Goal: Task Accomplishment & Management: Manage account settings

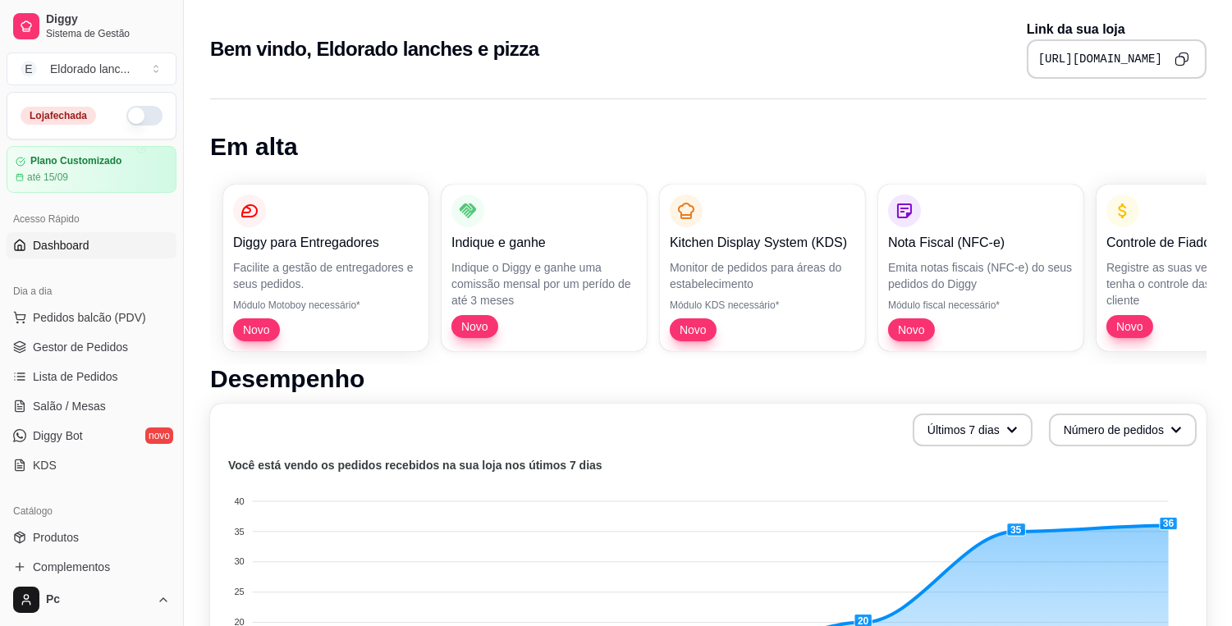
click at [126, 120] on button "button" at bounding box center [144, 116] width 36 height 20
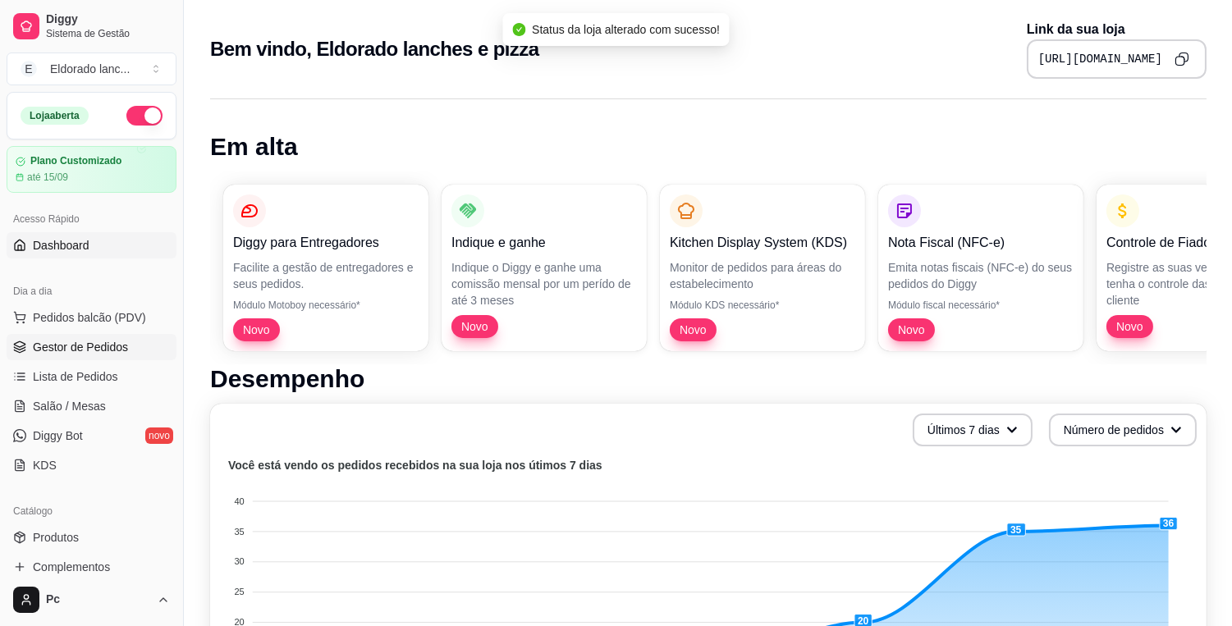
click at [136, 343] on link "Gestor de Pedidos" at bounding box center [92, 347] width 170 height 26
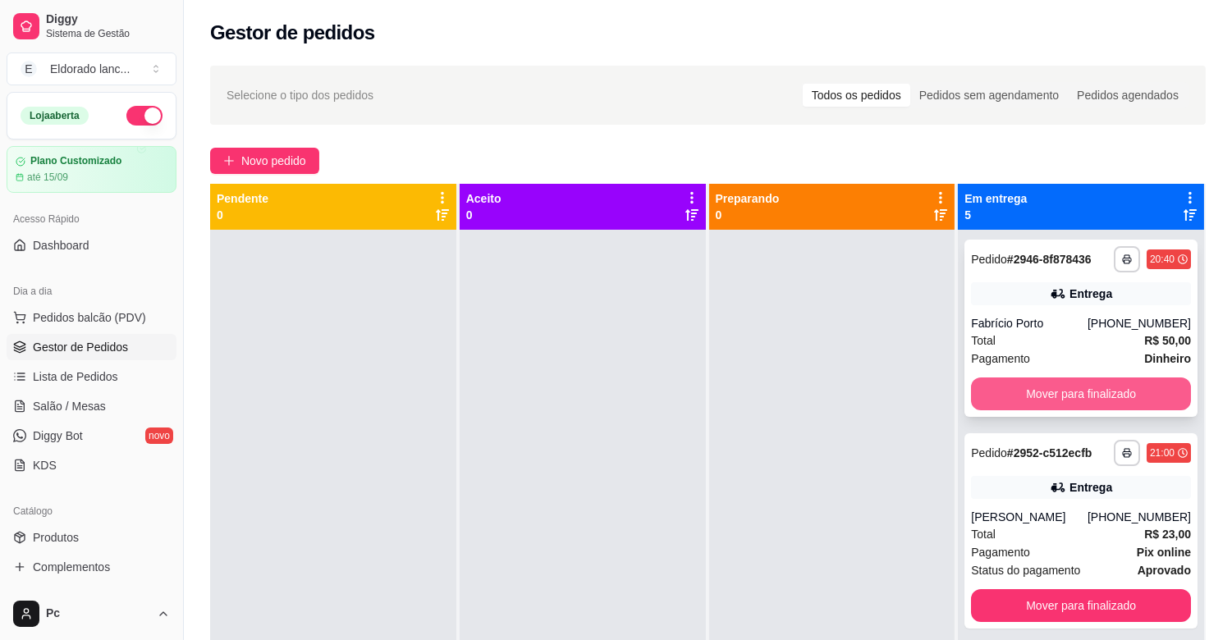
click at [1034, 406] on button "Mover para finalizado" at bounding box center [1081, 394] width 220 height 33
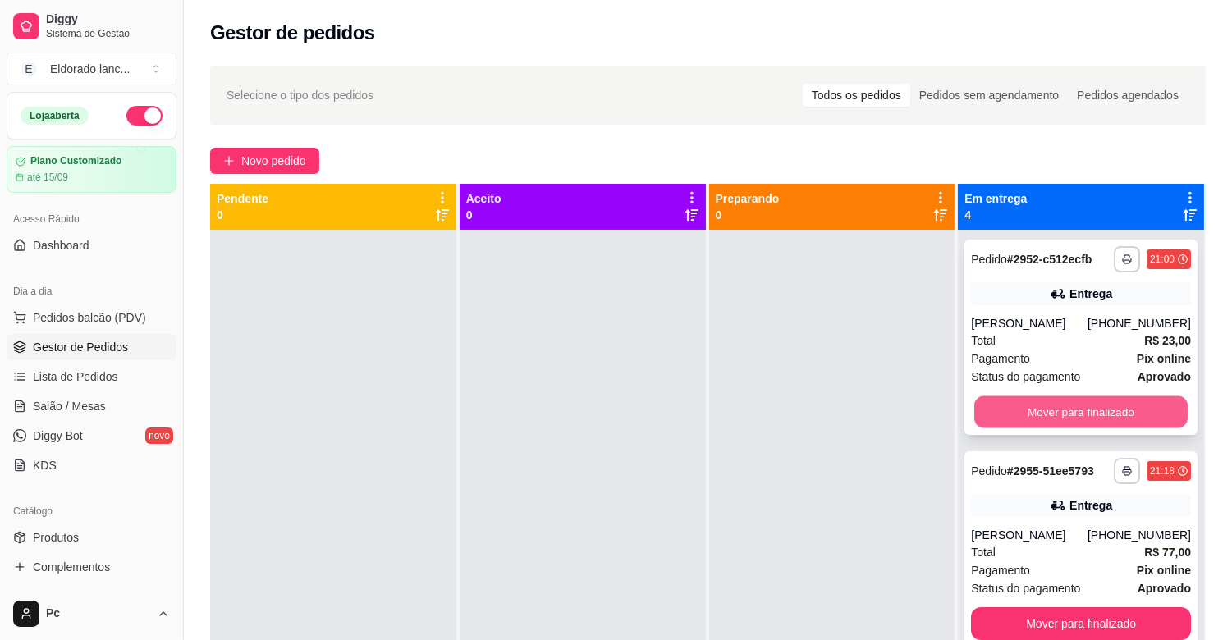
click at [1044, 416] on button "Mover para finalizado" at bounding box center [1080, 412] width 213 height 32
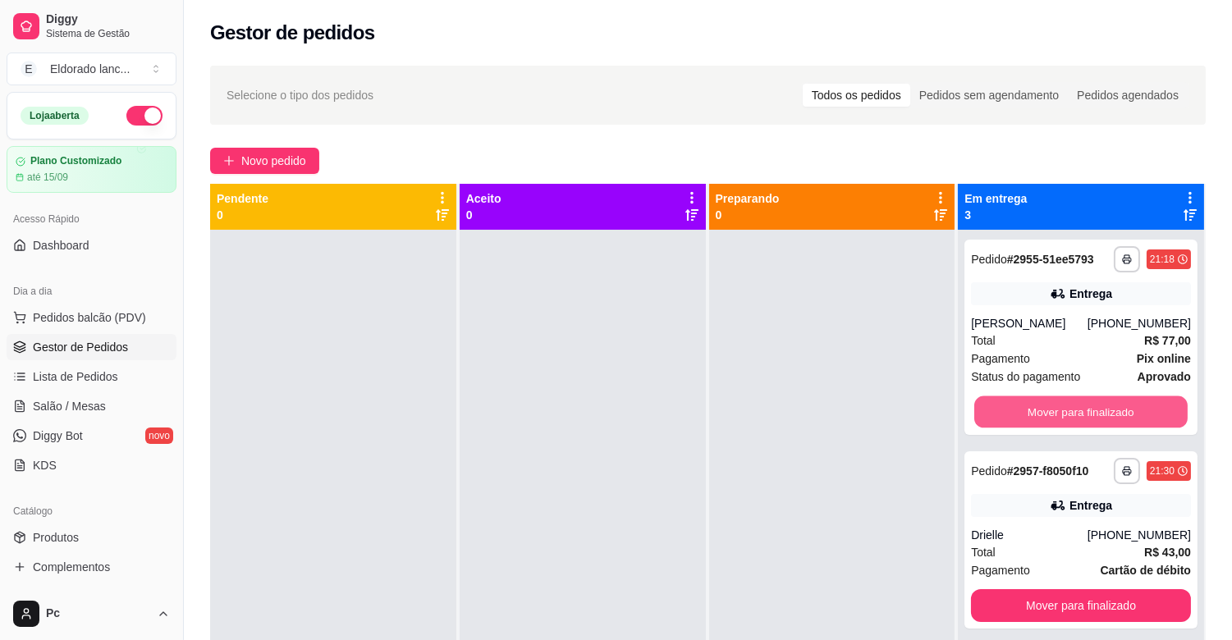
click at [1044, 416] on button "Mover para finalizado" at bounding box center [1080, 412] width 213 height 32
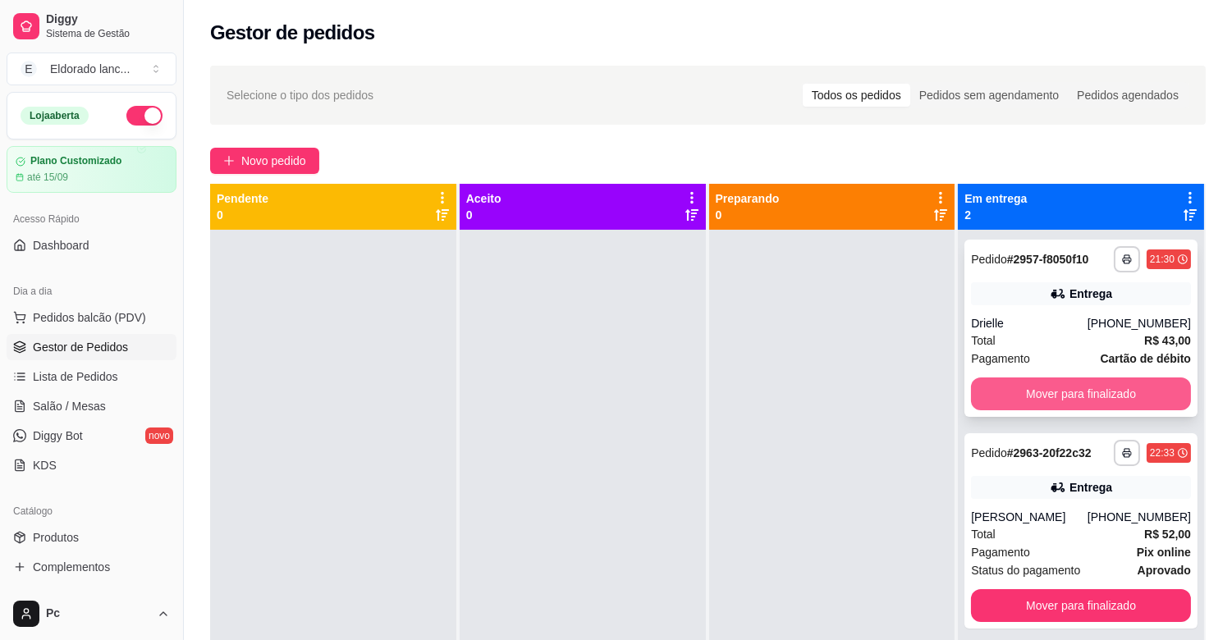
click at [1048, 404] on button "Mover para finalizado" at bounding box center [1081, 394] width 220 height 33
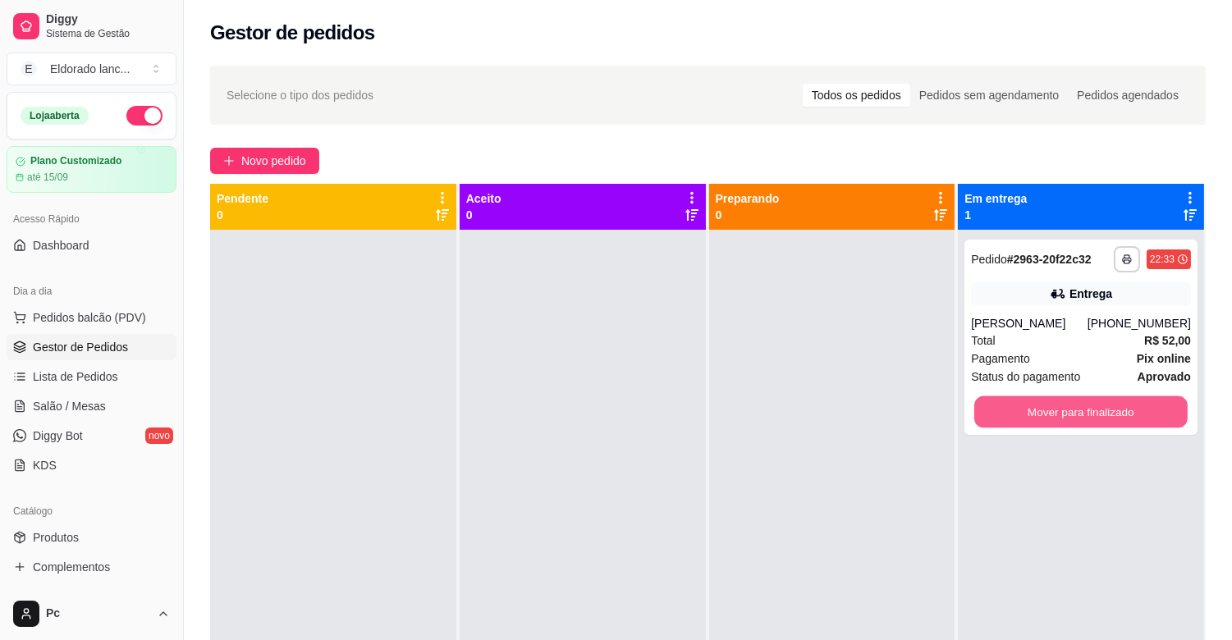
click at [1048, 404] on button "Mover para finalizado" at bounding box center [1080, 412] width 213 height 32
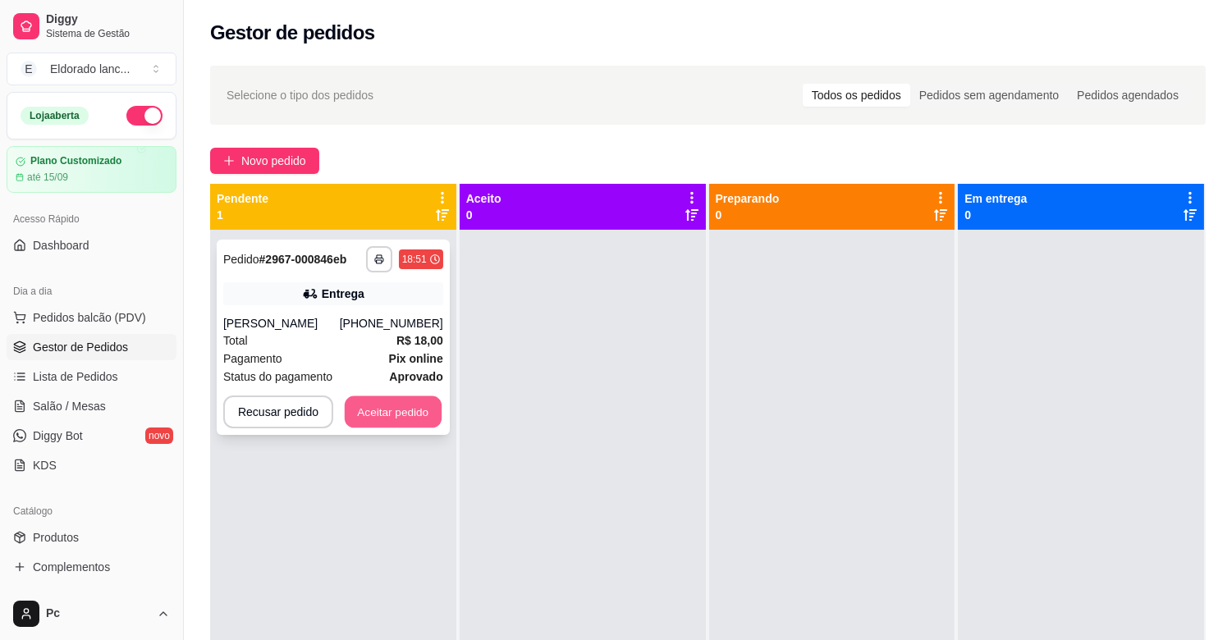
click at [412, 423] on button "Aceitar pedido" at bounding box center [393, 412] width 97 height 32
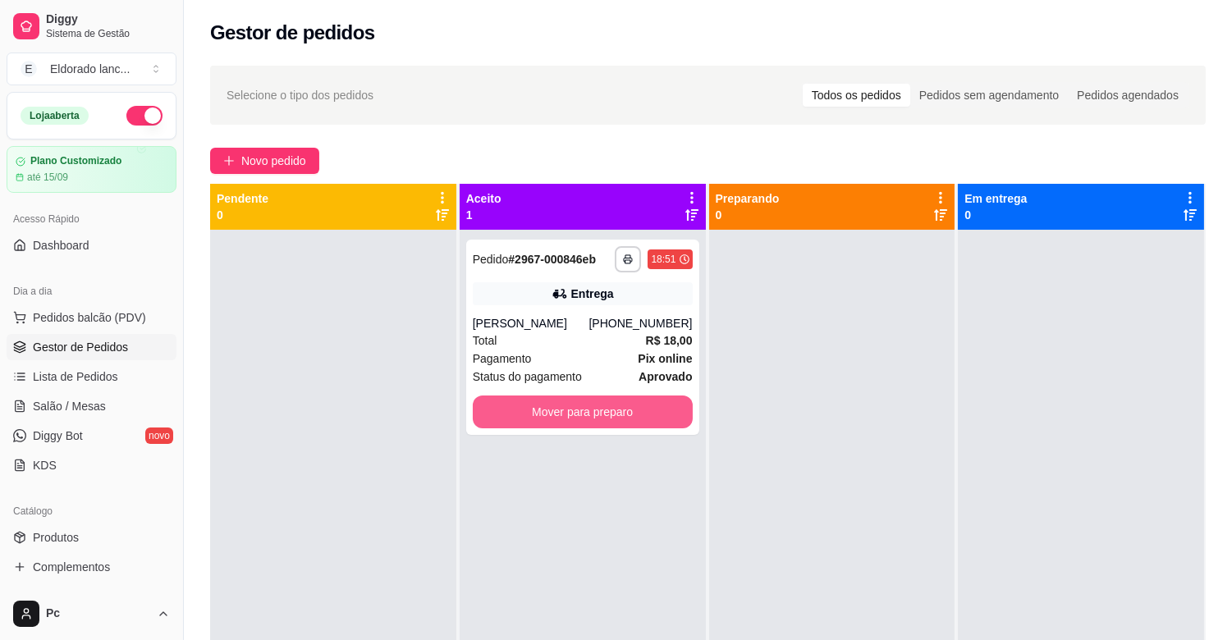
click at [635, 414] on button "Mover para preparo" at bounding box center [583, 412] width 220 height 33
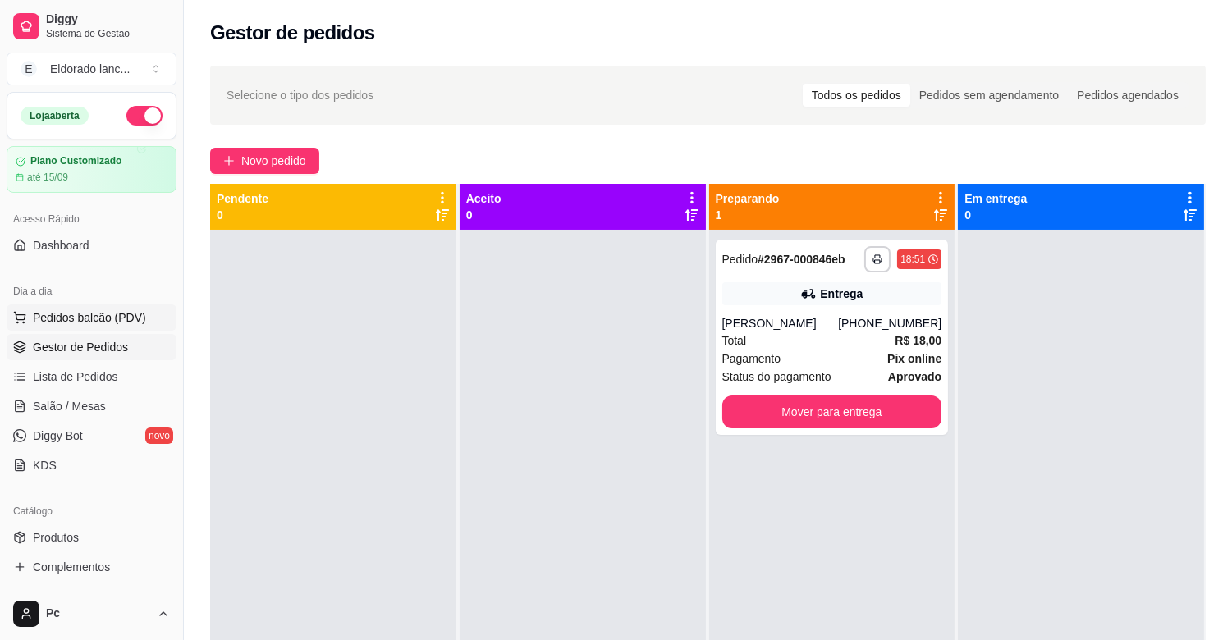
click at [113, 326] on button "Pedidos balcão (PDV)" at bounding box center [92, 317] width 170 height 26
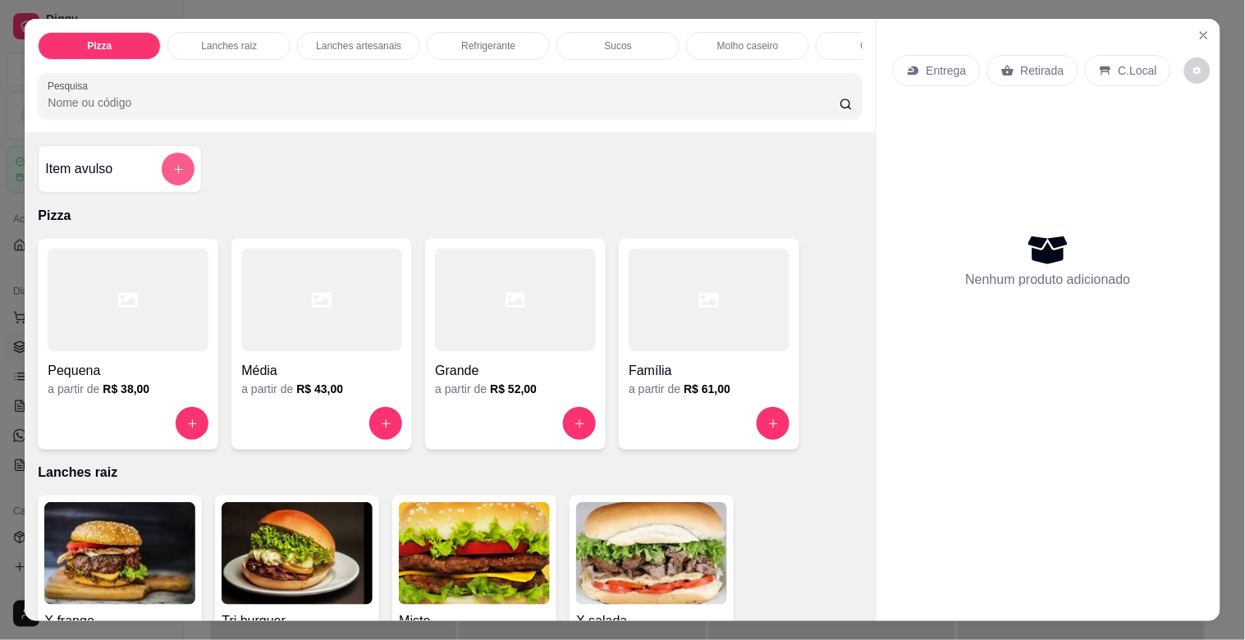
click at [162, 175] on button "add-separate-item" at bounding box center [178, 169] width 33 height 33
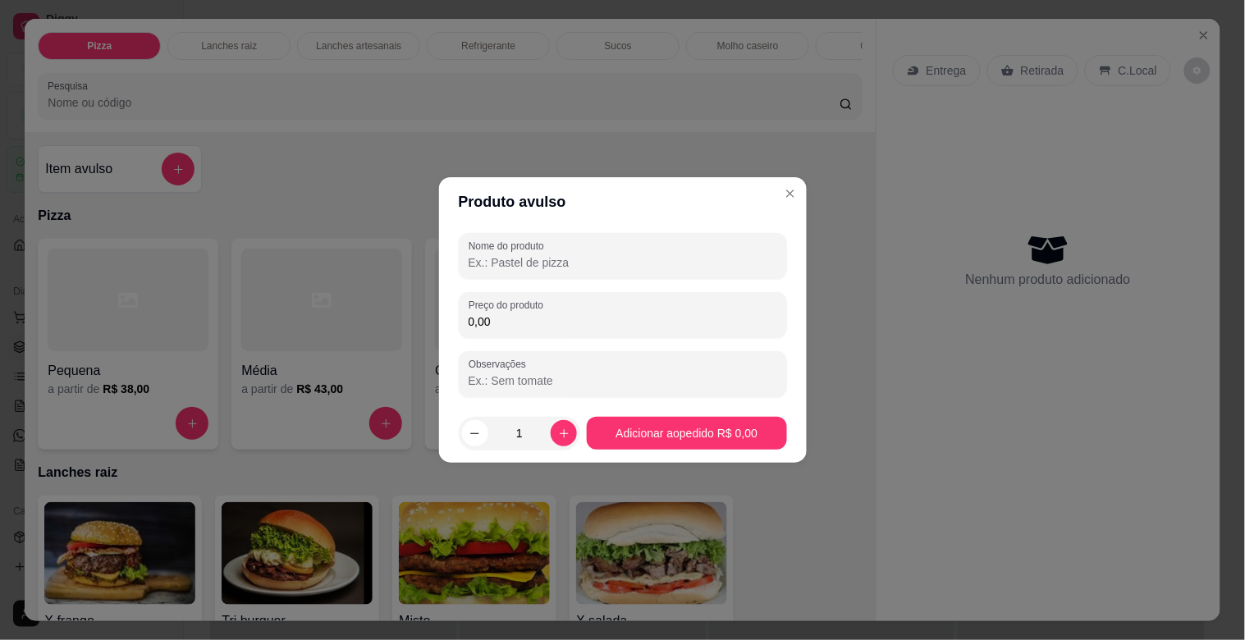
click at [566, 265] on input "Nome do produto" at bounding box center [623, 262] width 309 height 16
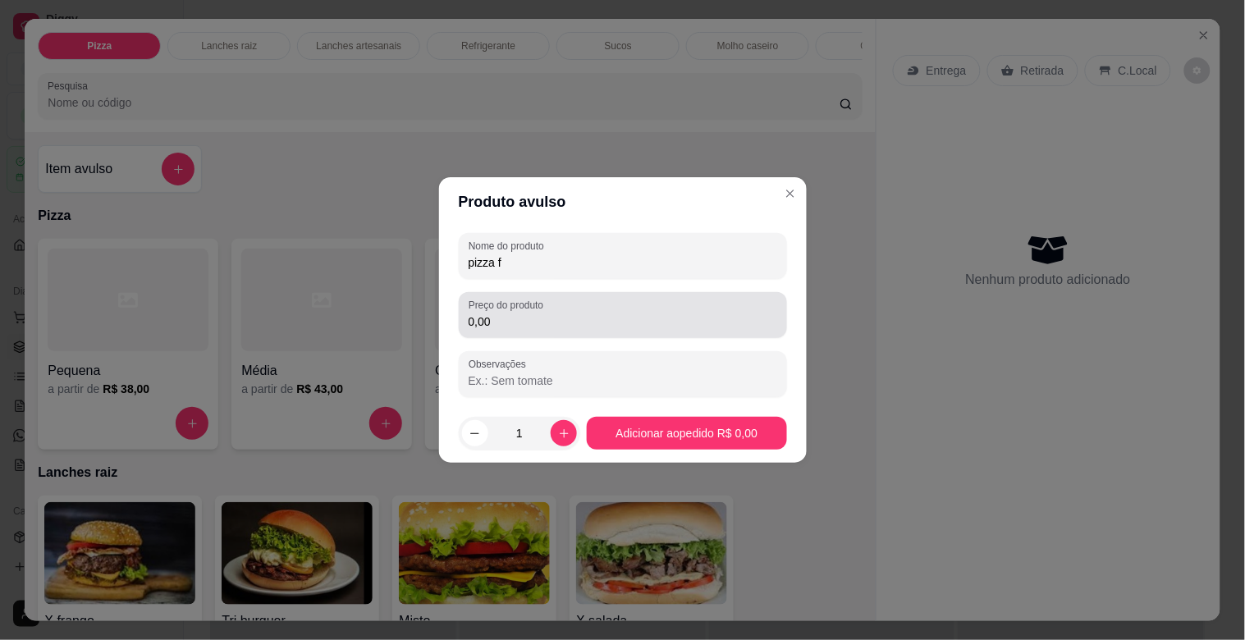
type input "pizza f"
click at [561, 312] on div "0,00" at bounding box center [623, 315] width 309 height 33
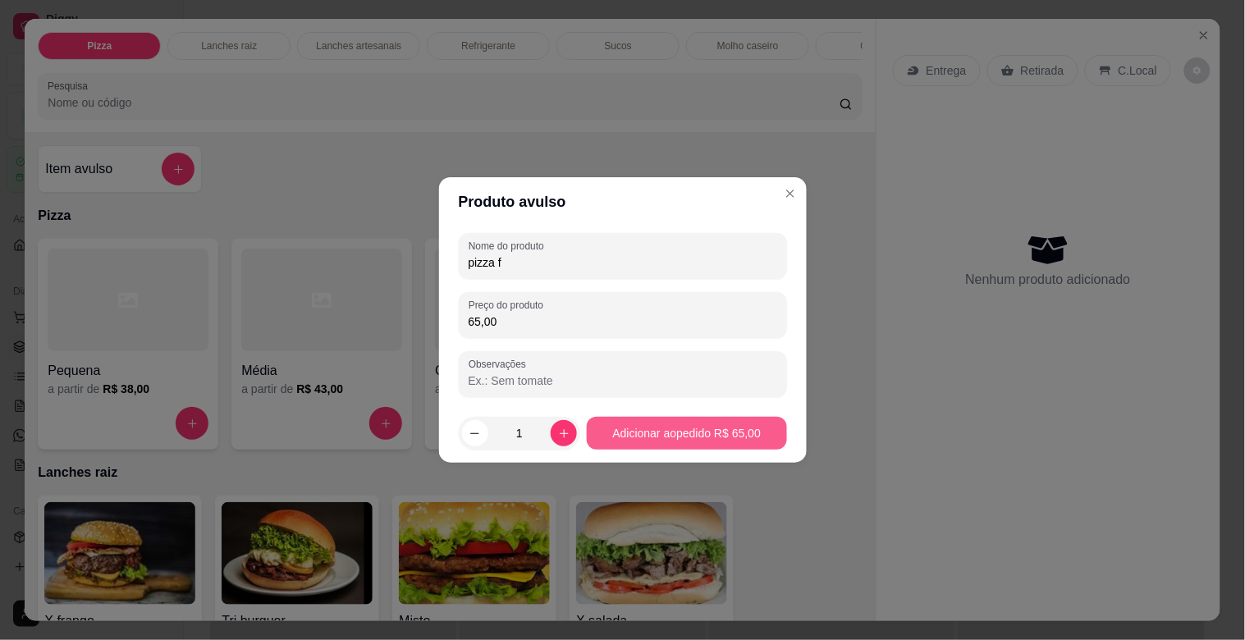
type input "65,00"
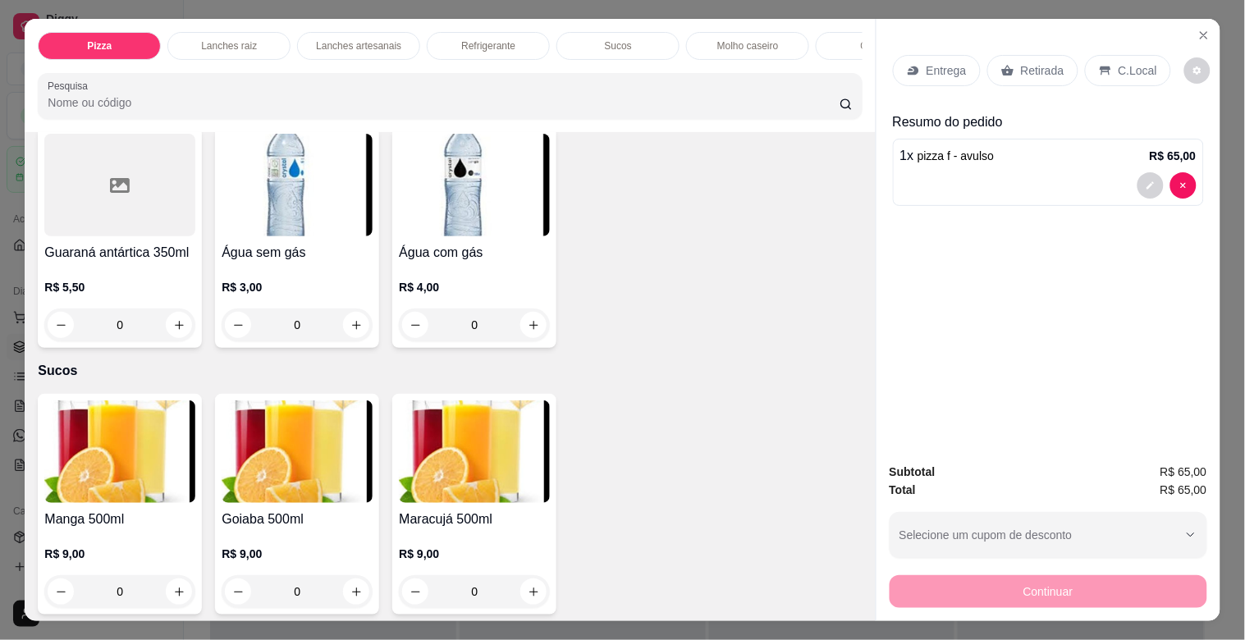
scroll to position [3251, 0]
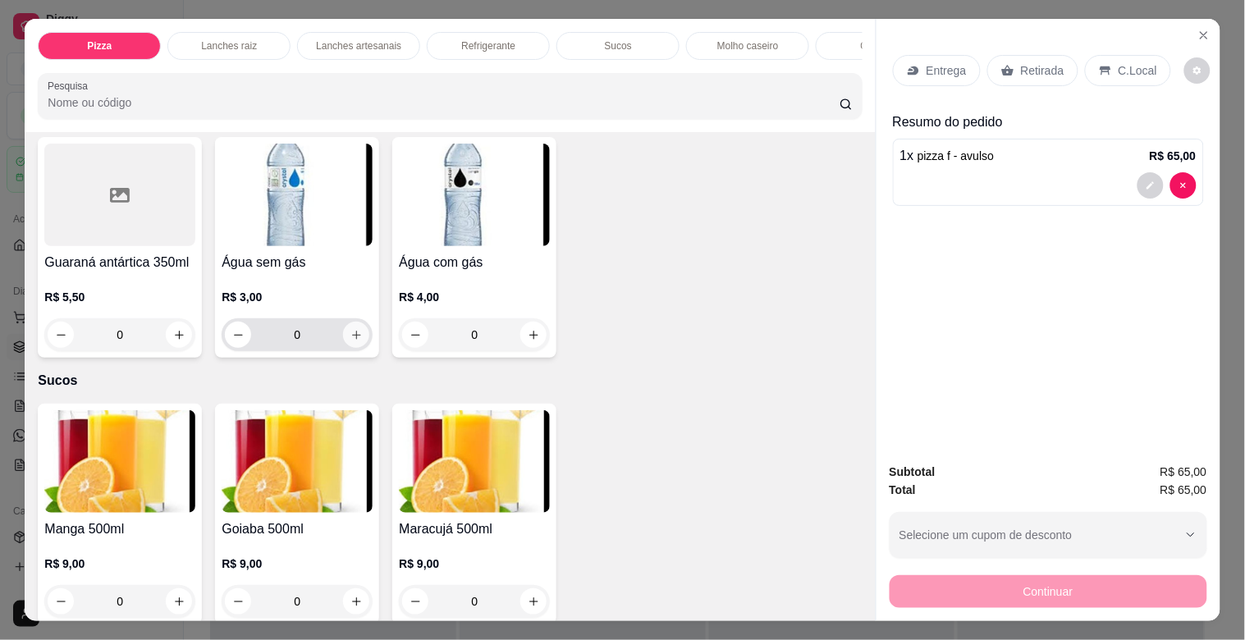
click at [354, 341] on icon "increase-product-quantity" at bounding box center [356, 335] width 12 height 12
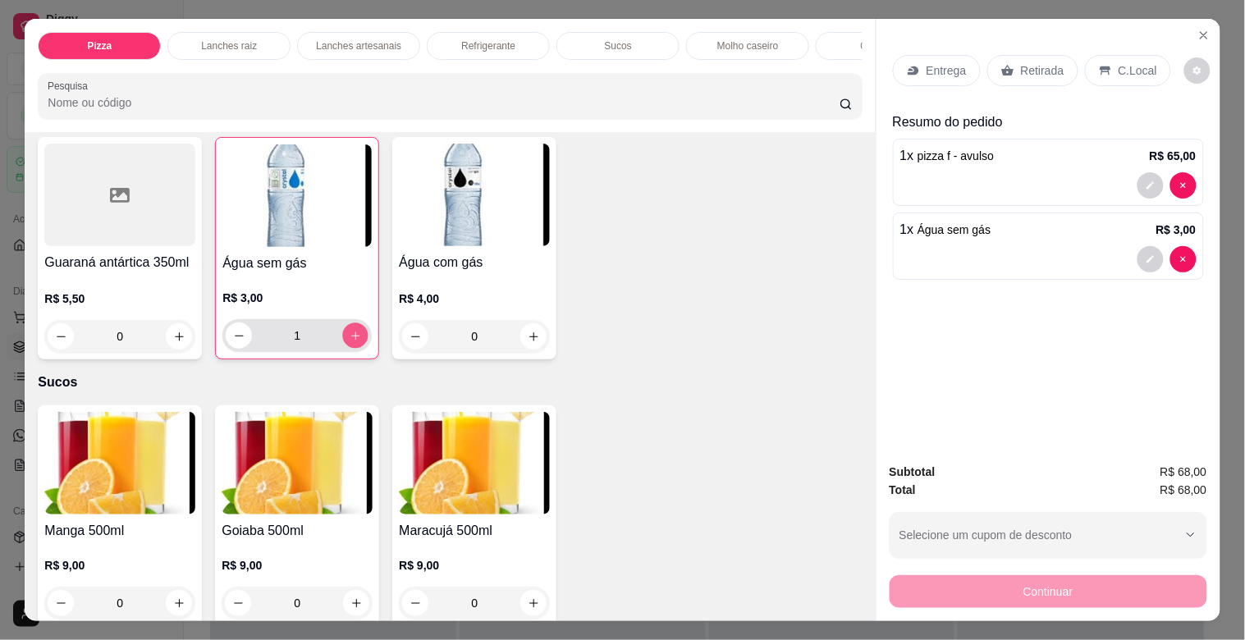
click at [354, 342] on icon "increase-product-quantity" at bounding box center [356, 336] width 12 height 12
type input "4"
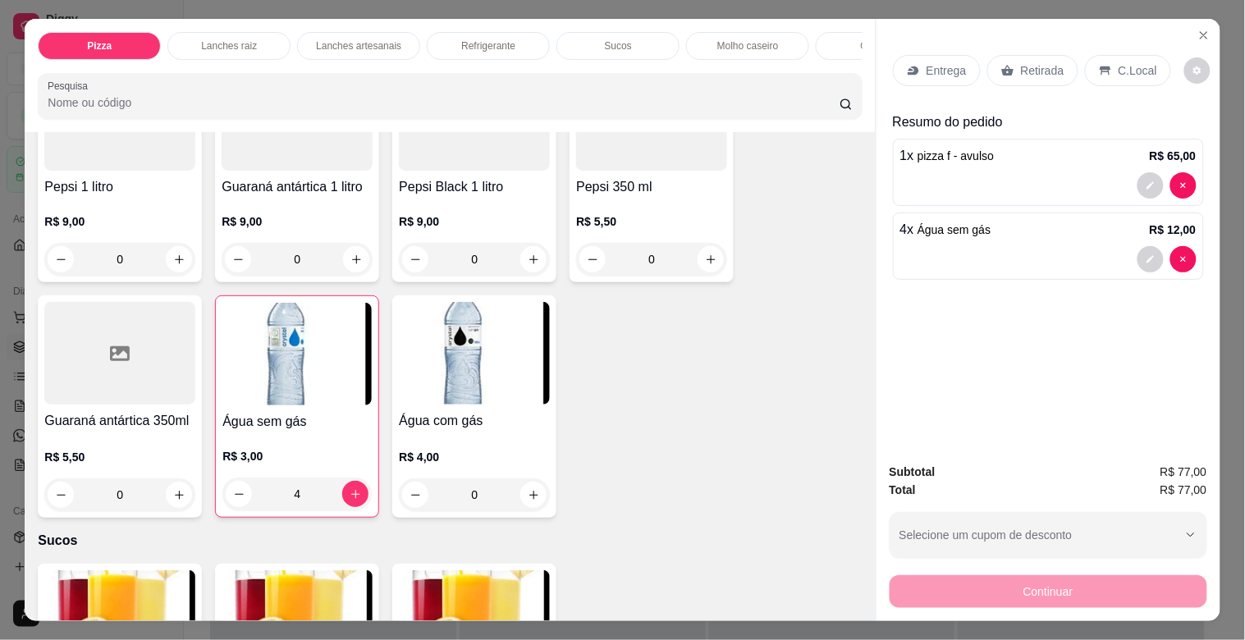
scroll to position [3123, 0]
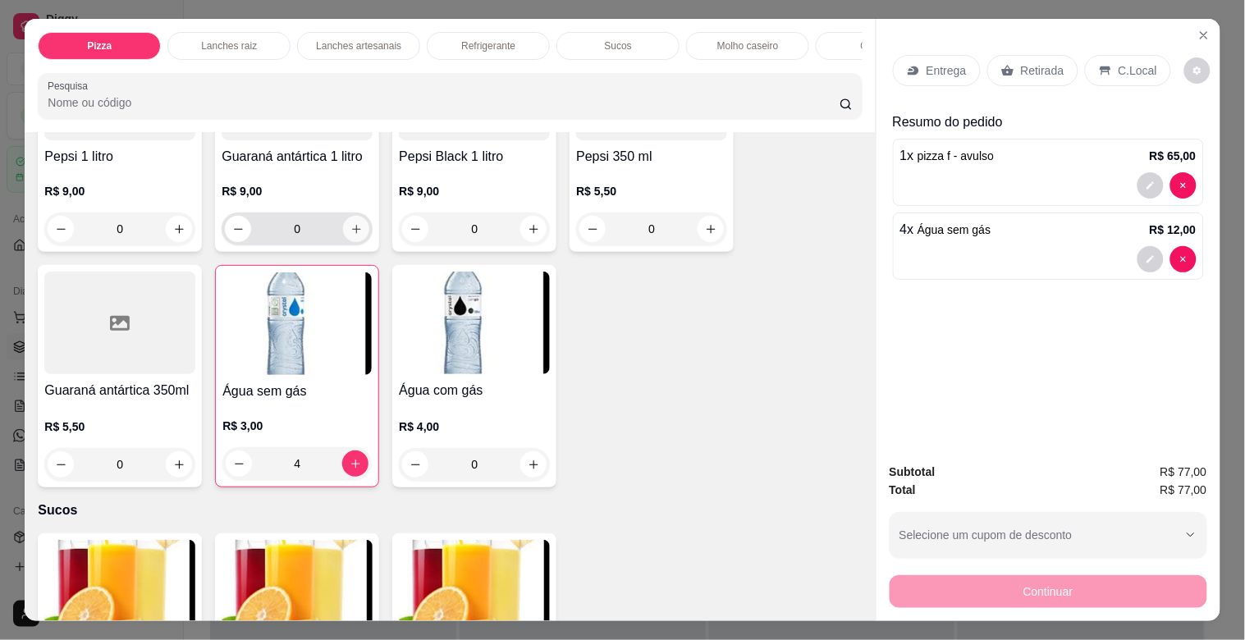
click at [350, 232] on icon "increase-product-quantity" at bounding box center [356, 229] width 12 height 12
type input "1"
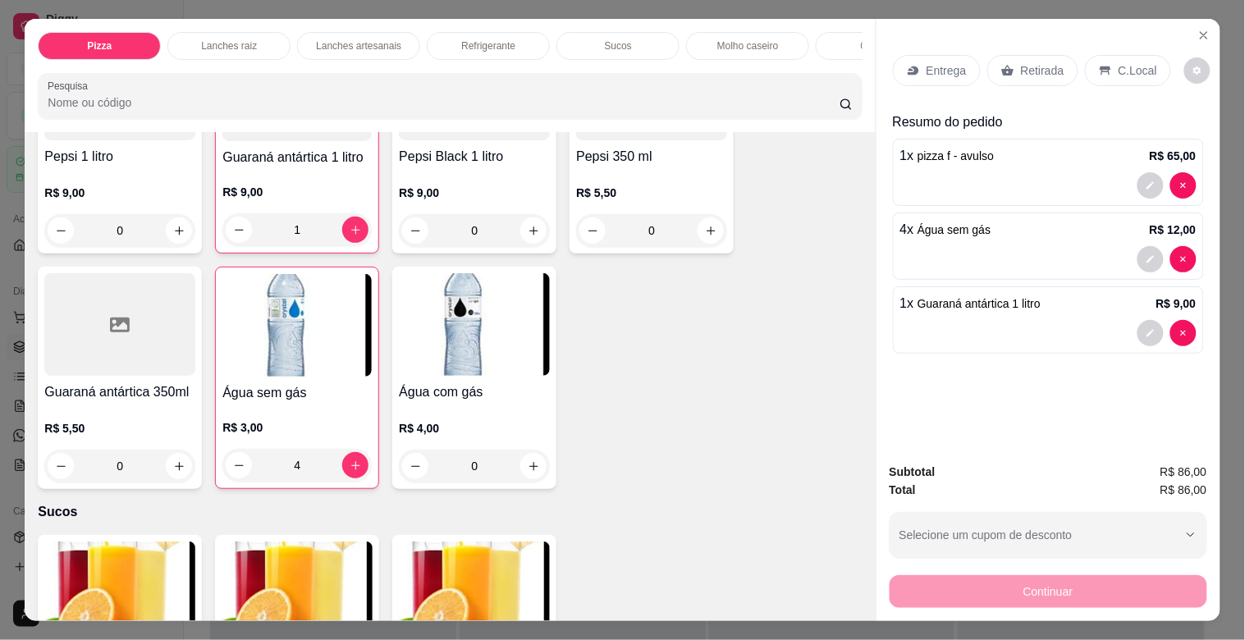
click at [930, 67] on p "Entrega" at bounding box center [947, 70] width 40 height 16
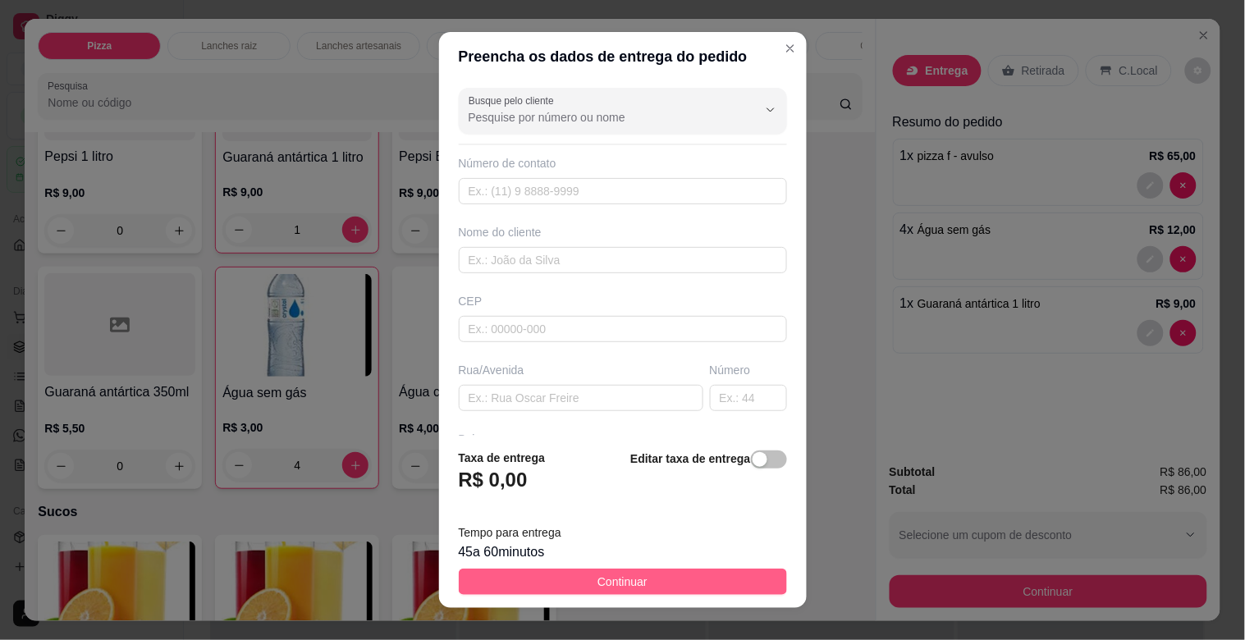
click at [716, 578] on button "Continuar" at bounding box center [623, 582] width 328 height 26
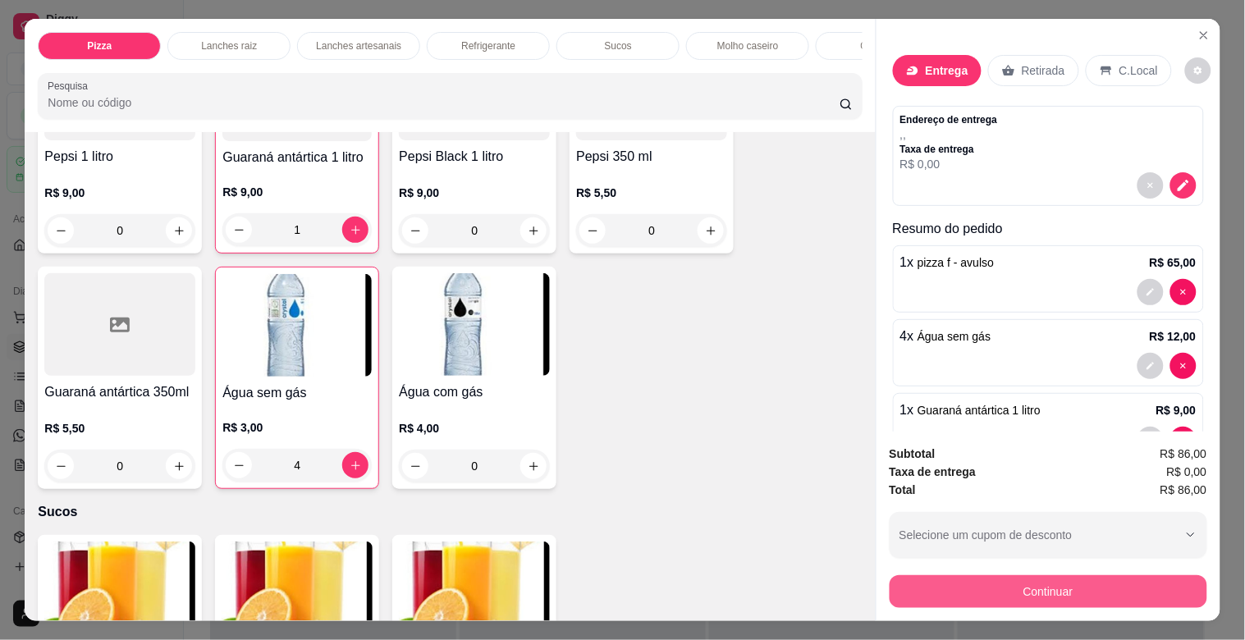
click at [1046, 588] on button "Continuar" at bounding box center [1049, 591] width 318 height 33
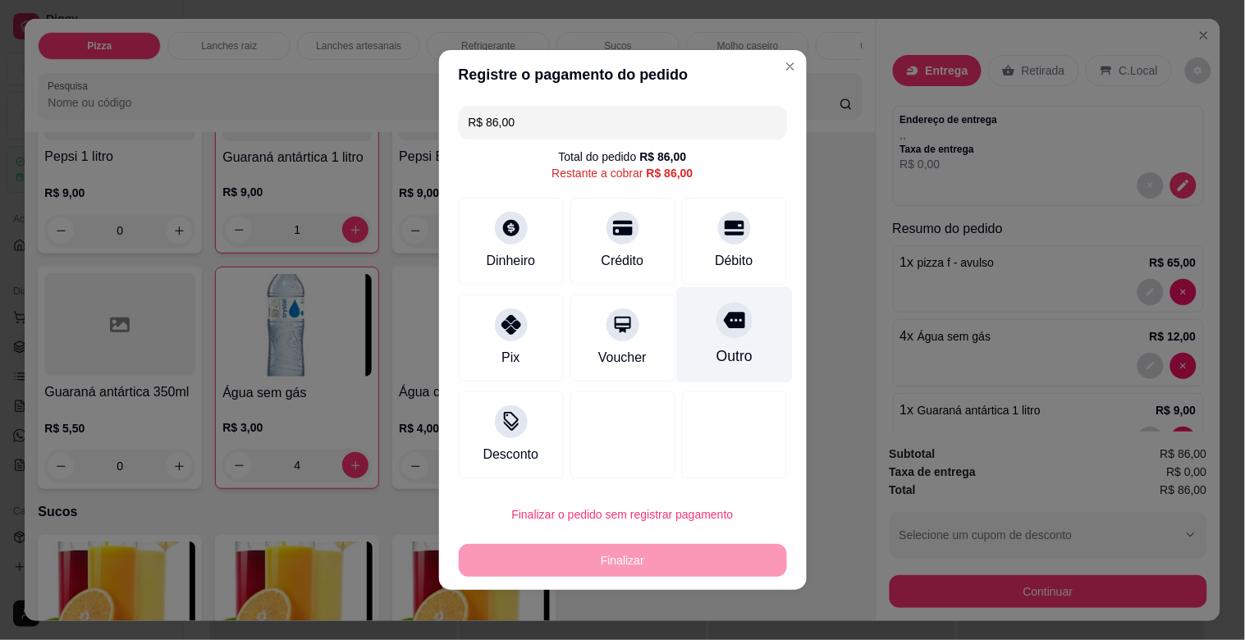
click at [717, 333] on div at bounding box center [734, 320] width 36 height 36
type input "R$ 0,00"
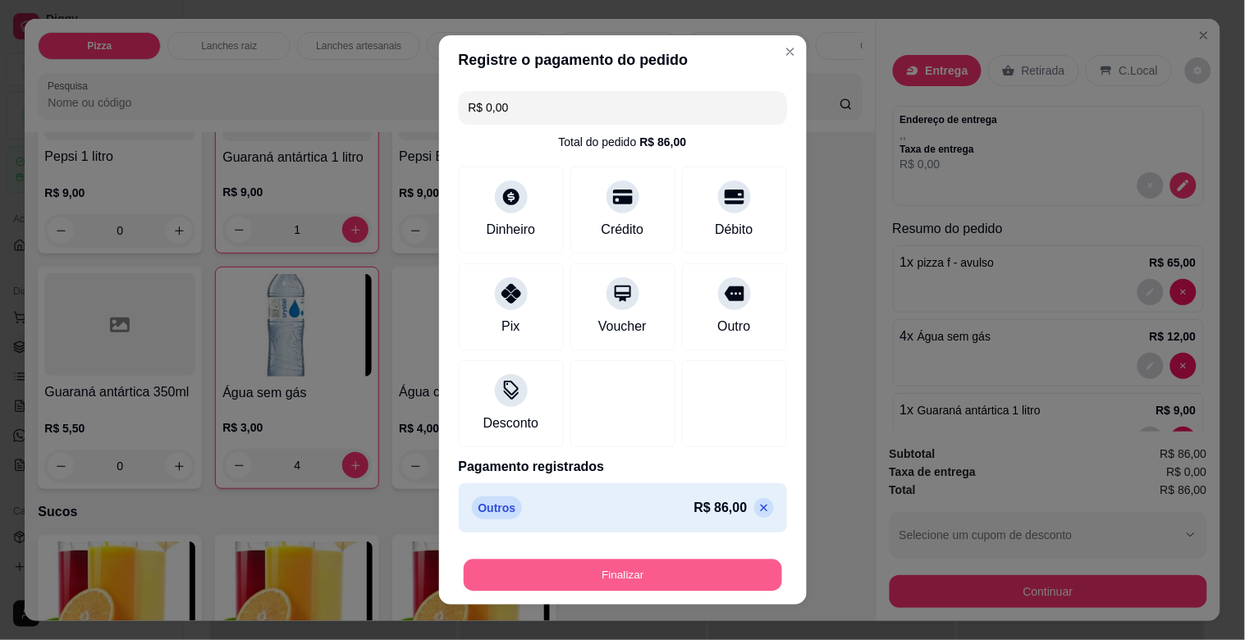
click at [722, 585] on button "Finalizar" at bounding box center [623, 576] width 318 height 32
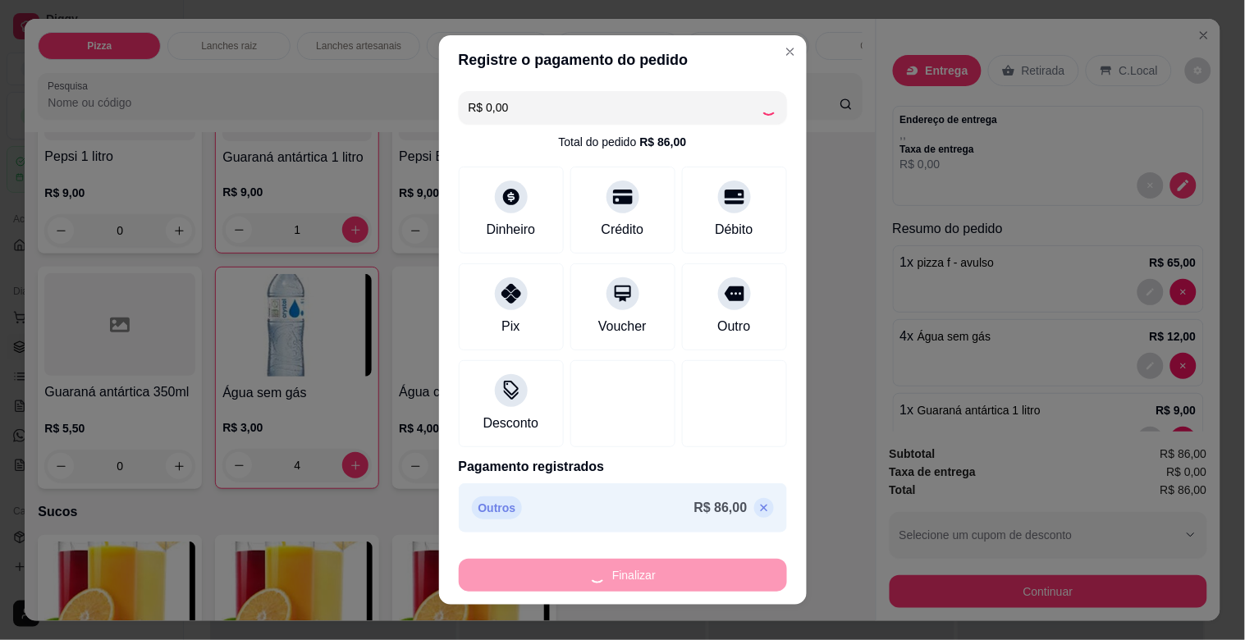
type input "0"
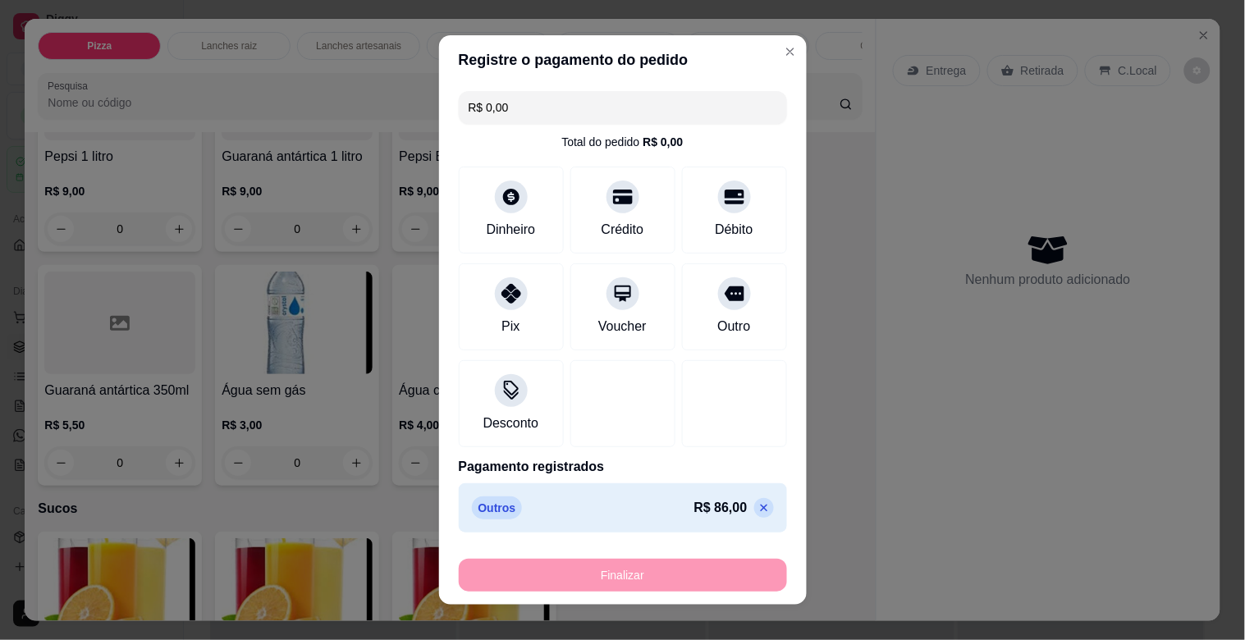
type input "-R$ 86,00"
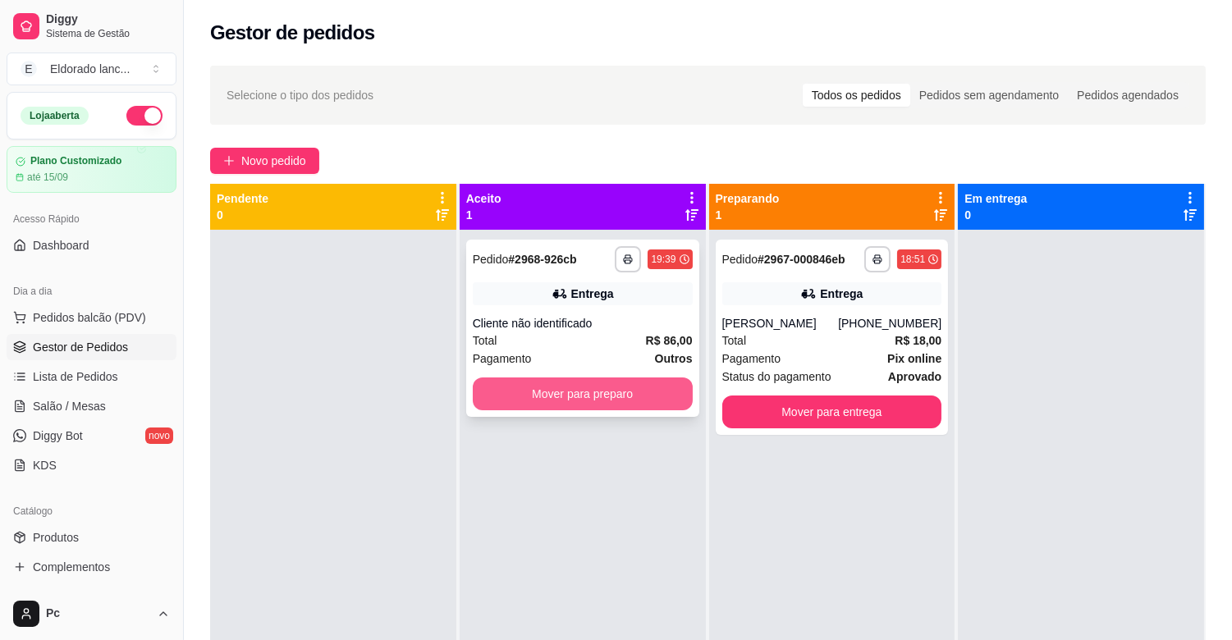
click at [683, 402] on button "Mover para preparo" at bounding box center [583, 394] width 220 height 33
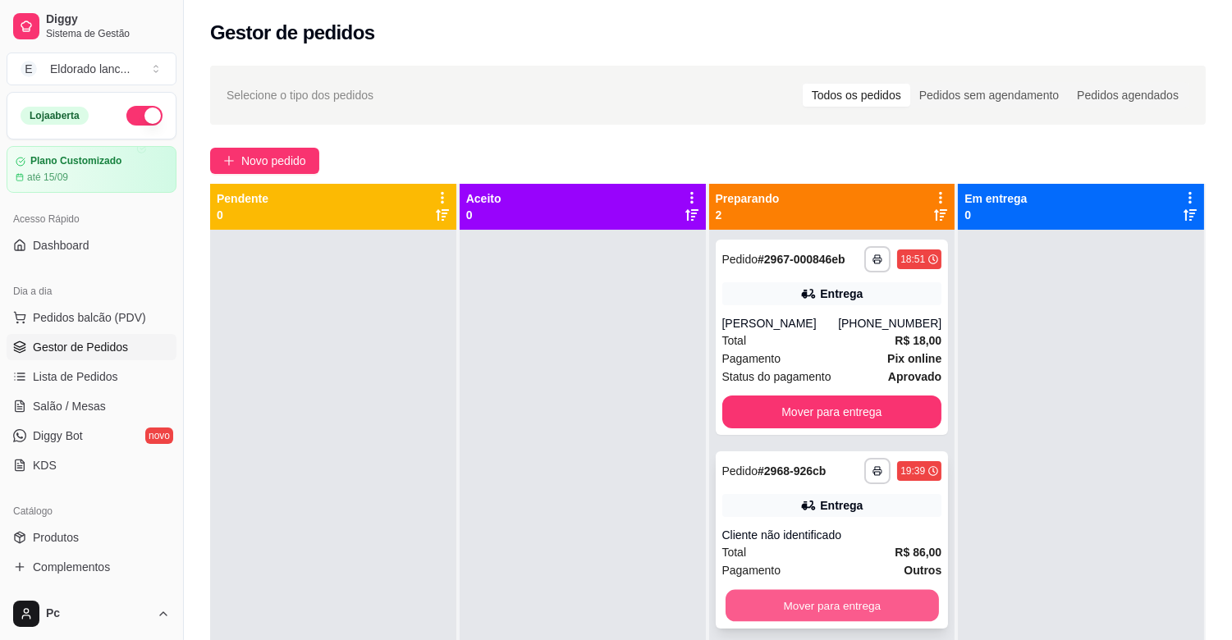
click at [871, 606] on button "Mover para entrega" at bounding box center [831, 606] width 213 height 32
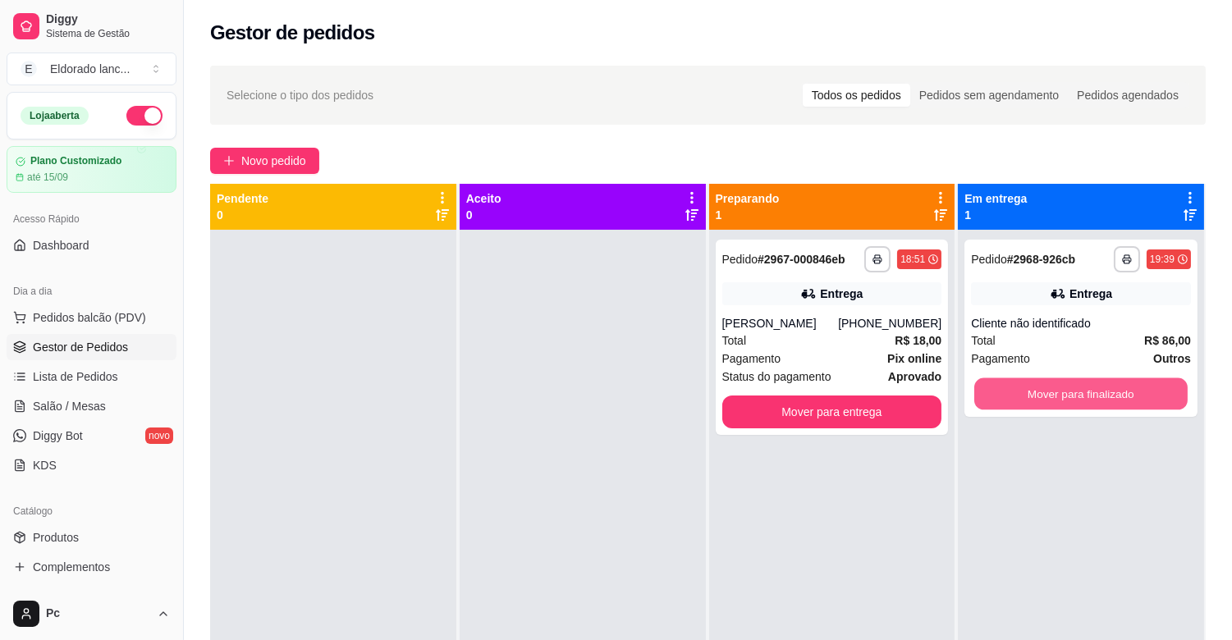
click at [1072, 391] on button "Mover para finalizado" at bounding box center [1080, 394] width 213 height 32
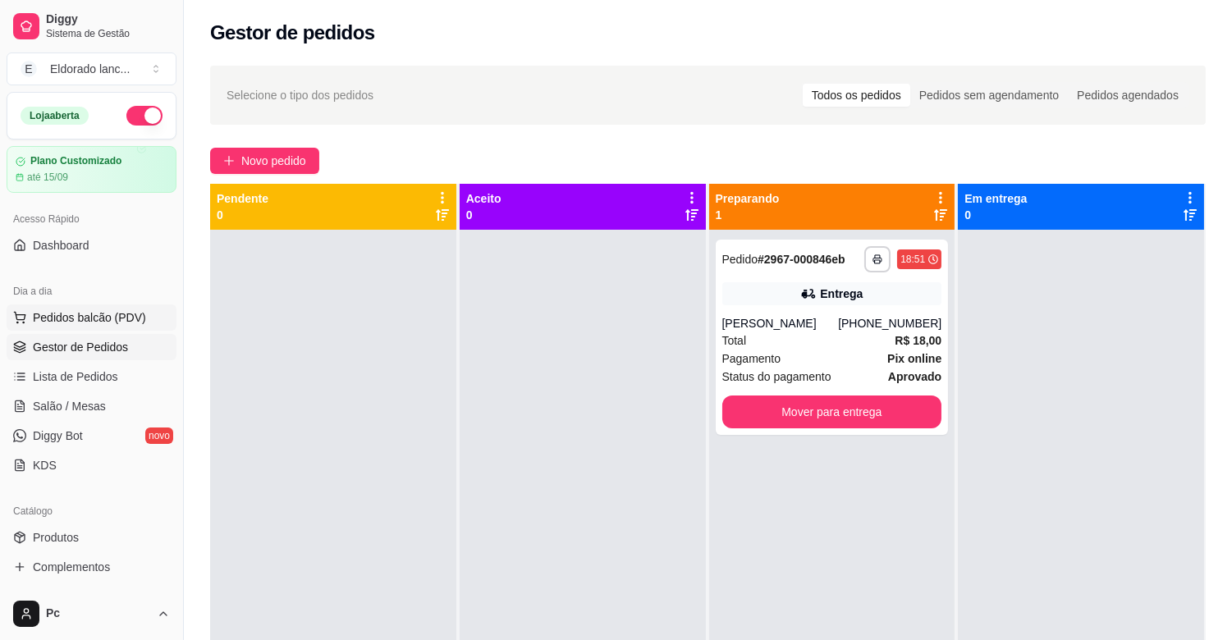
click at [117, 314] on span "Pedidos balcão (PDV)" at bounding box center [89, 317] width 113 height 16
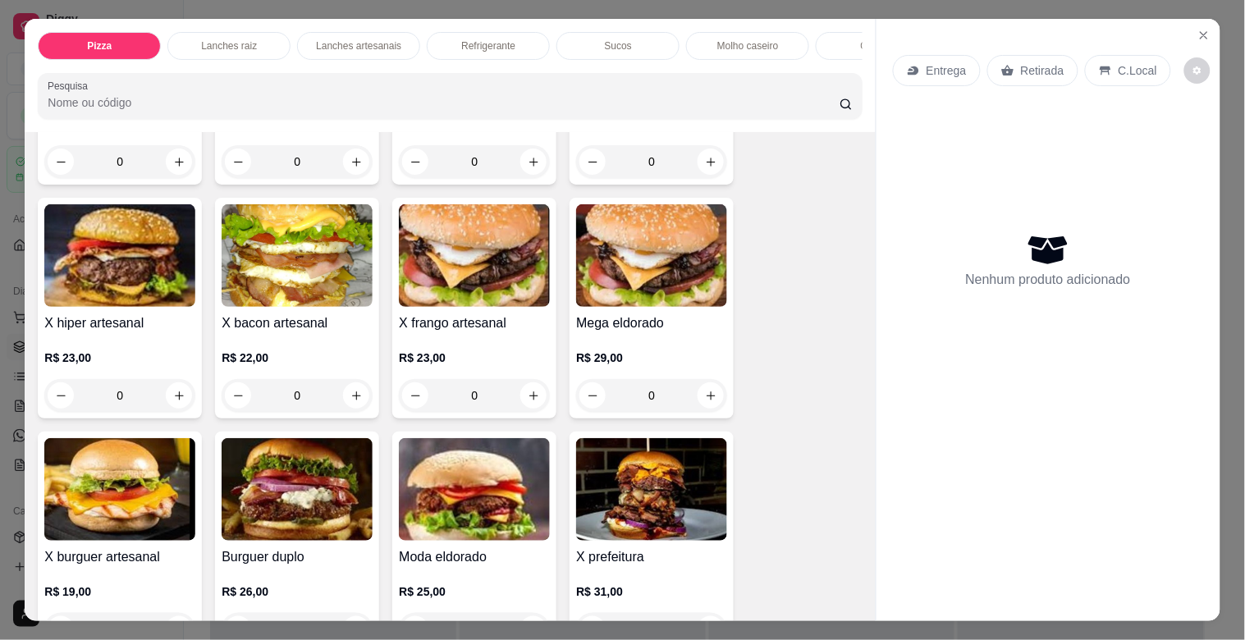
scroll to position [1998, 0]
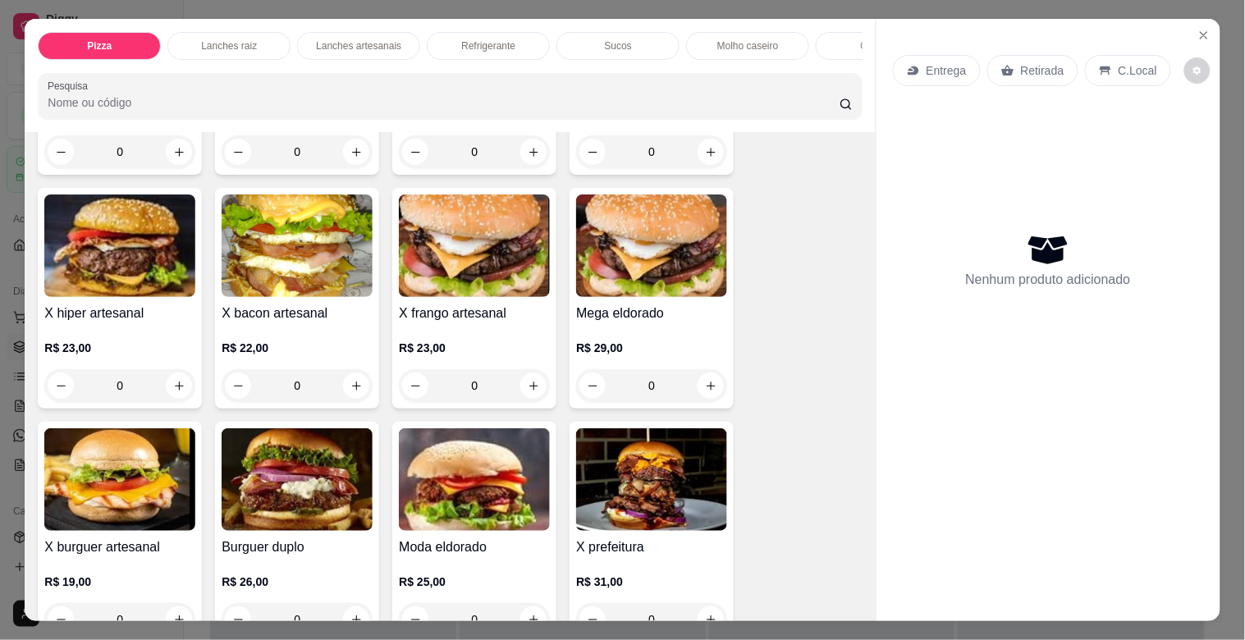
click at [709, 392] on div "0" at bounding box center [651, 385] width 151 height 33
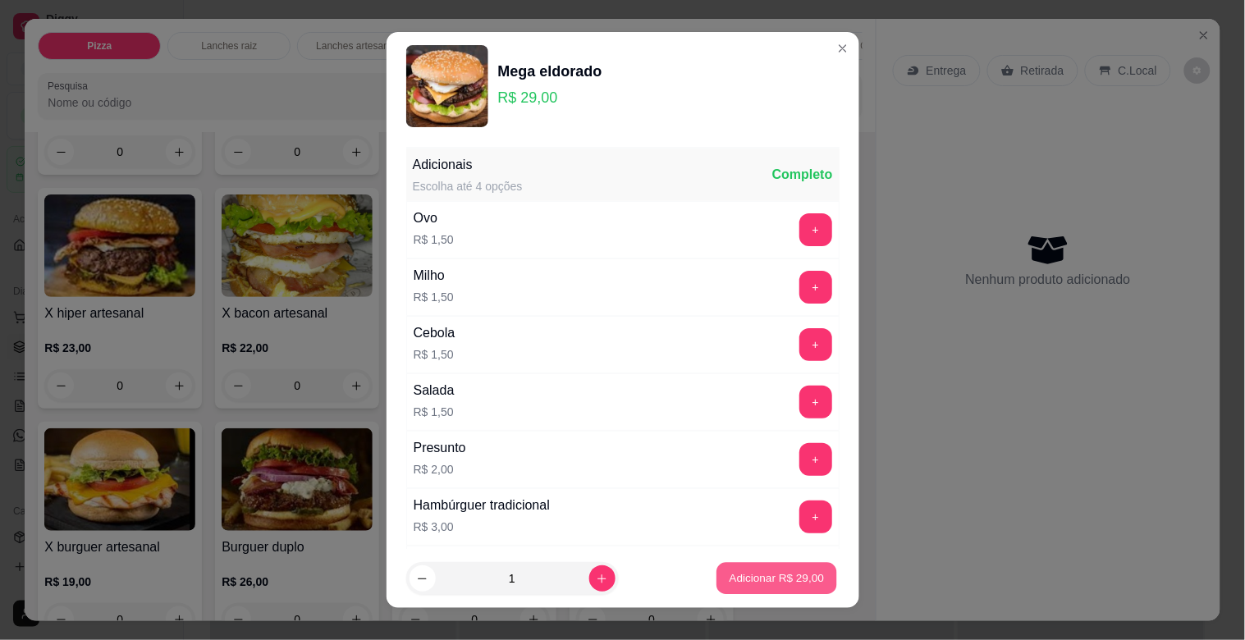
click at [776, 588] on button "Adicionar R$ 29,00" at bounding box center [777, 579] width 121 height 32
type input "1"
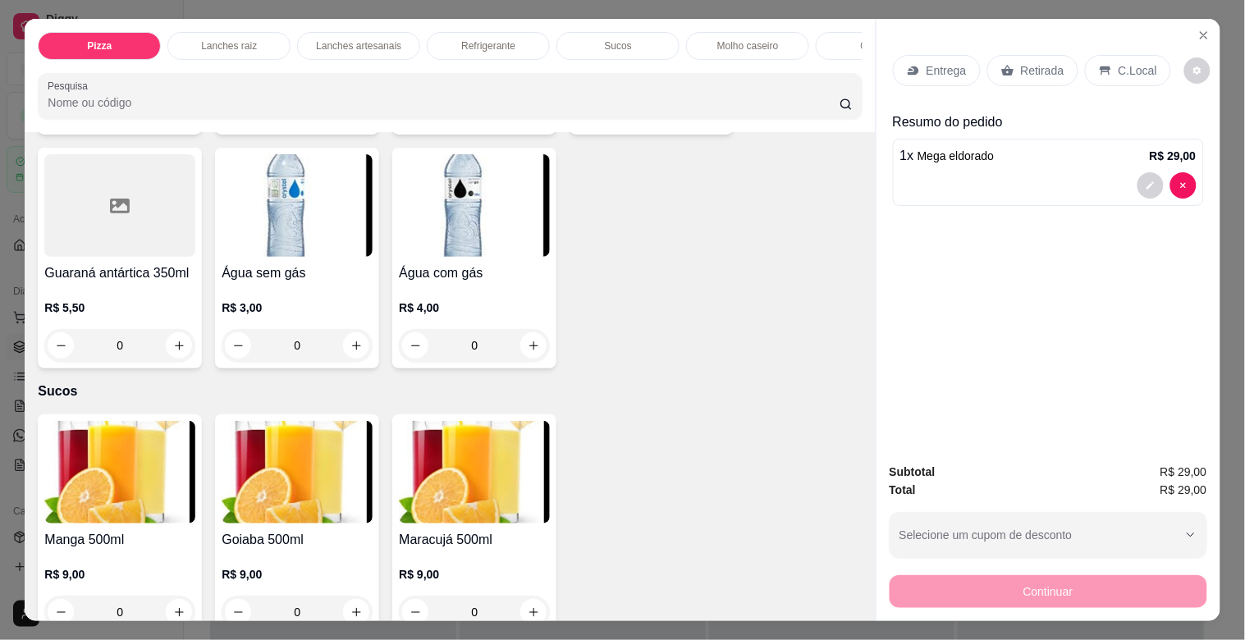
scroll to position [3243, 0]
drag, startPoint x: 851, startPoint y: 471, endPoint x: 855, endPoint y: 495, distance: 24.2
click at [855, 495] on div "Item avulso Pizza Pequena a partir de R$ 38,00 Média a partir de R$ 43,00 Grand…" at bounding box center [450, 376] width 850 height 488
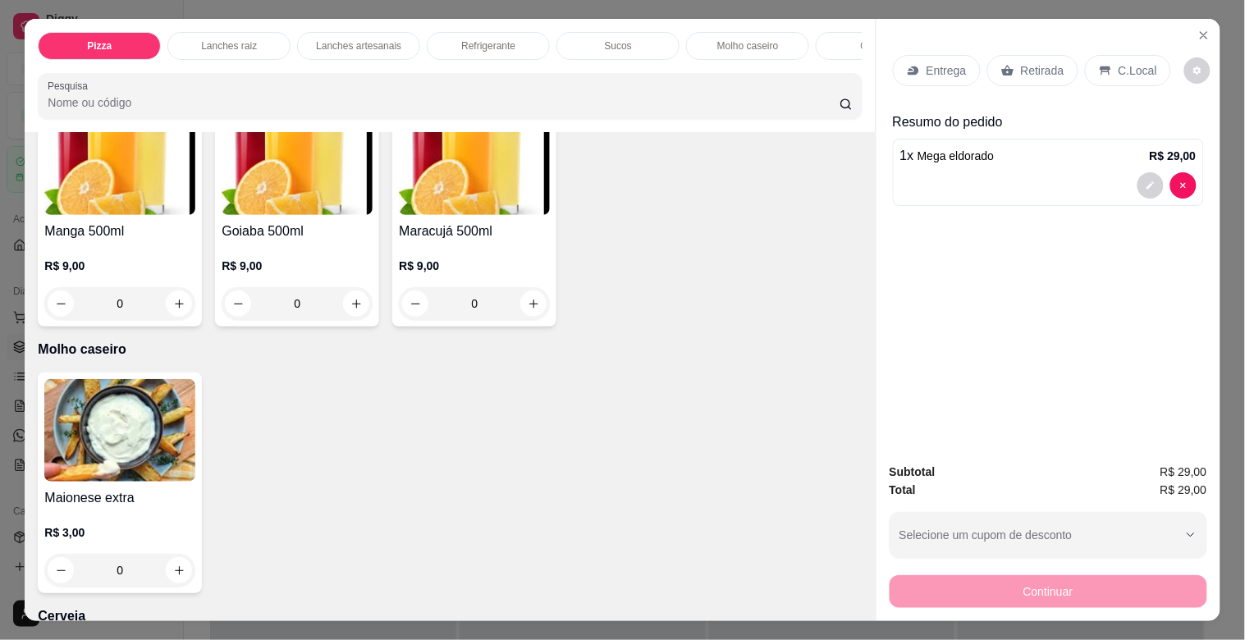
scroll to position [3540, 0]
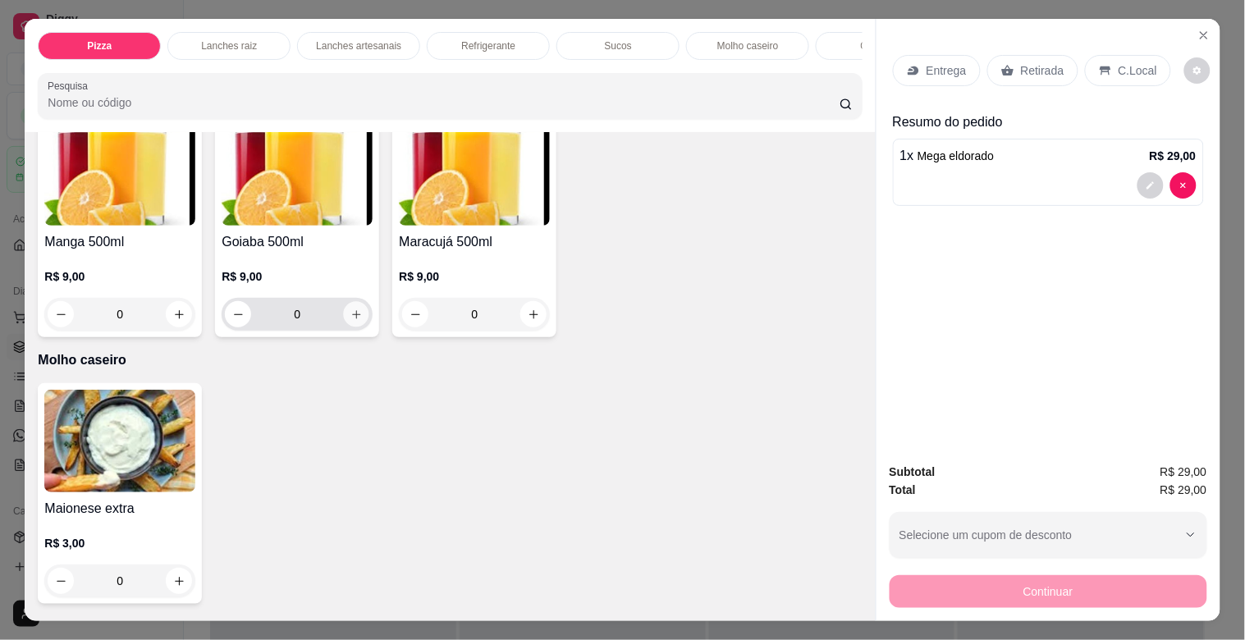
click at [352, 318] on icon "increase-product-quantity" at bounding box center [356, 314] width 8 height 8
type input "1"
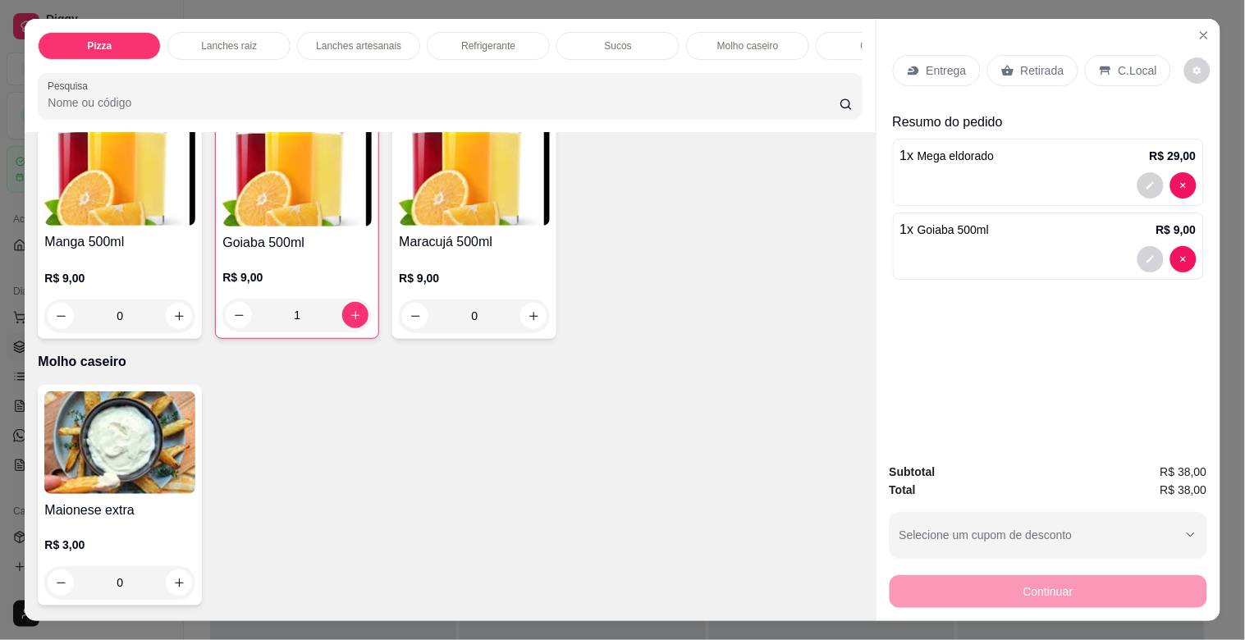
click at [944, 55] on div "Entrega" at bounding box center [937, 70] width 88 height 31
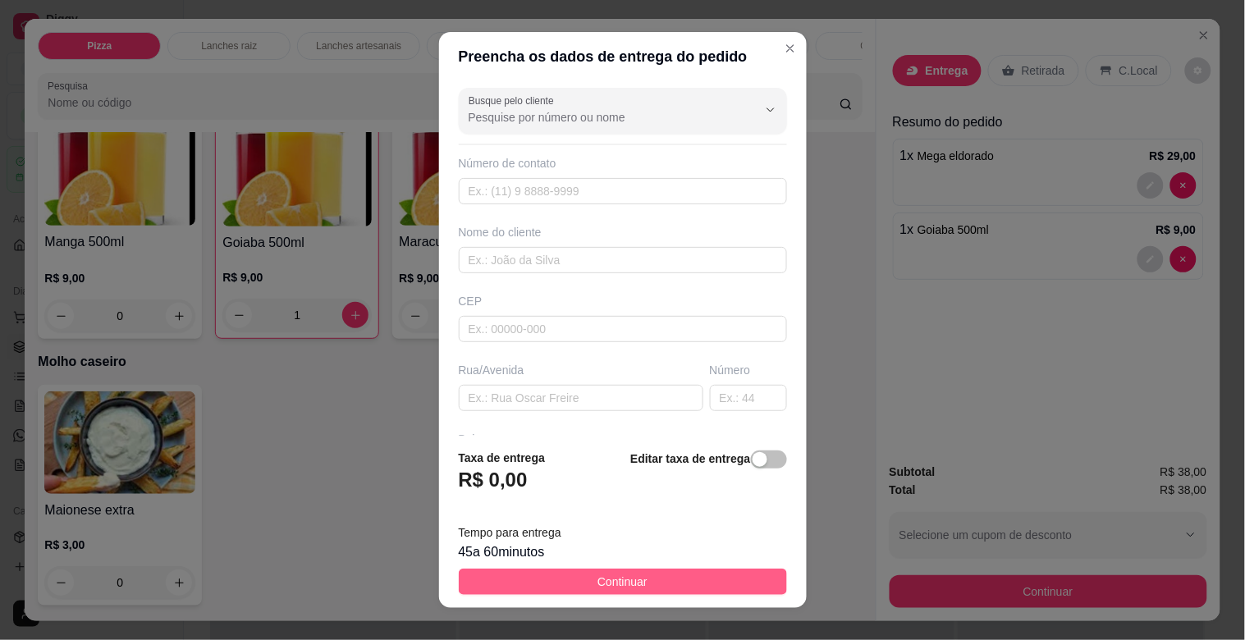
click at [714, 569] on button "Continuar" at bounding box center [623, 582] width 328 height 26
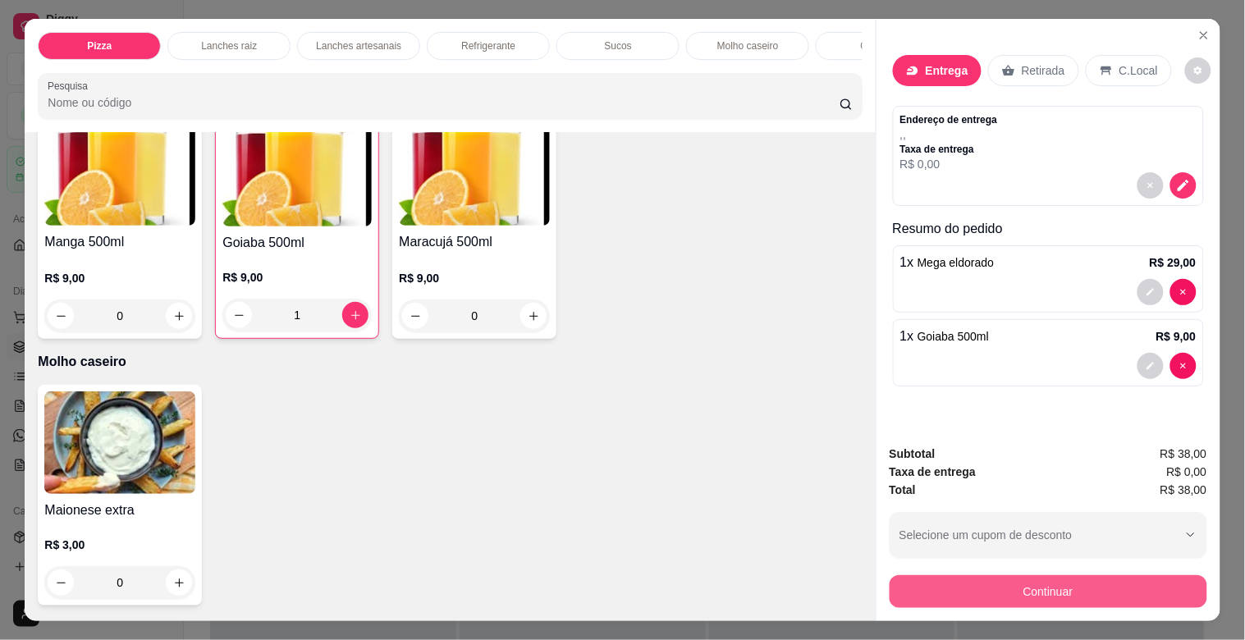
click at [999, 579] on button "Continuar" at bounding box center [1049, 591] width 318 height 33
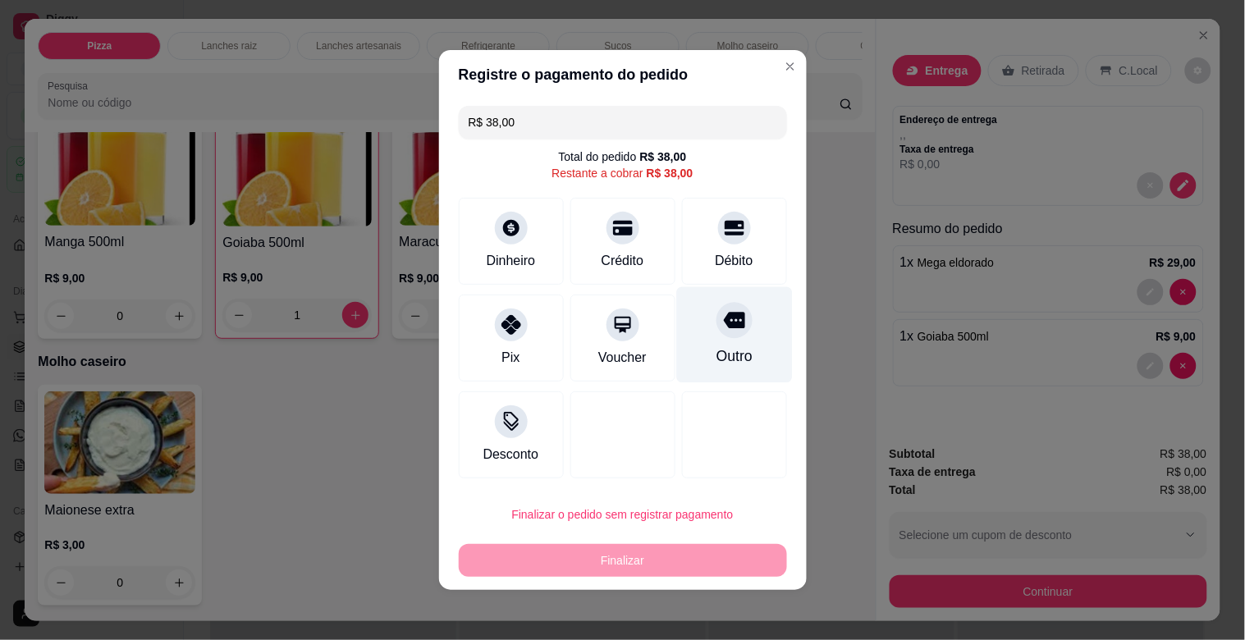
click at [728, 340] on div "Outro" at bounding box center [734, 335] width 116 height 96
type input "R$ 0,00"
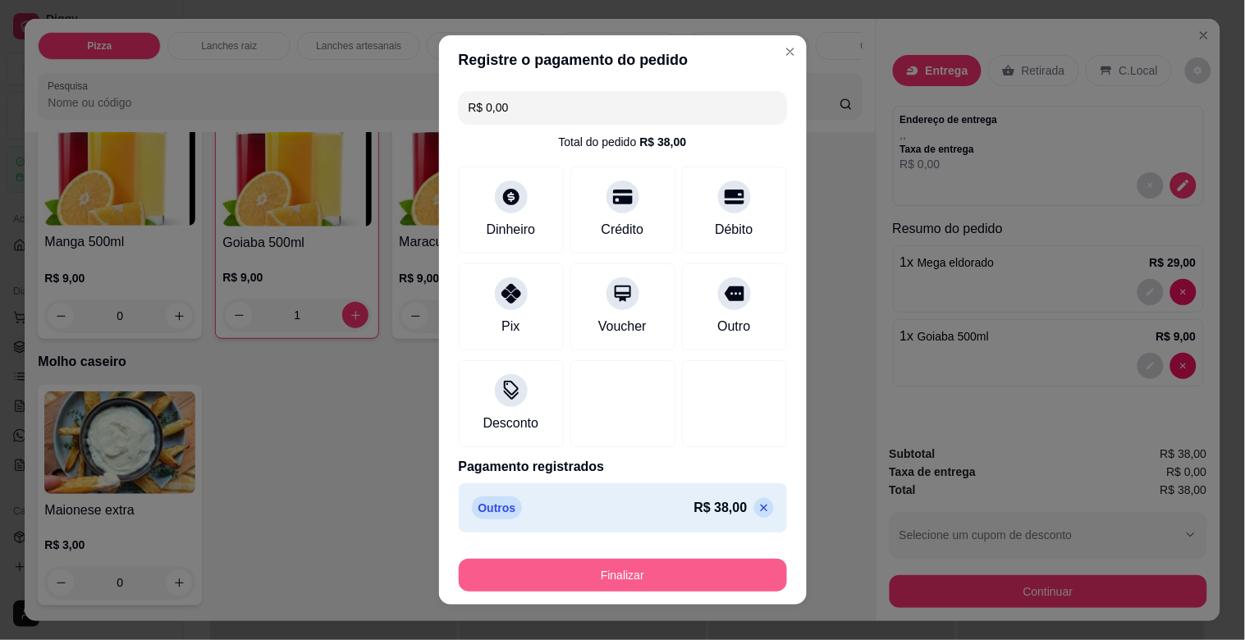
click at [684, 576] on button "Finalizar" at bounding box center [623, 575] width 328 height 33
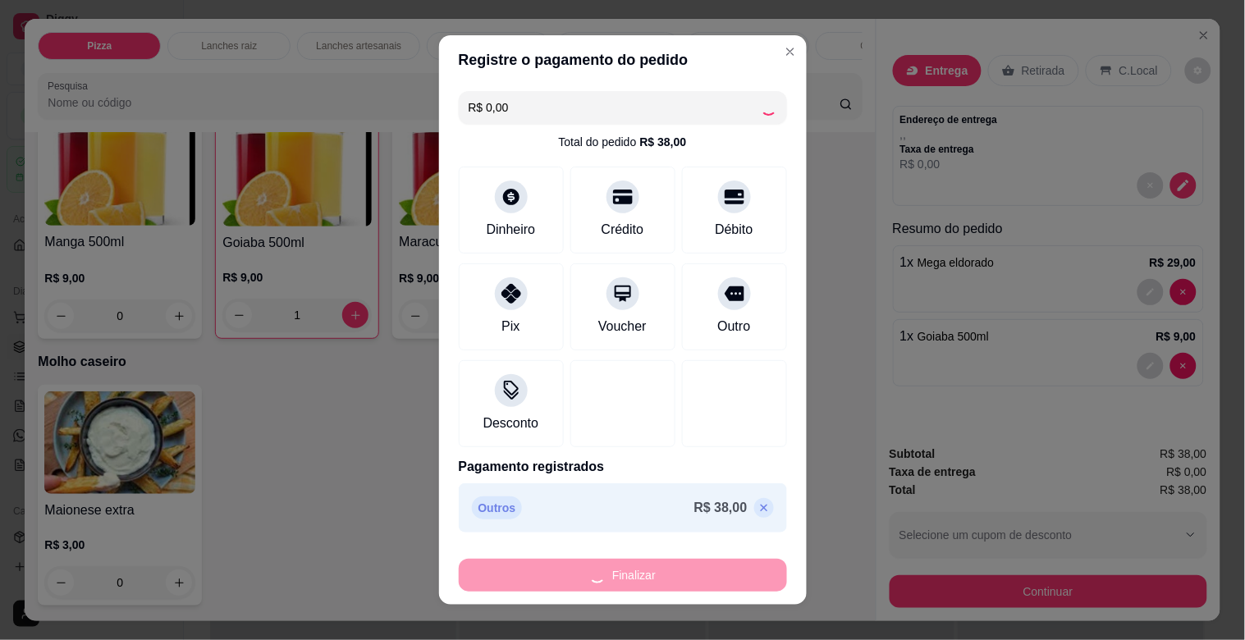
type input "0"
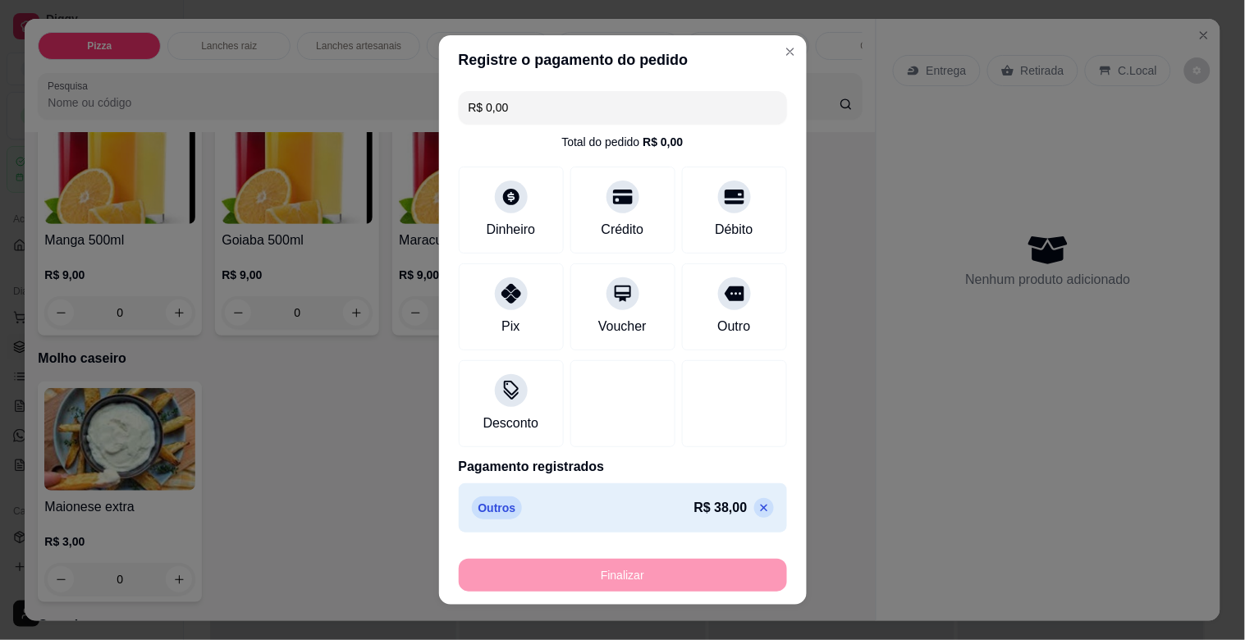
type input "-R$ 38,00"
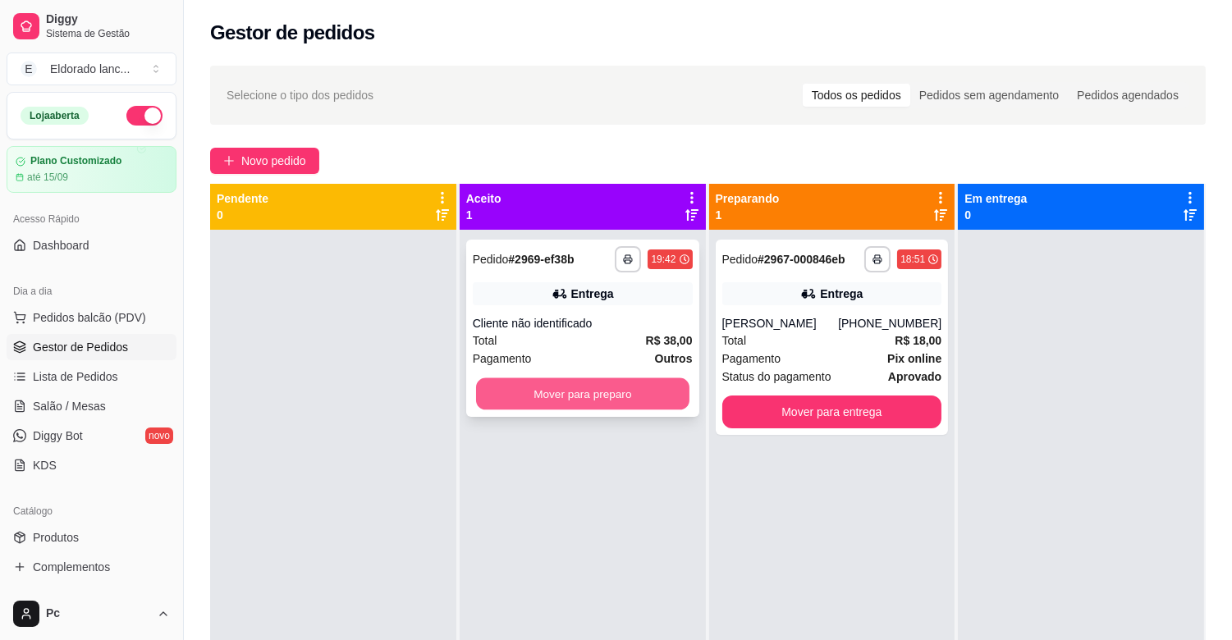
click at [618, 382] on button "Mover para preparo" at bounding box center [582, 394] width 213 height 32
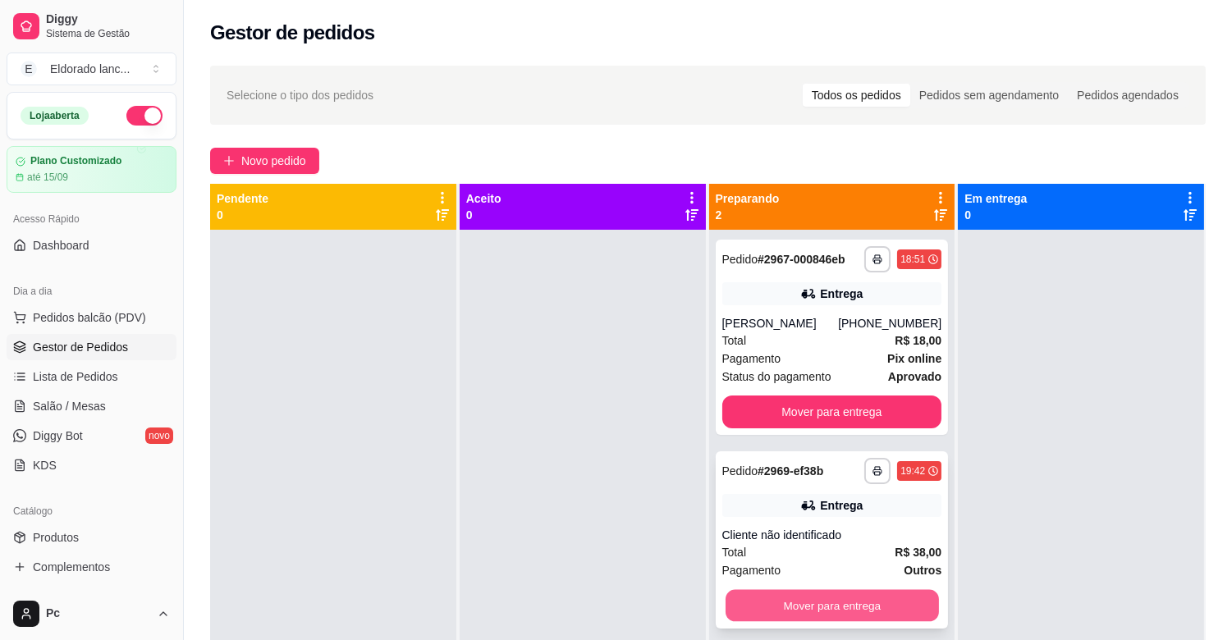
click at [854, 616] on button "Mover para entrega" at bounding box center [831, 606] width 213 height 32
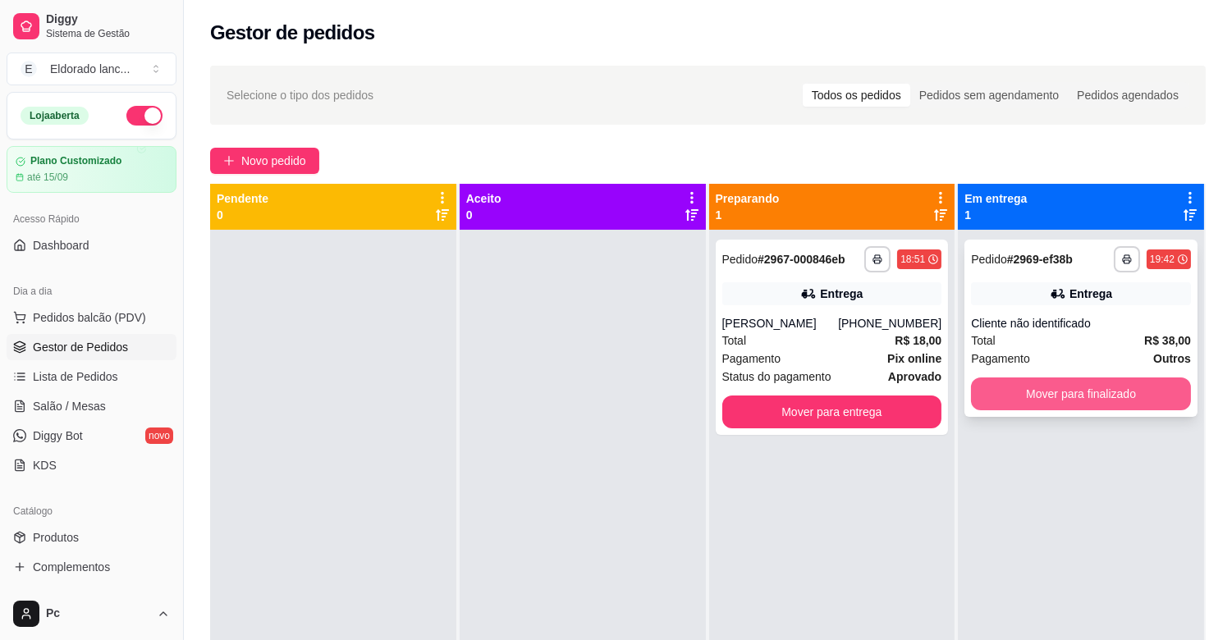
click at [1024, 403] on button "Mover para finalizado" at bounding box center [1081, 394] width 220 height 33
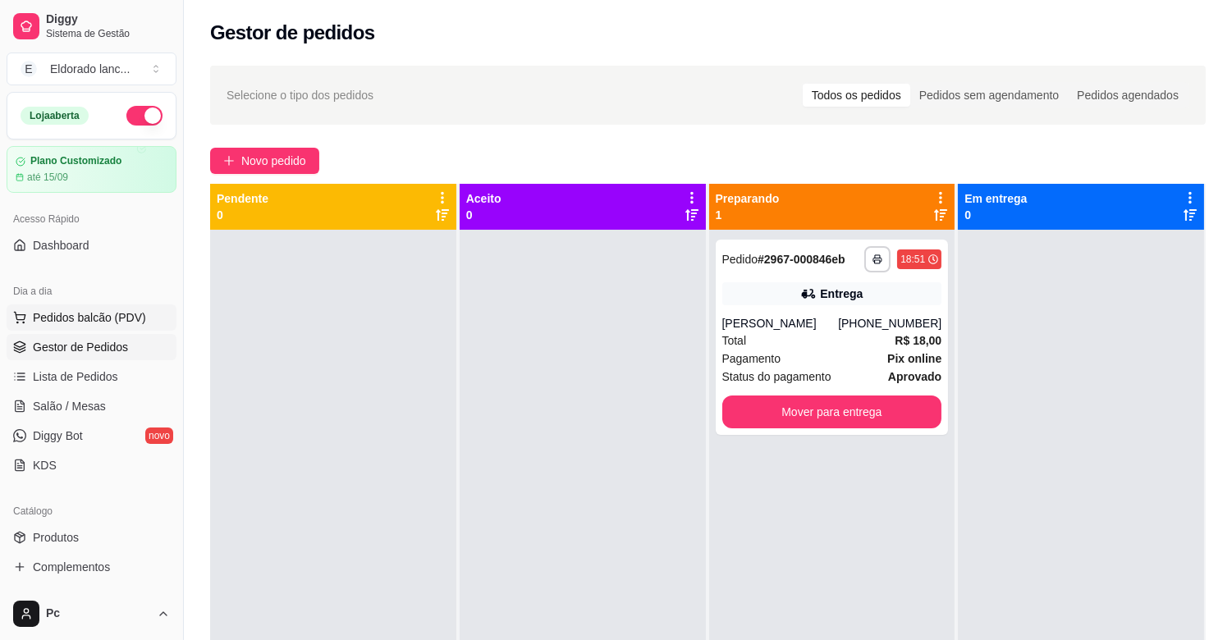
click at [88, 304] on button "Pedidos balcão (PDV)" at bounding box center [92, 317] width 170 height 26
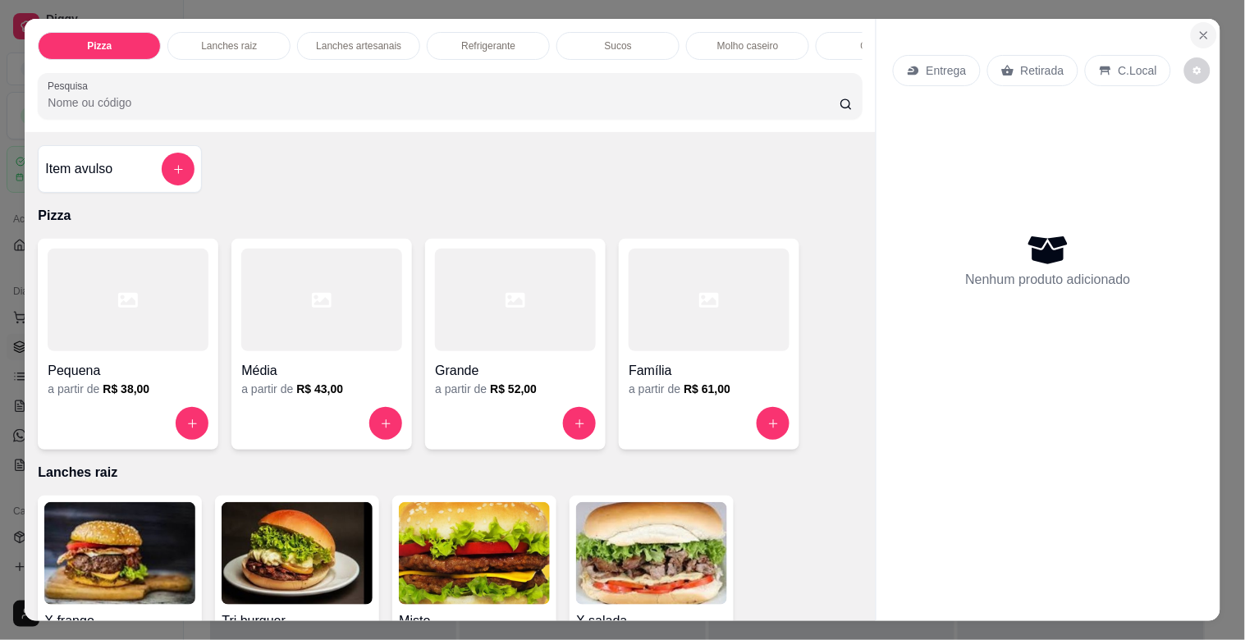
click at [1197, 29] on icon "Close" at bounding box center [1203, 35] width 13 height 13
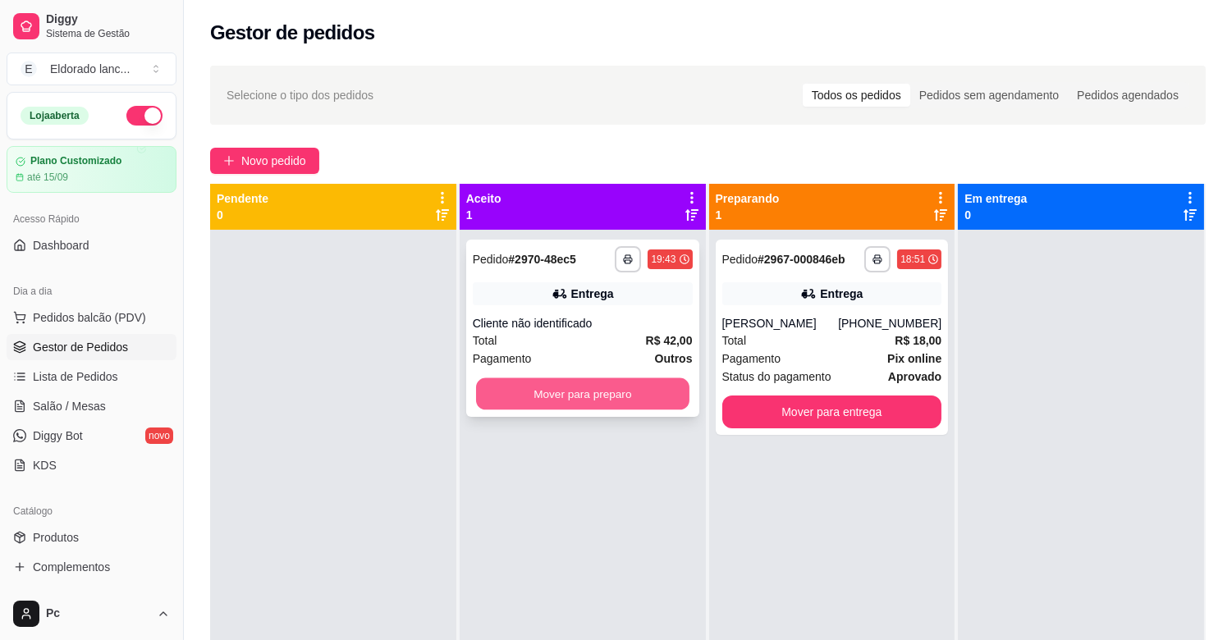
click at [652, 390] on button "Mover para preparo" at bounding box center [582, 394] width 213 height 32
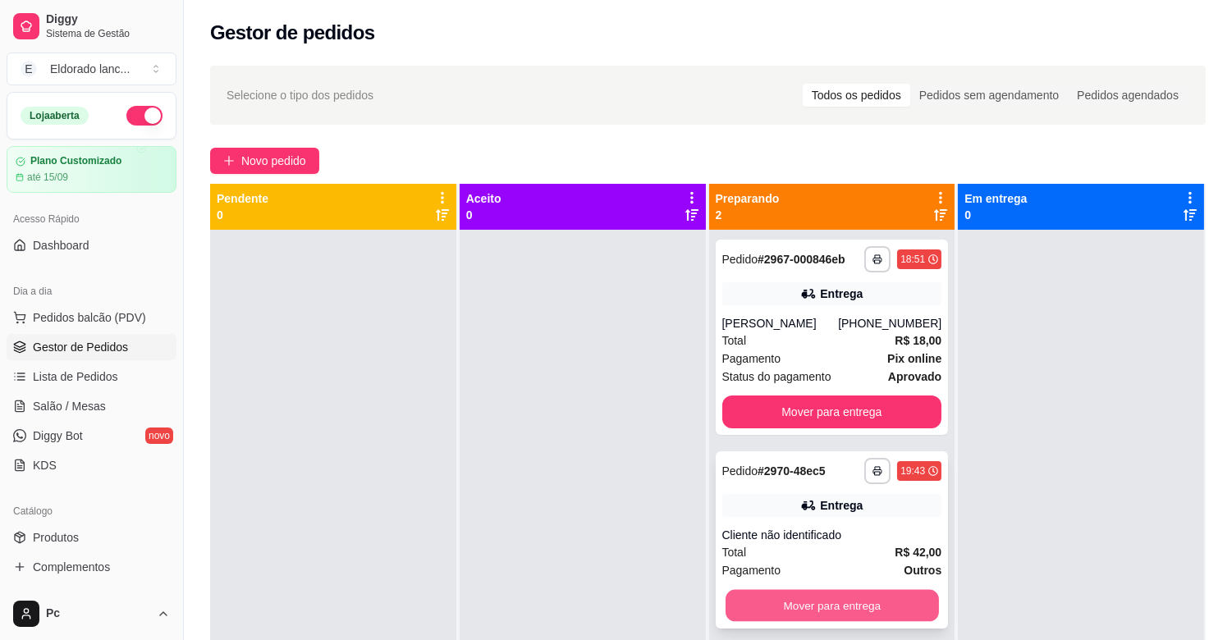
click at [849, 607] on button "Mover para entrega" at bounding box center [831, 606] width 213 height 32
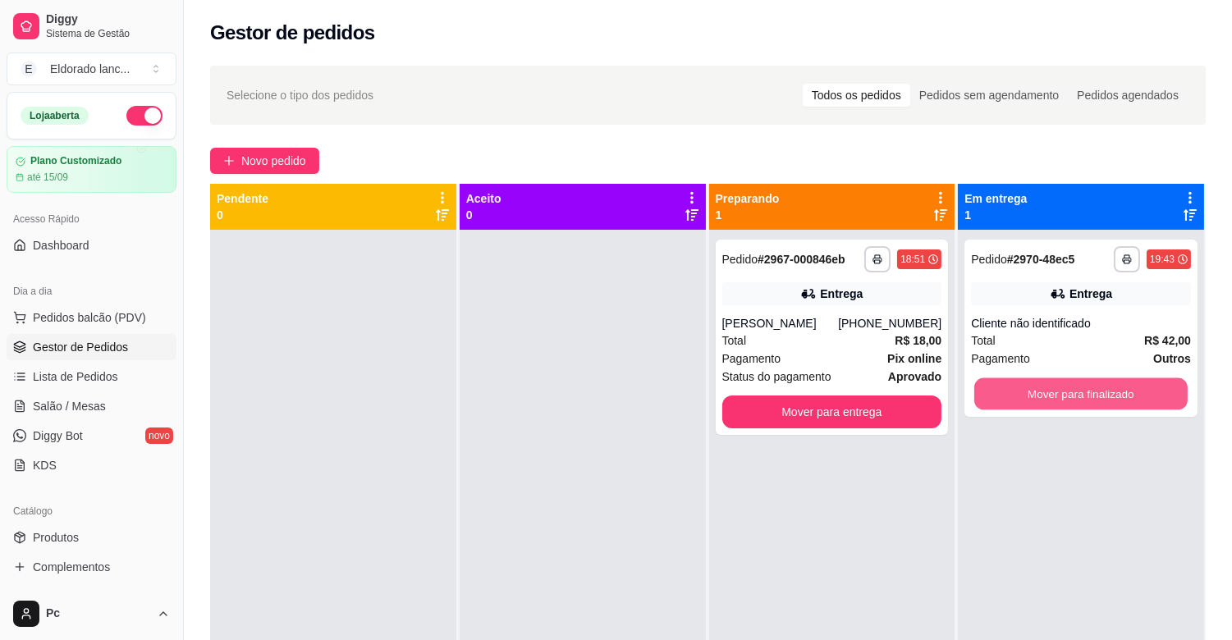
click at [1064, 380] on button "Mover para finalizado" at bounding box center [1080, 394] width 213 height 32
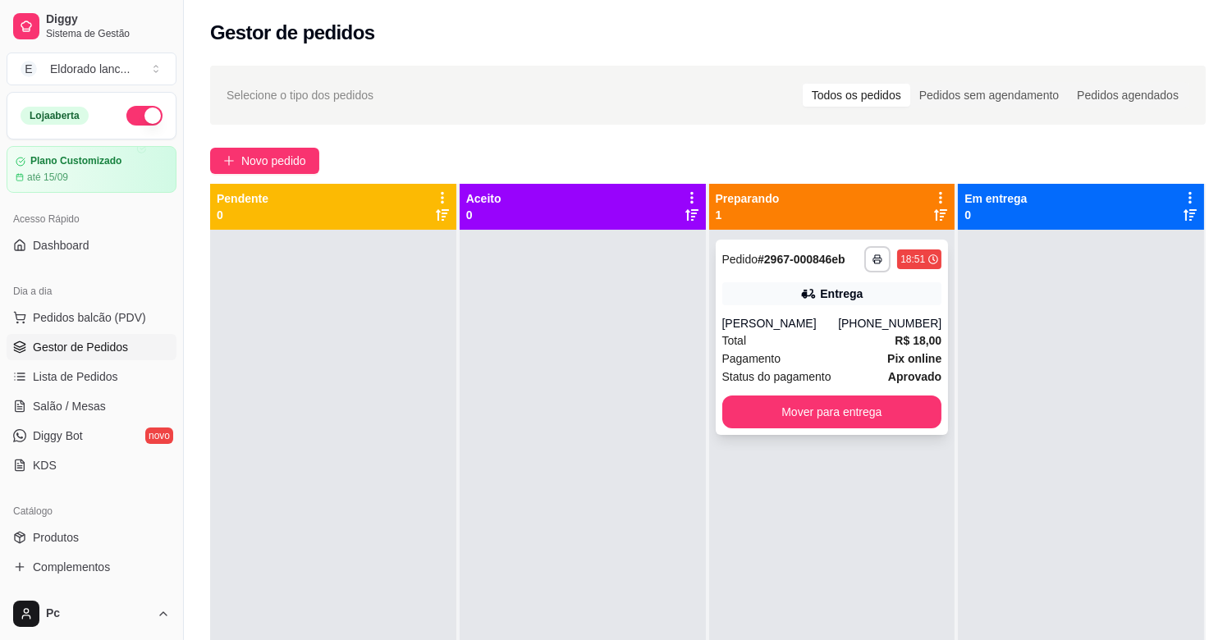
click at [802, 325] on div "[PERSON_NAME]" at bounding box center [780, 323] width 117 height 16
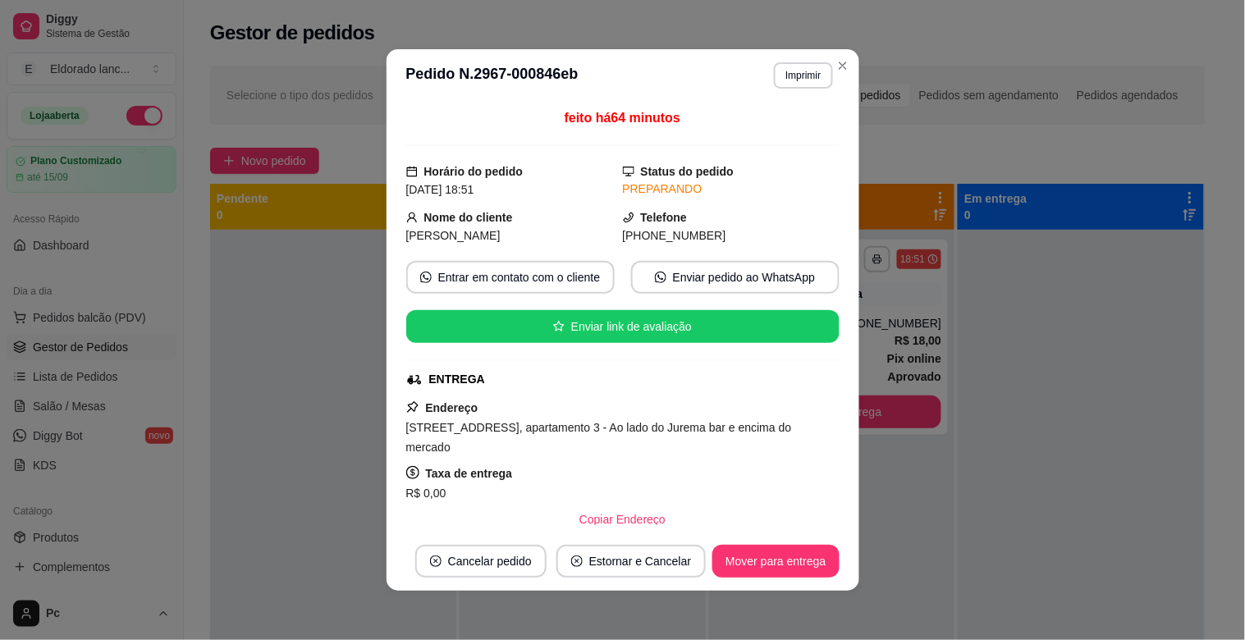
click at [843, 291] on div "feito há 64 minutos Horário do pedido [DATE] 18:51 Status do pedido PREPARANDO …" at bounding box center [623, 317] width 473 height 430
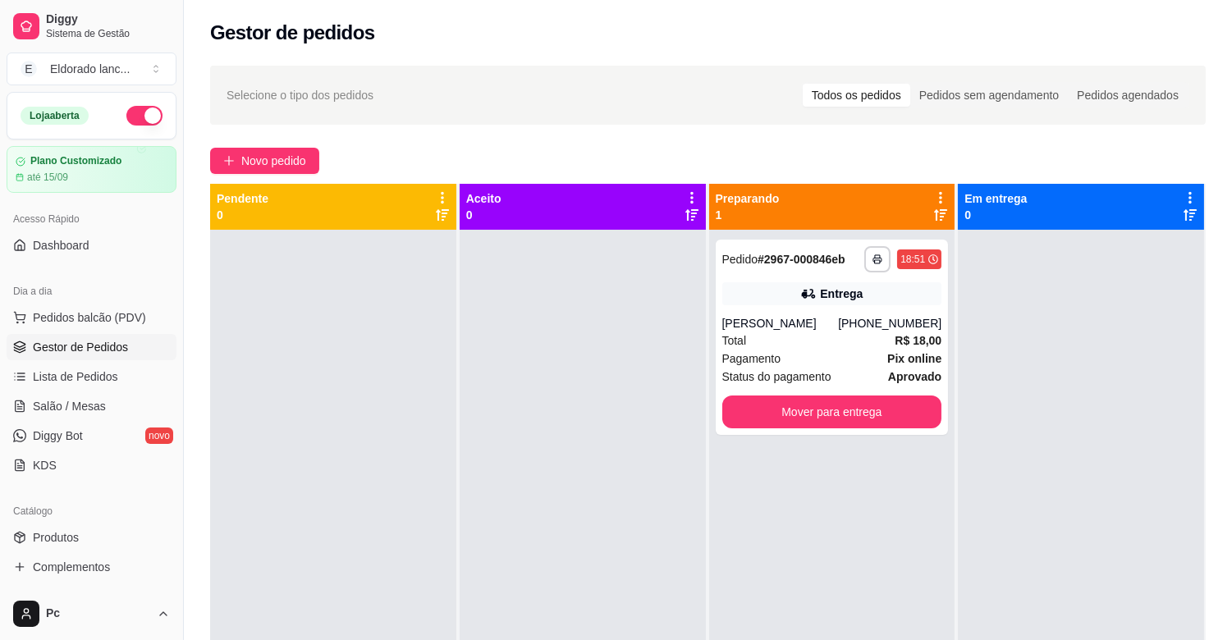
click at [873, 428] on div "**********" at bounding box center [832, 337] width 233 height 195
click at [890, 431] on div "**********" at bounding box center [832, 337] width 233 height 195
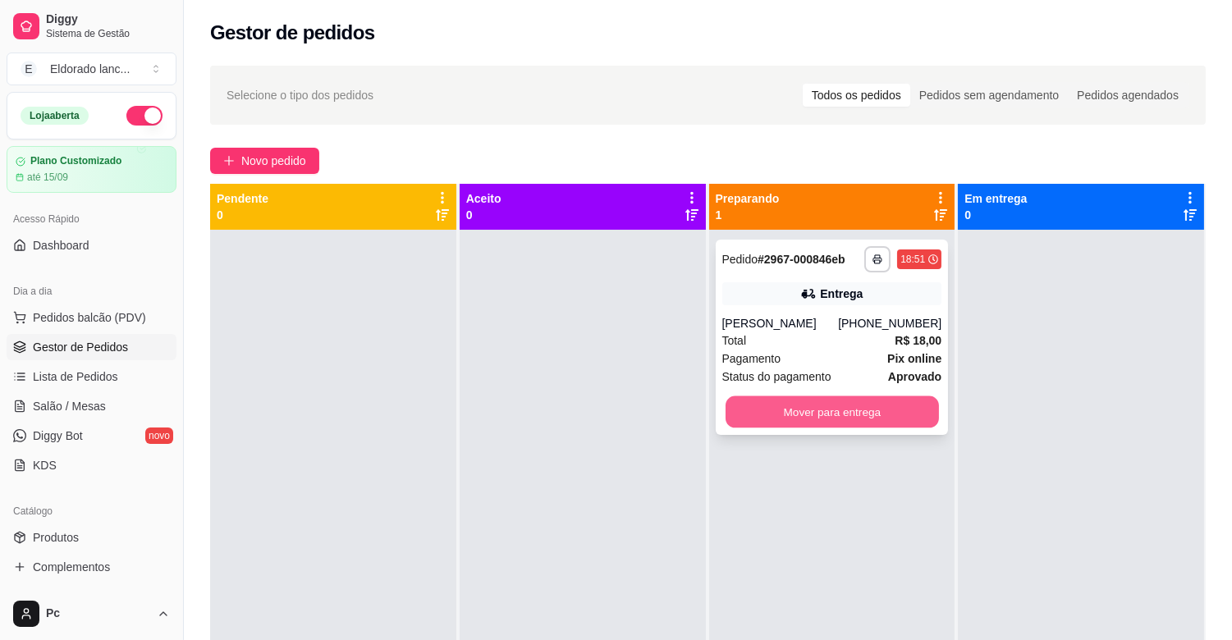
click at [881, 406] on button "Mover para entrega" at bounding box center [831, 412] width 213 height 32
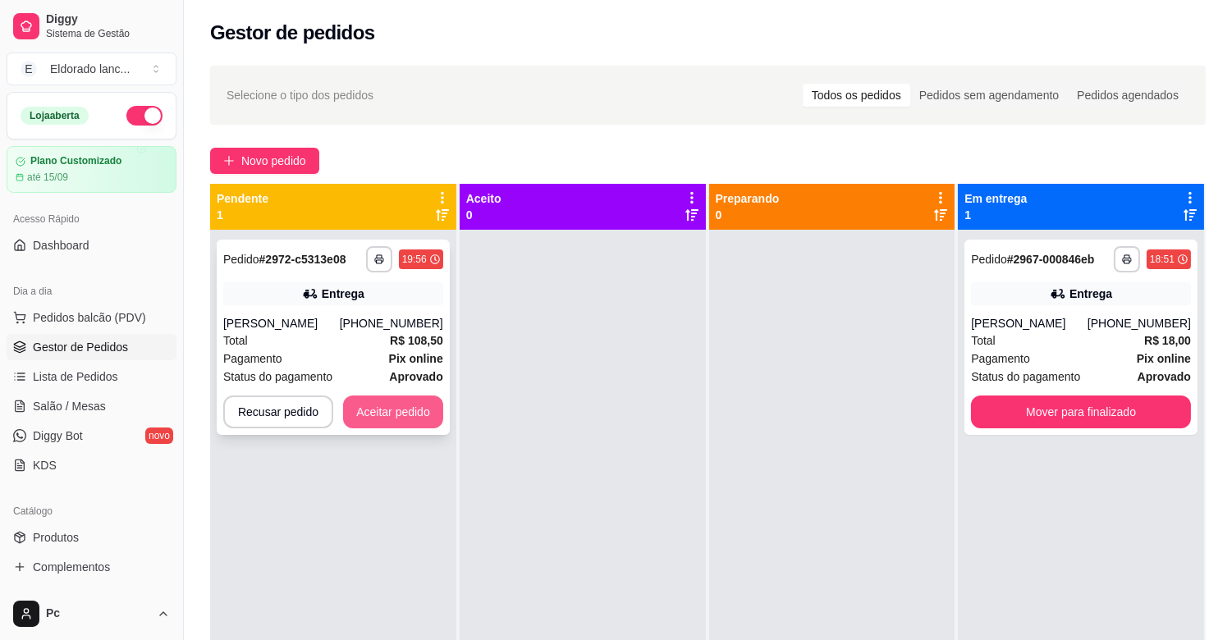
click at [419, 408] on button "Aceitar pedido" at bounding box center [393, 412] width 100 height 33
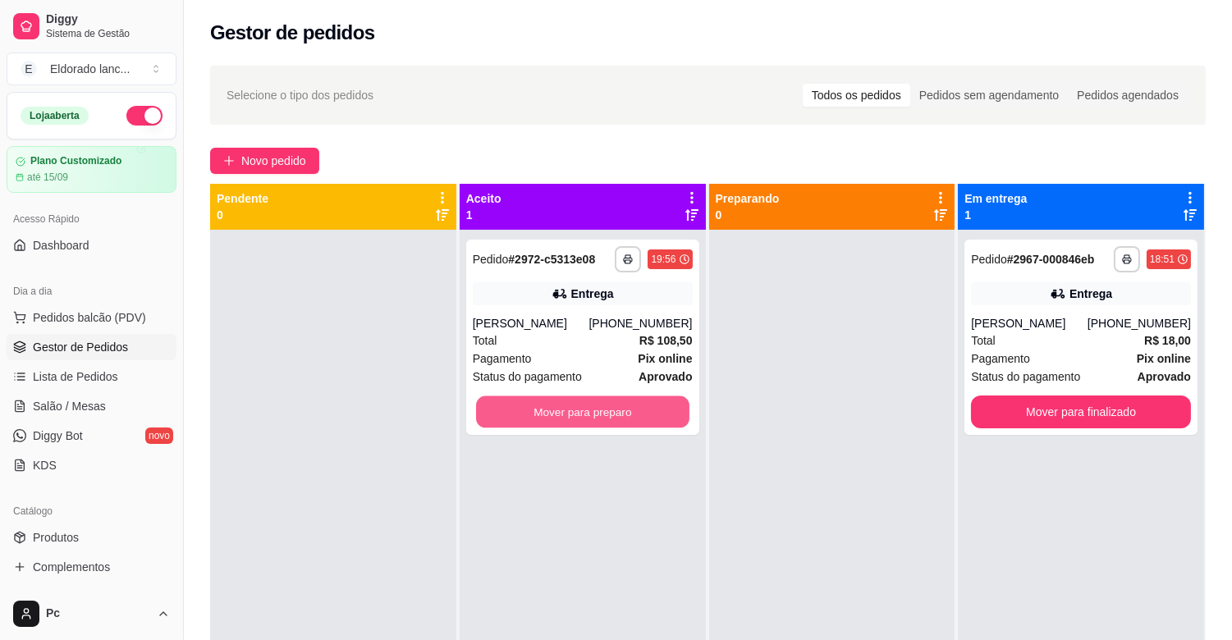
click at [591, 422] on button "Mover para preparo" at bounding box center [582, 412] width 213 height 32
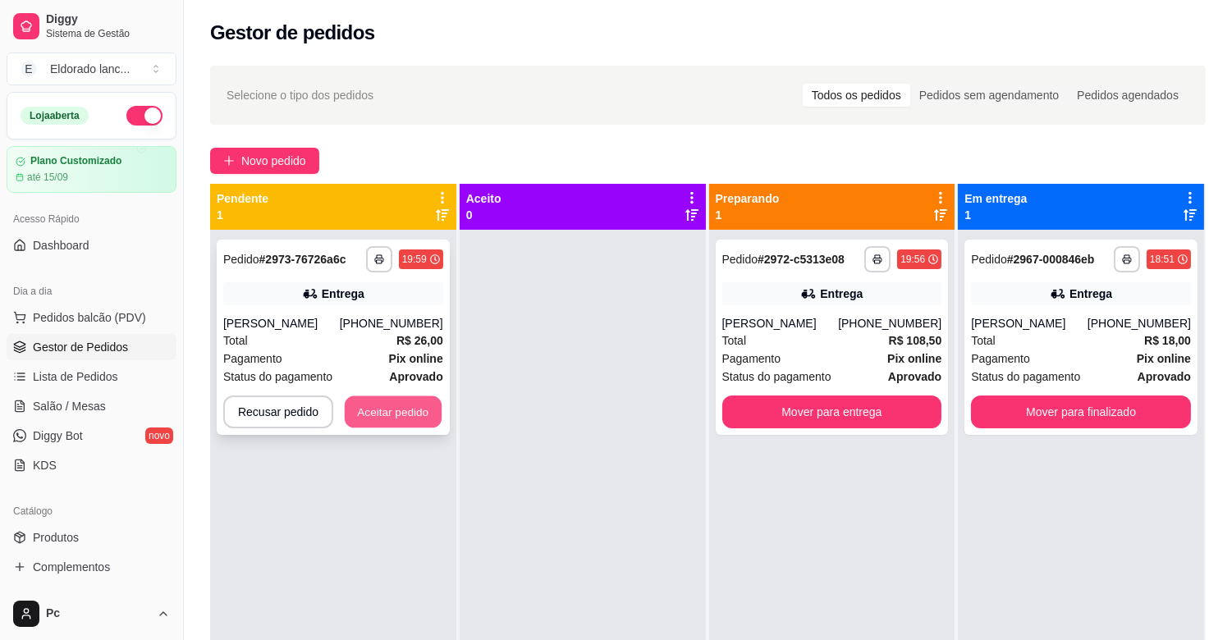
click at [404, 411] on button "Aceitar pedido" at bounding box center [393, 412] width 97 height 32
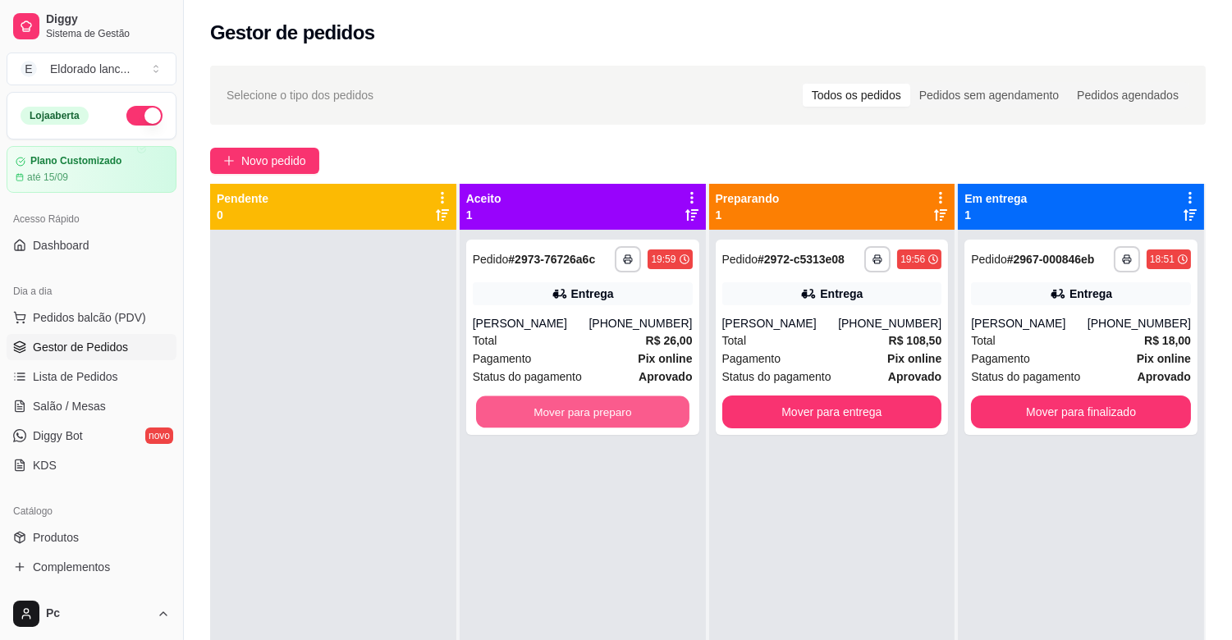
click at [550, 424] on button "Mover para preparo" at bounding box center [582, 412] width 213 height 32
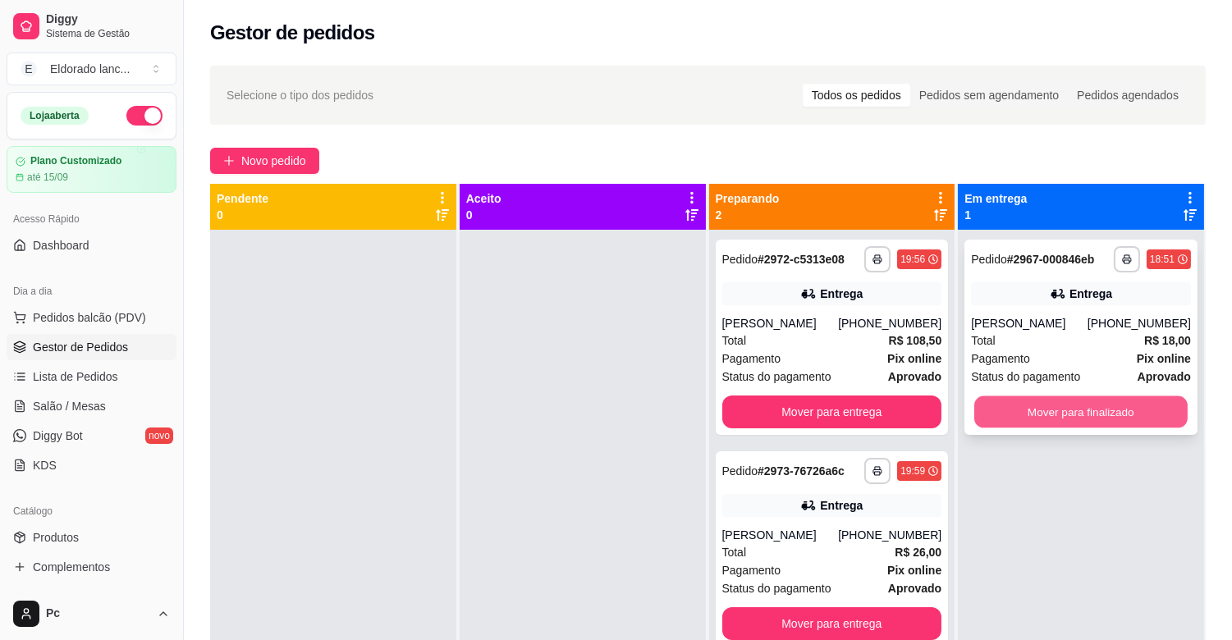
click at [1101, 400] on button "Mover para finalizado" at bounding box center [1080, 412] width 213 height 32
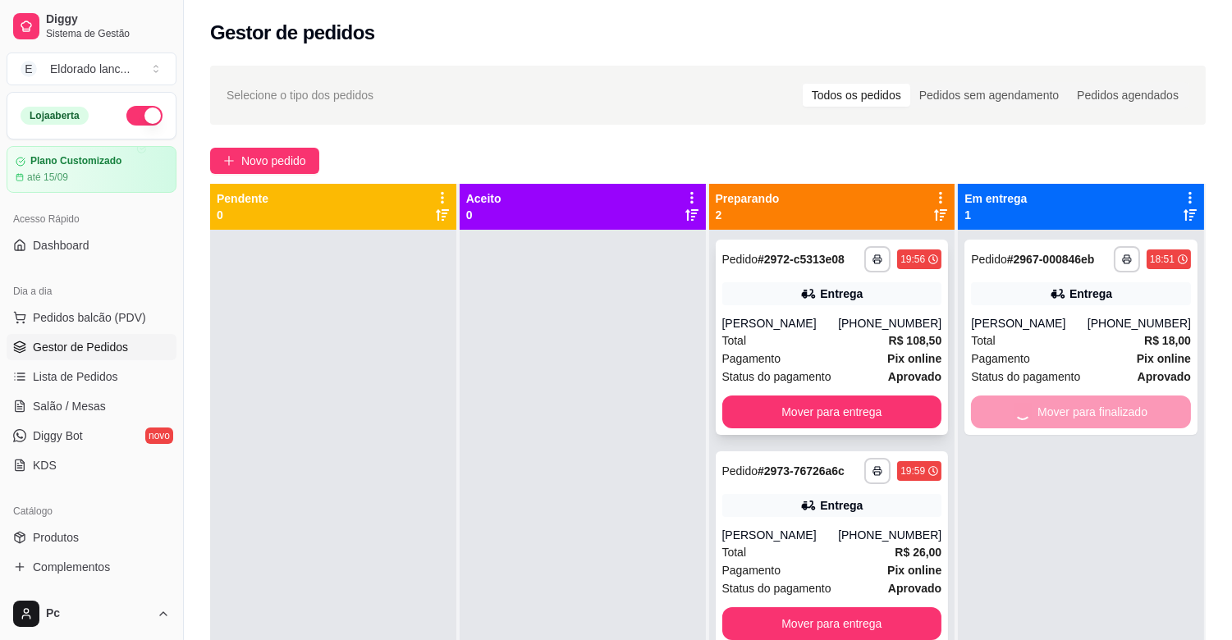
click at [877, 338] on div "Total R$ 108,50" at bounding box center [832, 341] width 220 height 18
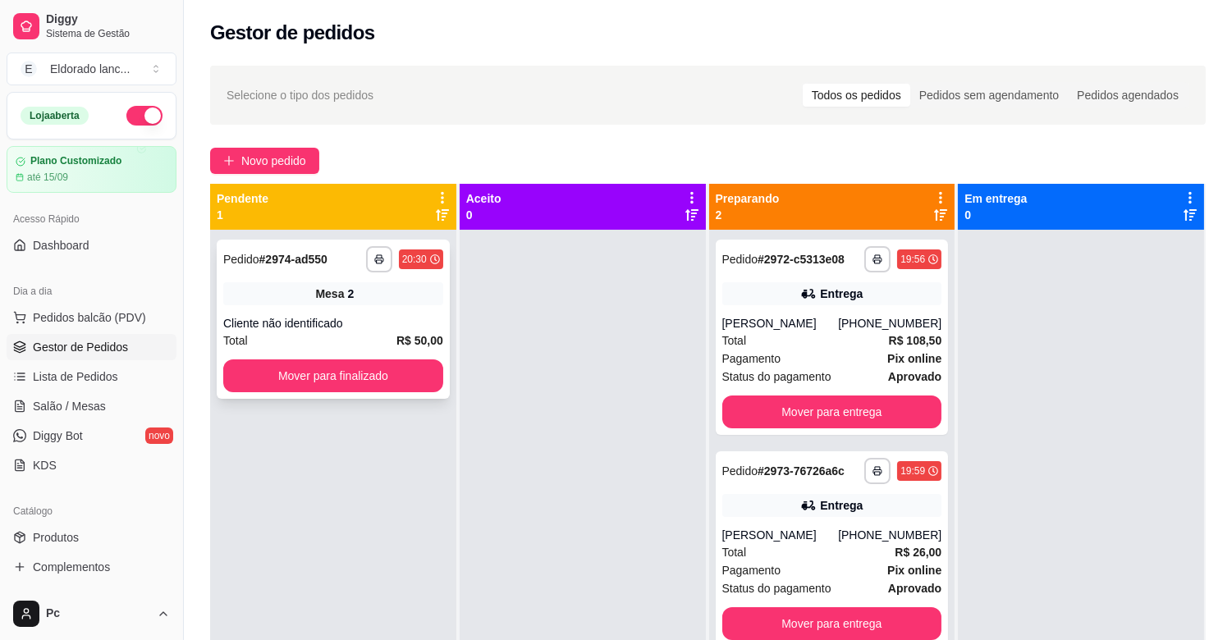
click at [419, 355] on div "**********" at bounding box center [333, 319] width 233 height 159
click at [379, 395] on div "**********" at bounding box center [333, 319] width 233 height 159
click at [321, 381] on button "Mover para finalizado" at bounding box center [333, 376] width 213 height 32
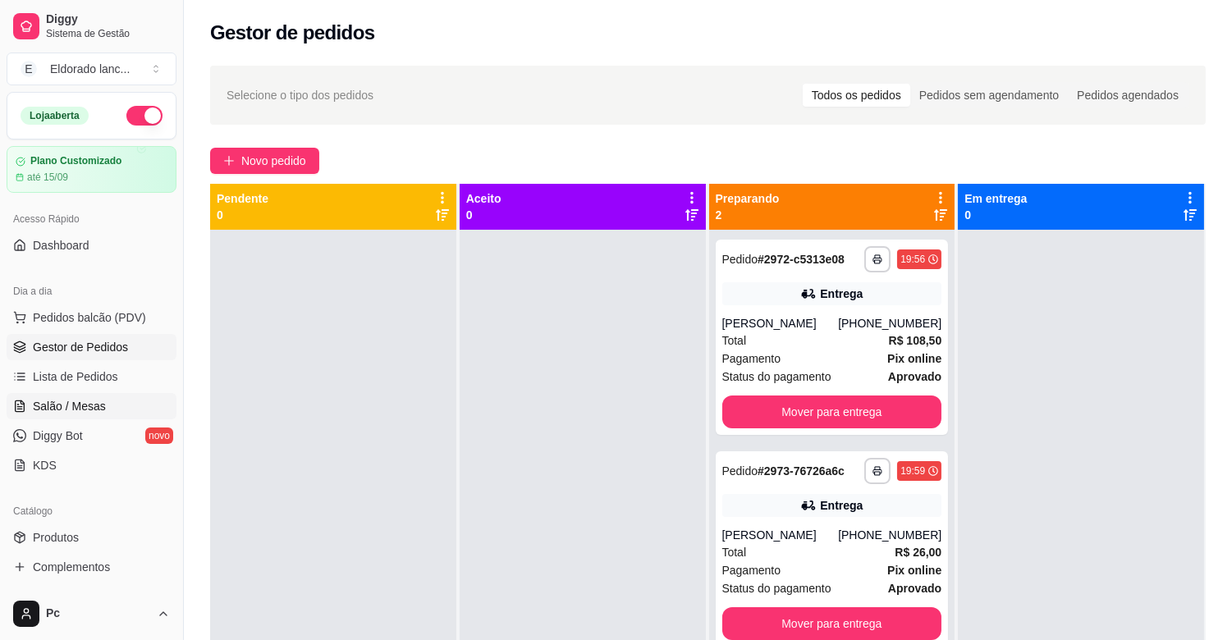
click at [127, 403] on link "Salão / Mesas" at bounding box center [92, 406] width 170 height 26
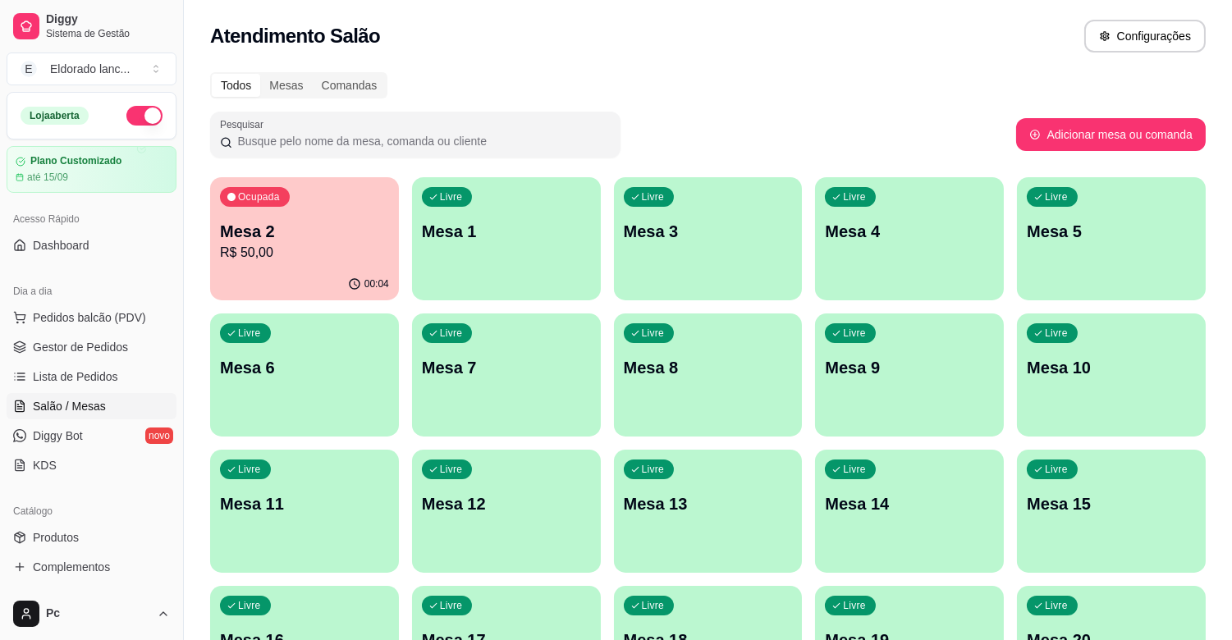
click at [341, 272] on div "00:04" at bounding box center [304, 284] width 189 height 32
click at [102, 346] on span "Gestor de Pedidos" at bounding box center [80, 347] width 95 height 16
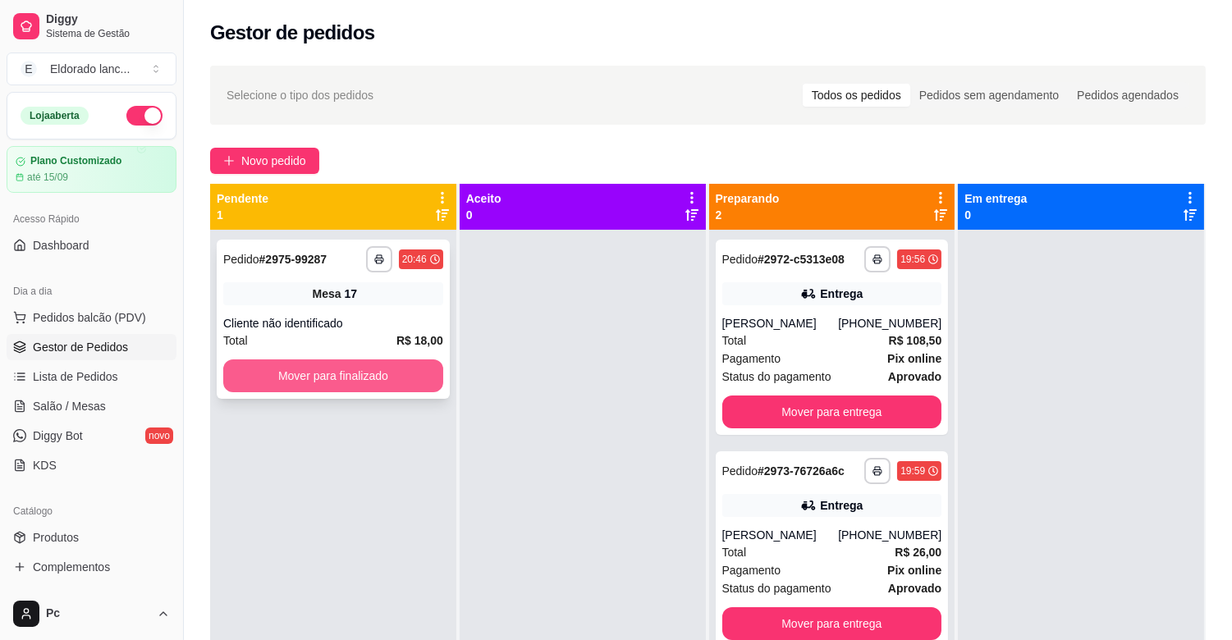
click at [292, 371] on button "Mover para finalizado" at bounding box center [333, 375] width 220 height 33
click at [292, 371] on button "Mover para finalizado" at bounding box center [333, 376] width 213 height 32
click at [341, 396] on div "**********" at bounding box center [333, 319] width 233 height 159
click at [329, 370] on button "Mover para finalizado" at bounding box center [333, 376] width 213 height 32
click at [329, 370] on button "Mover para finalizado" at bounding box center [333, 375] width 220 height 33
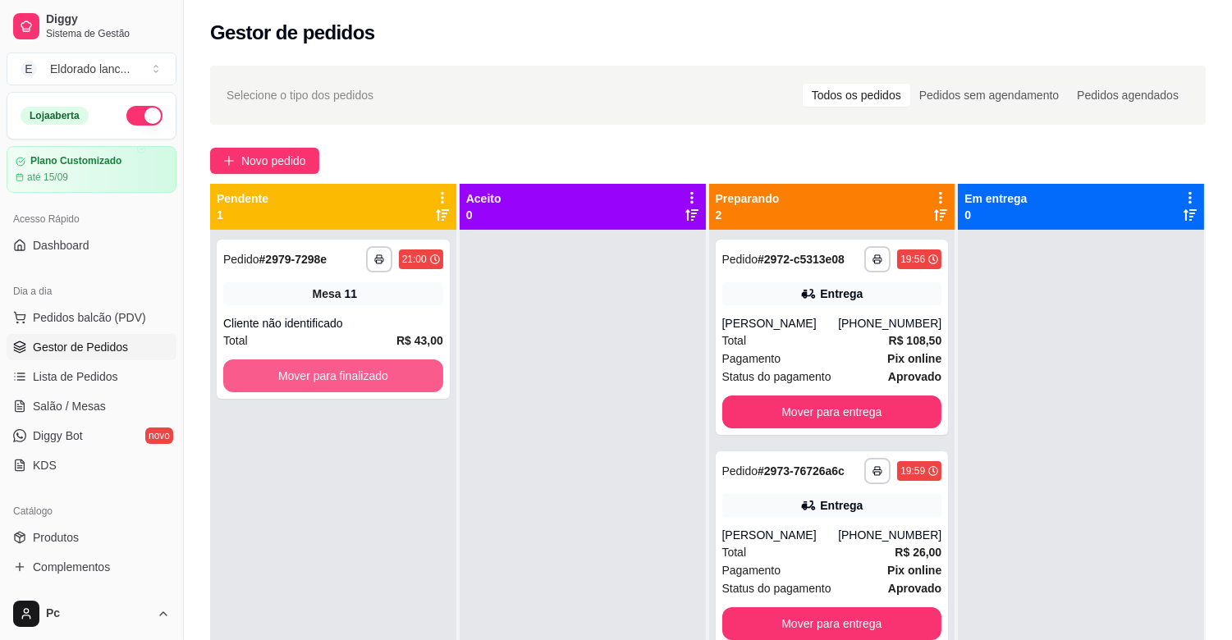
click at [329, 370] on button "Mover para finalizado" at bounding box center [333, 375] width 220 height 33
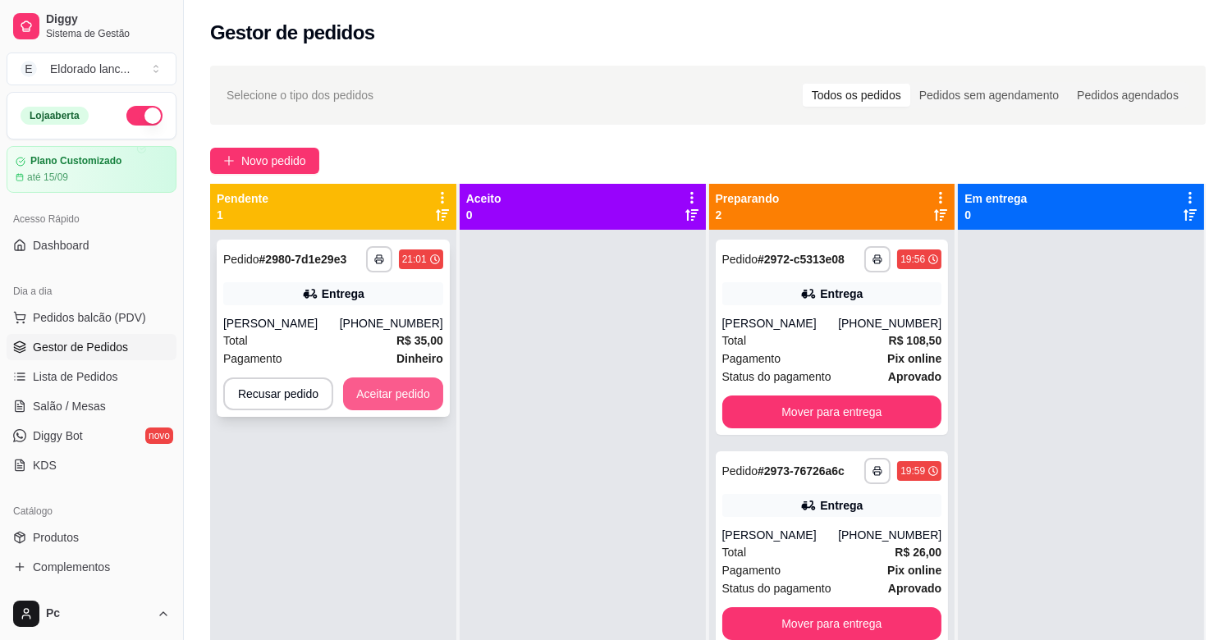
click at [419, 402] on button "Aceitar pedido" at bounding box center [393, 394] width 100 height 33
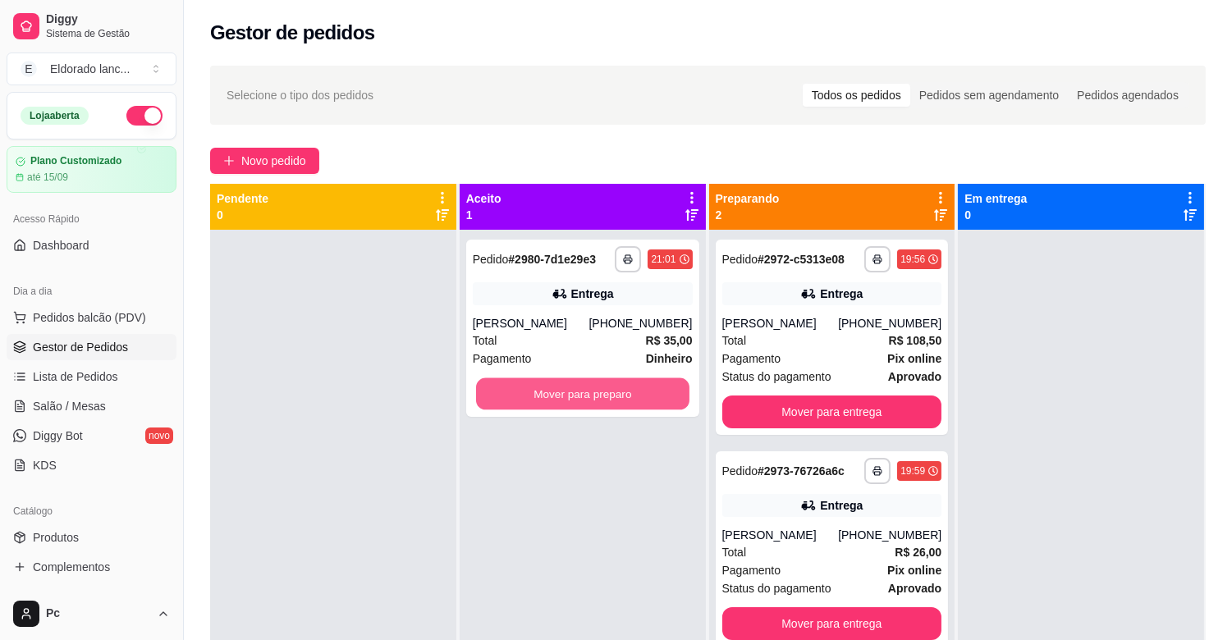
click at [562, 400] on button "Mover para preparo" at bounding box center [582, 394] width 213 height 32
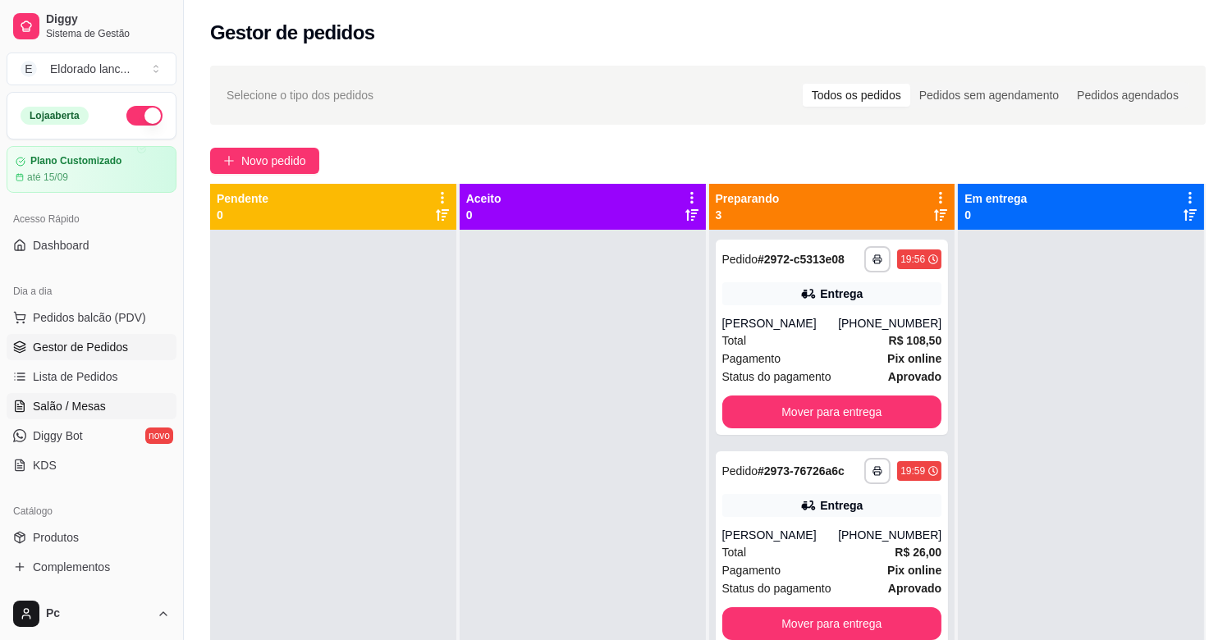
click at [86, 404] on span "Salão / Mesas" at bounding box center [69, 406] width 73 height 16
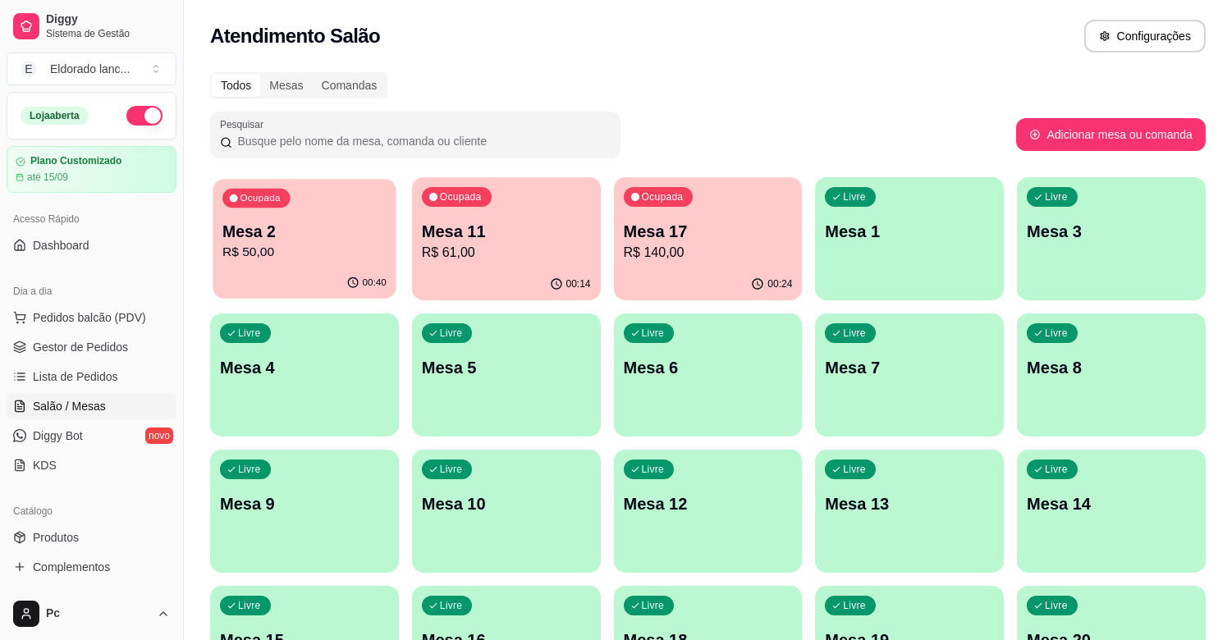
click at [314, 246] on p "R$ 50,00" at bounding box center [304, 252] width 164 height 19
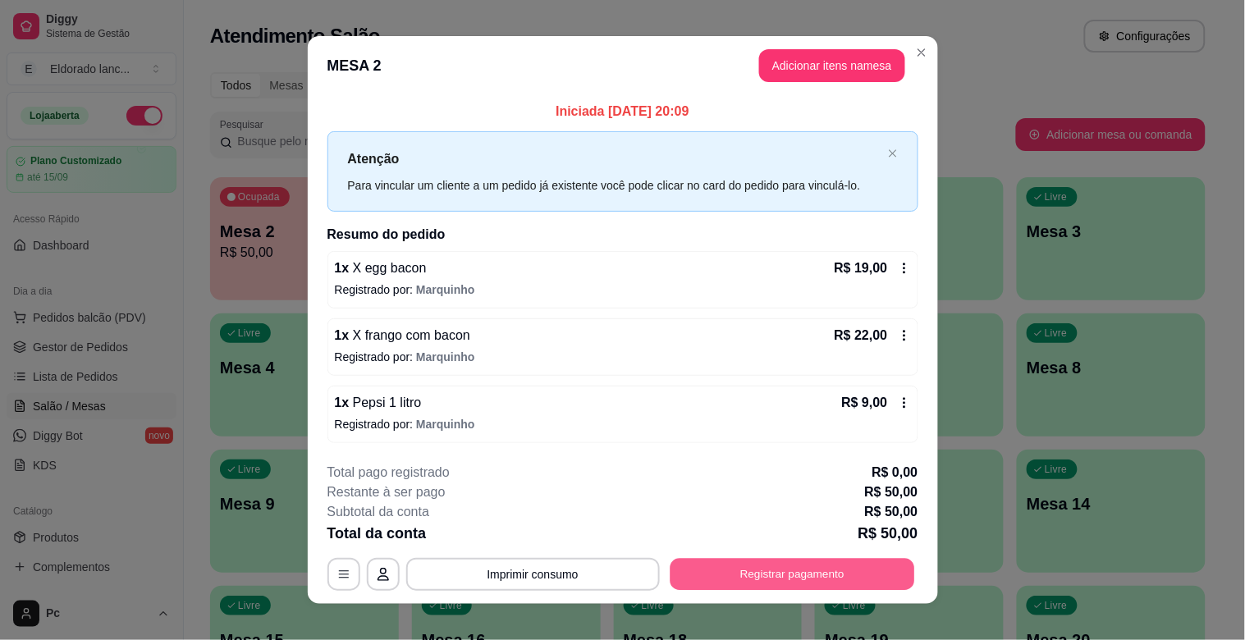
click at [771, 569] on button "Registrar pagamento" at bounding box center [792, 574] width 245 height 32
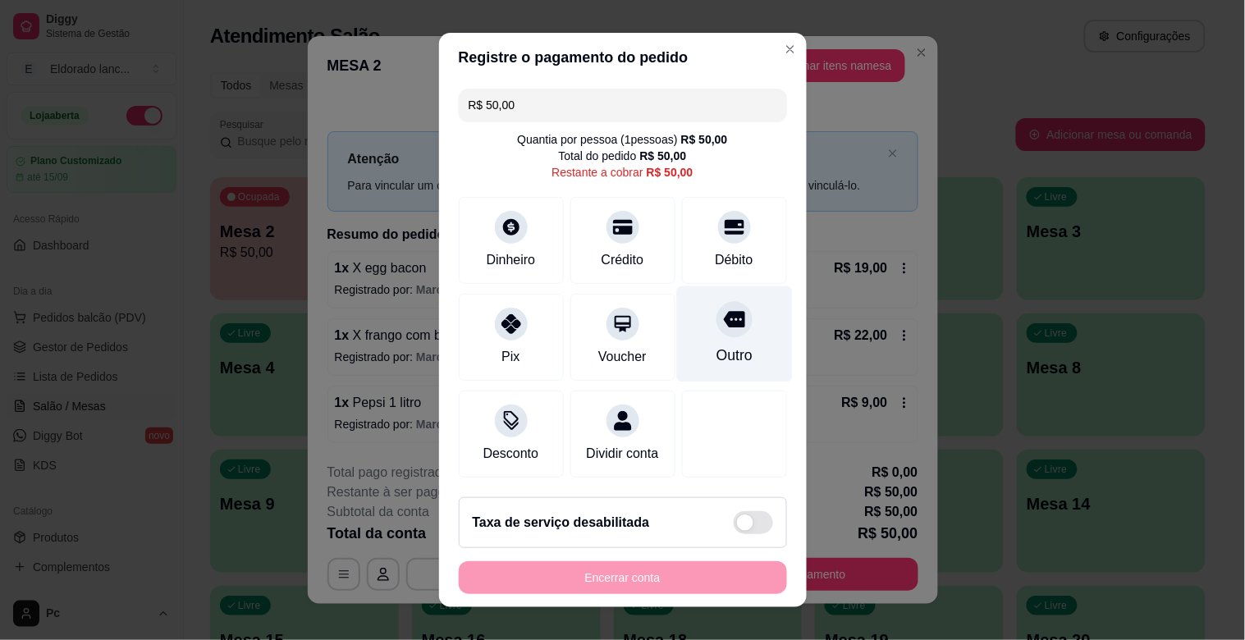
click at [716, 348] on div "Outro" at bounding box center [734, 355] width 36 height 21
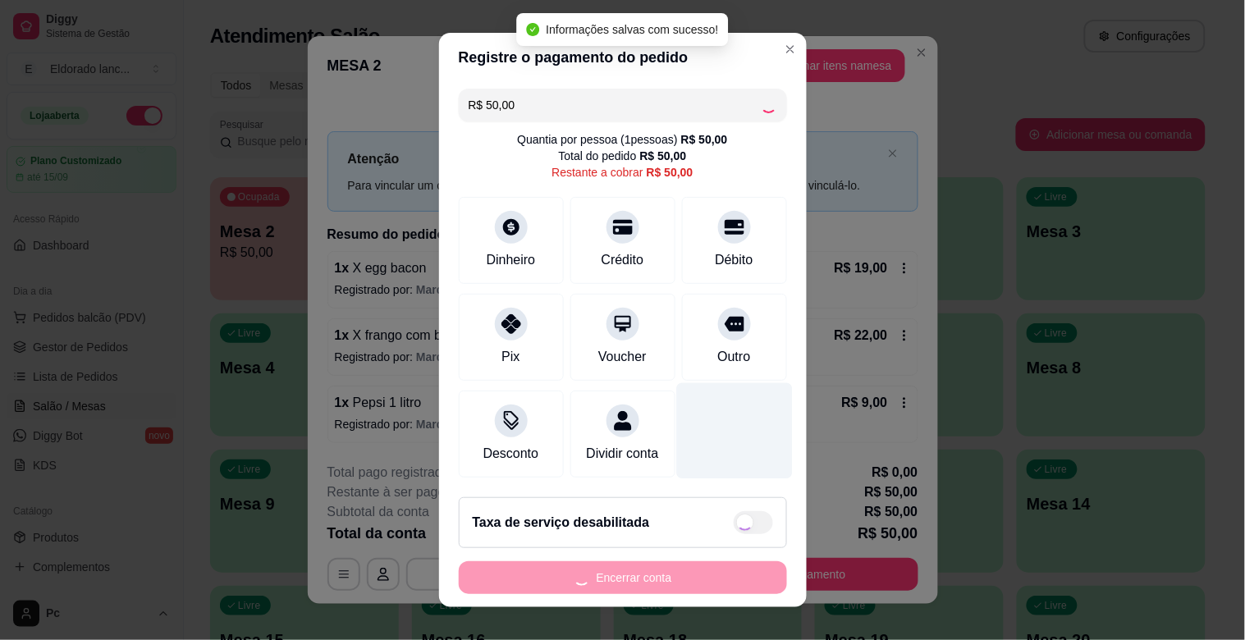
type input "R$ 0,00"
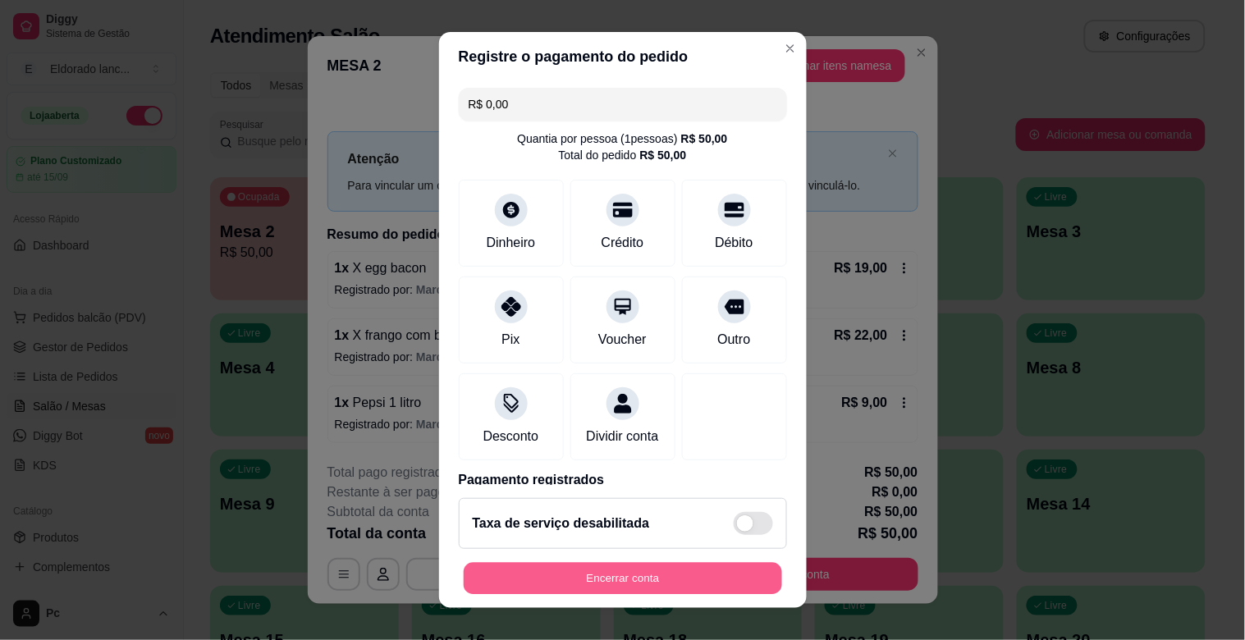
click at [643, 589] on button "Encerrar conta" at bounding box center [623, 579] width 318 height 32
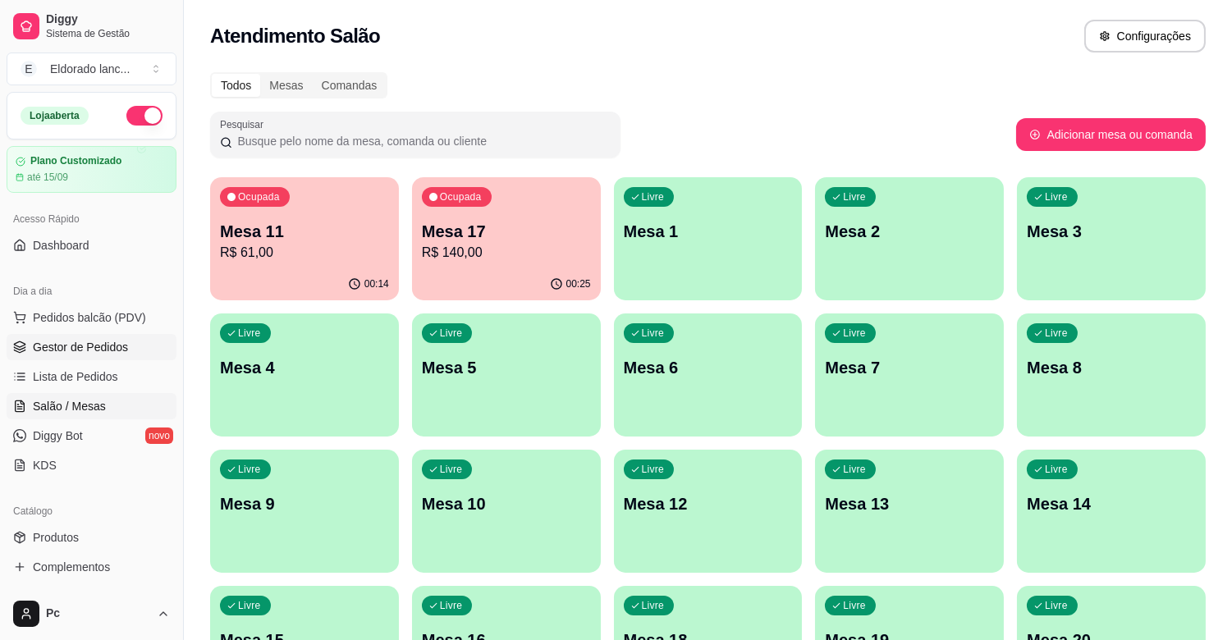
click at [36, 345] on span "Gestor de Pedidos" at bounding box center [80, 347] width 95 height 16
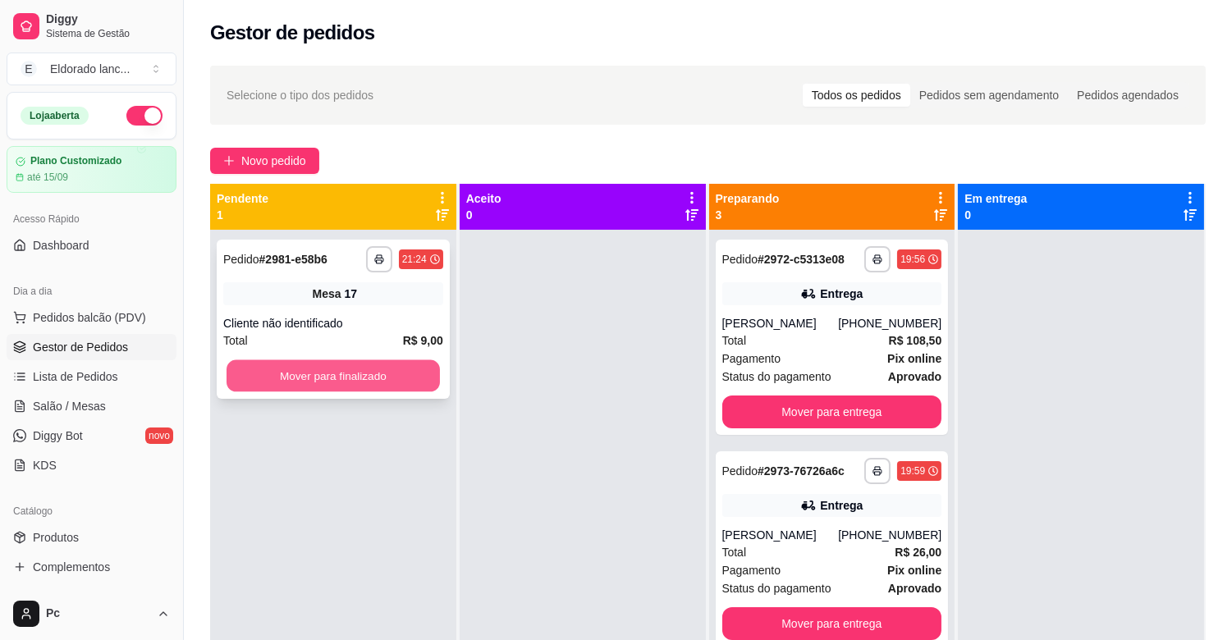
click at [342, 373] on button "Mover para finalizado" at bounding box center [333, 376] width 213 height 32
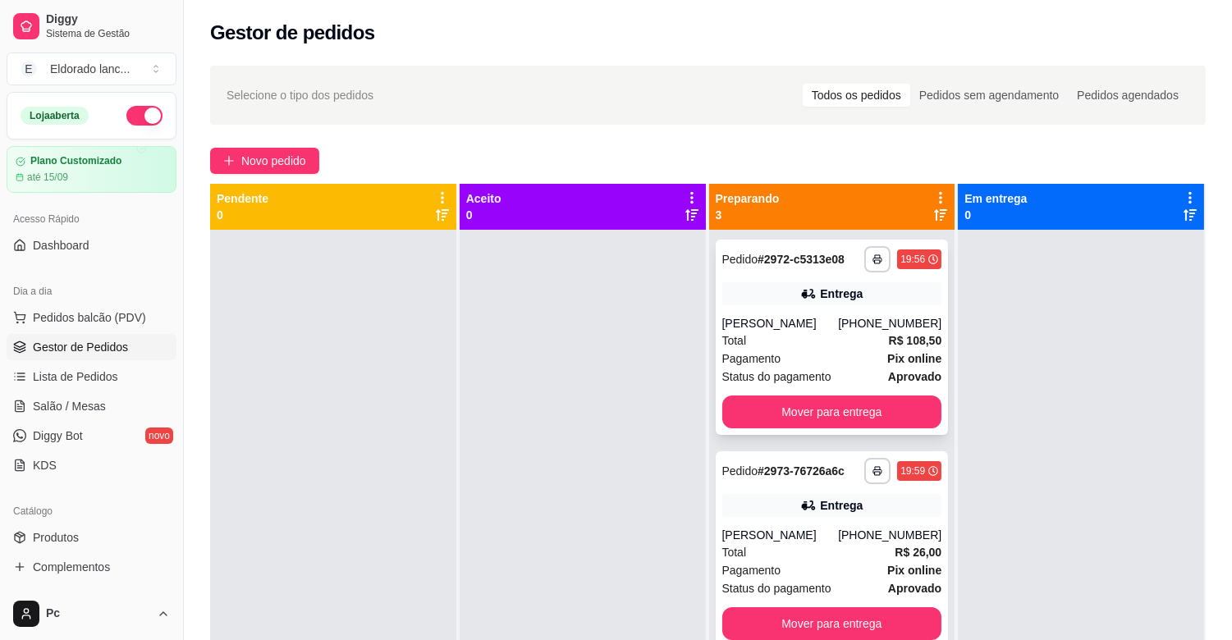
click at [858, 339] on div "Total R$ 108,50" at bounding box center [832, 341] width 220 height 18
click at [911, 408] on button "Mover para entrega" at bounding box center [832, 412] width 220 height 33
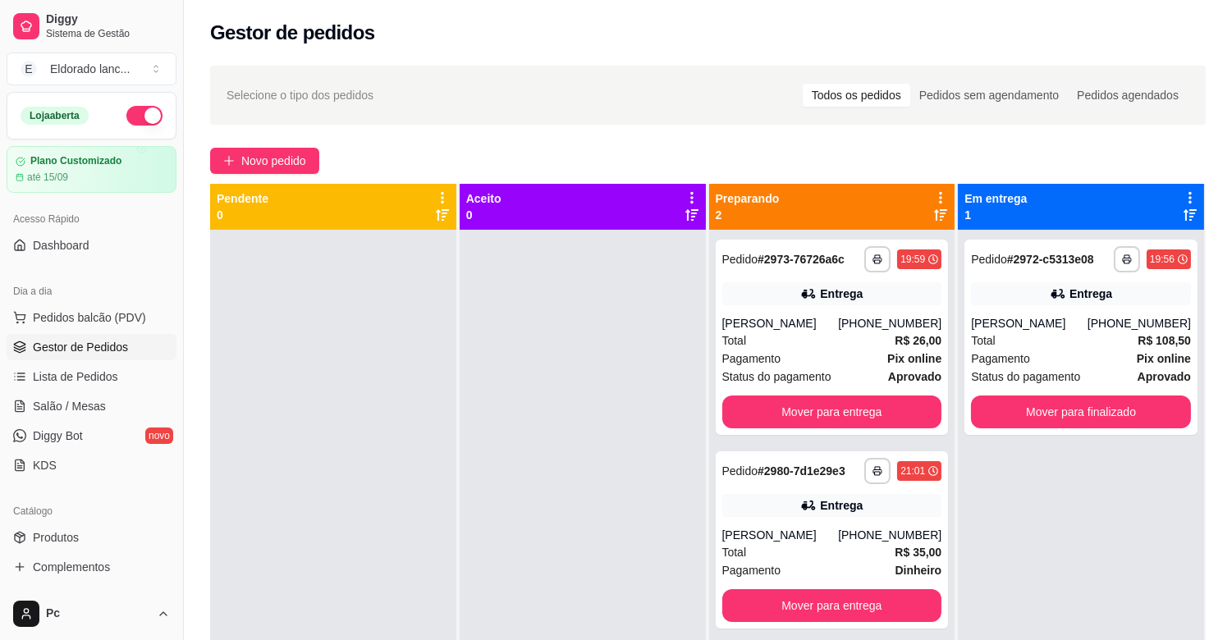
click at [788, 341] on div "Total R$ 26,00" at bounding box center [832, 341] width 220 height 18
click at [857, 318] on div "[PHONE_NUMBER]" at bounding box center [889, 323] width 103 height 16
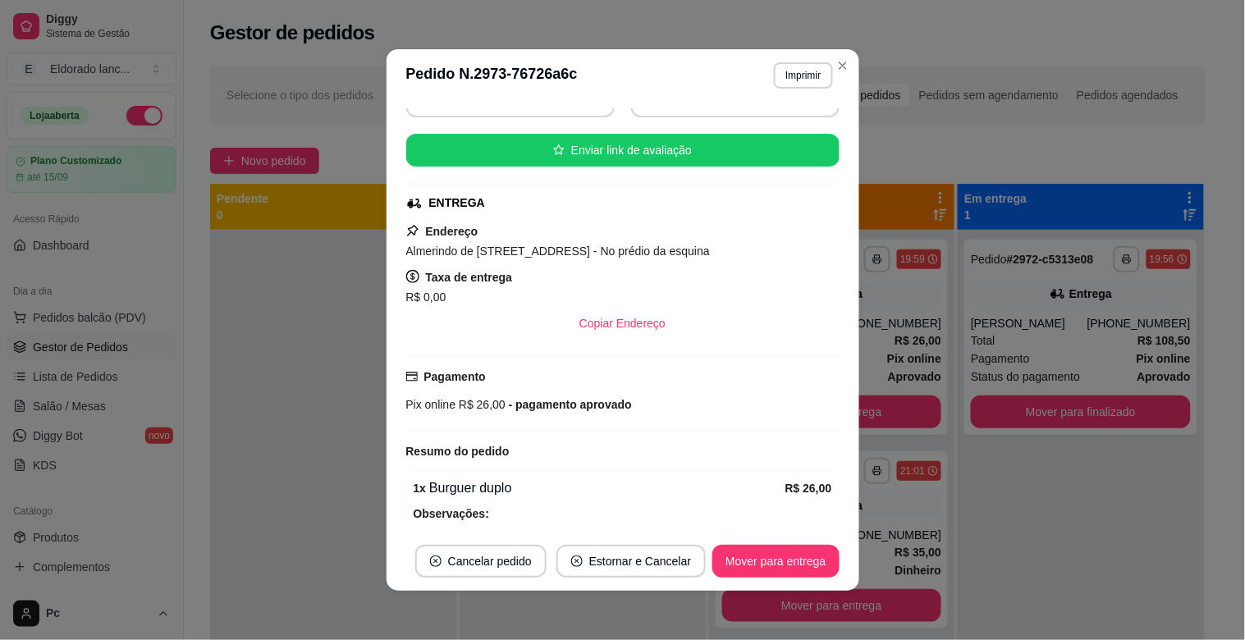
scroll to position [182, 0]
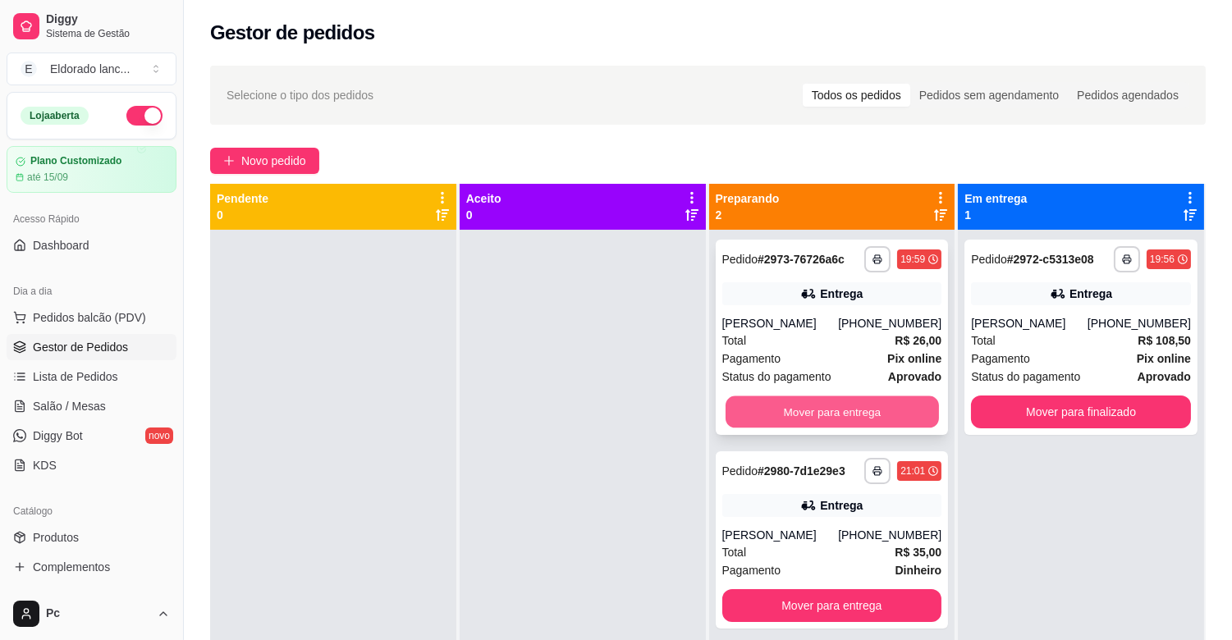
click at [890, 415] on button "Mover para entrega" at bounding box center [831, 412] width 213 height 32
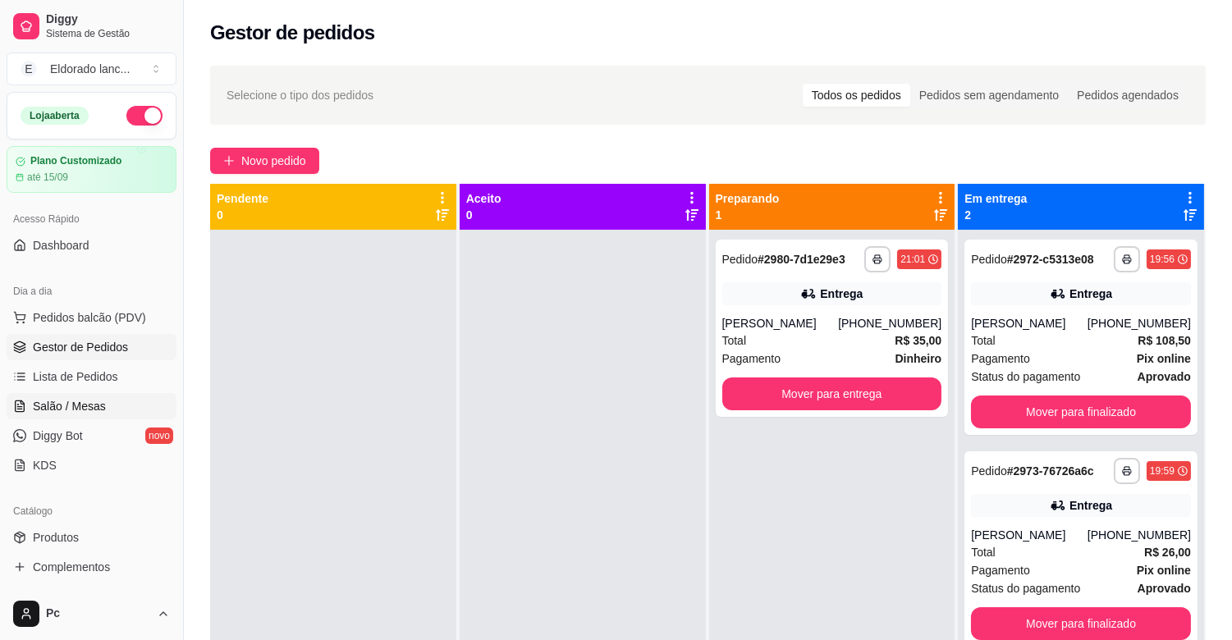
click at [117, 403] on link "Salão / Mesas" at bounding box center [92, 406] width 170 height 26
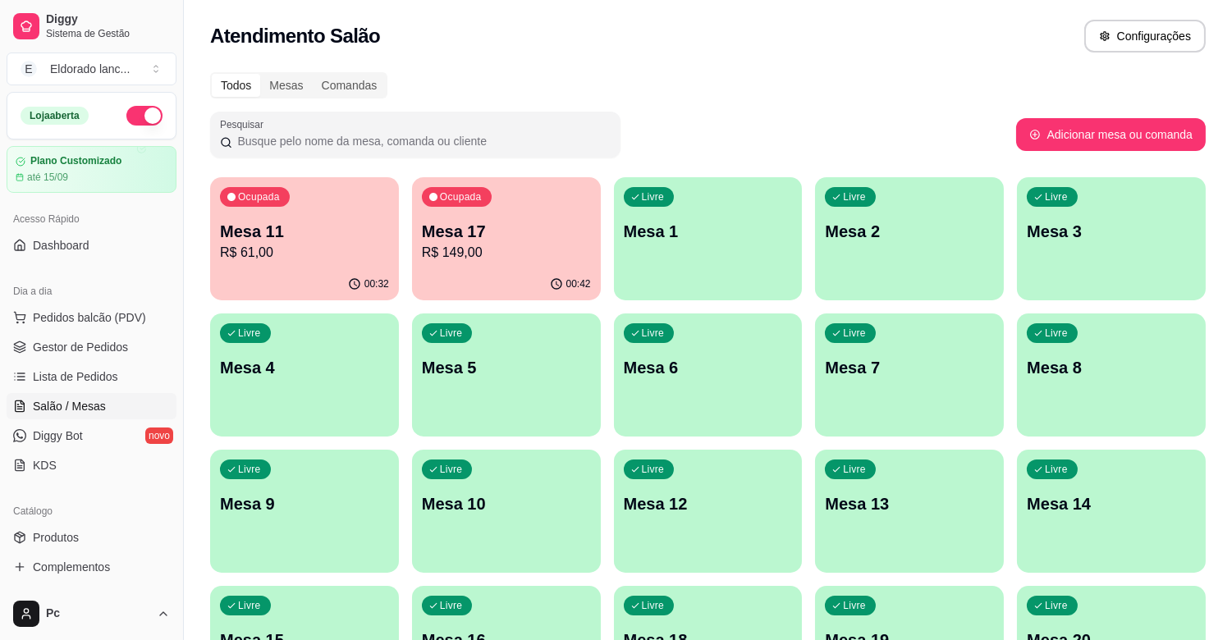
click at [476, 239] on p "Mesa 17" at bounding box center [506, 231] width 169 height 23
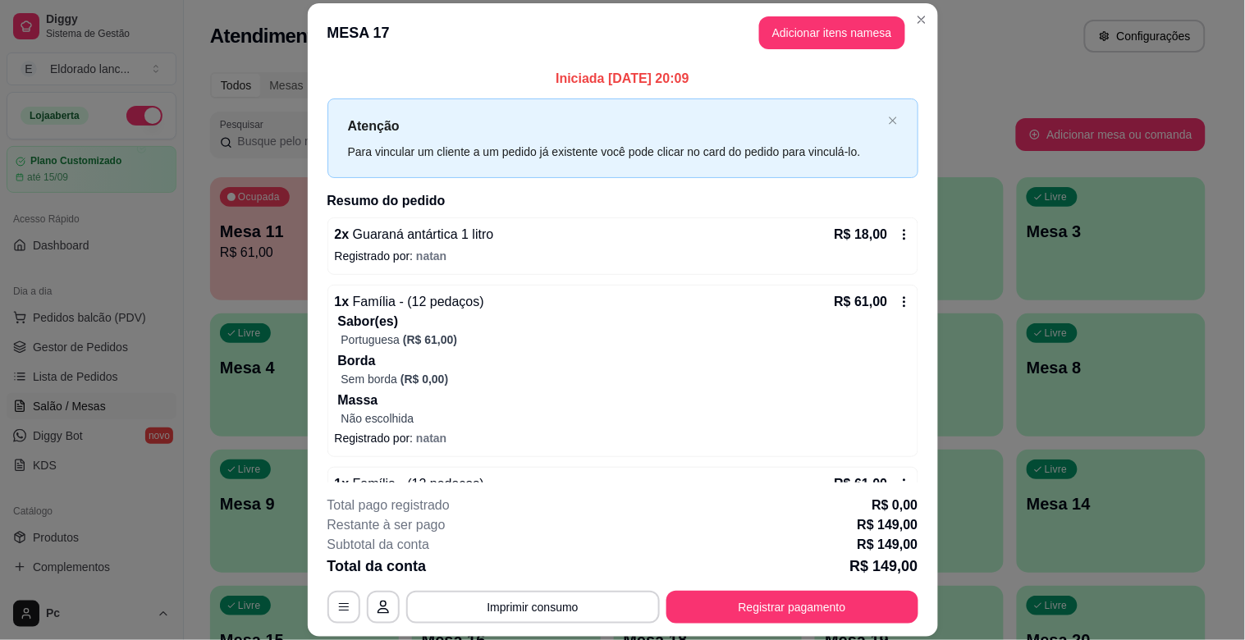
drag, startPoint x: 913, startPoint y: 264, endPoint x: 922, endPoint y: 272, distance: 11.0
click at [922, 272] on div "Iniciada [DATE] 20:09 Atenção Para vincular um cliente a um pedido já existente…" at bounding box center [623, 272] width 630 height 420
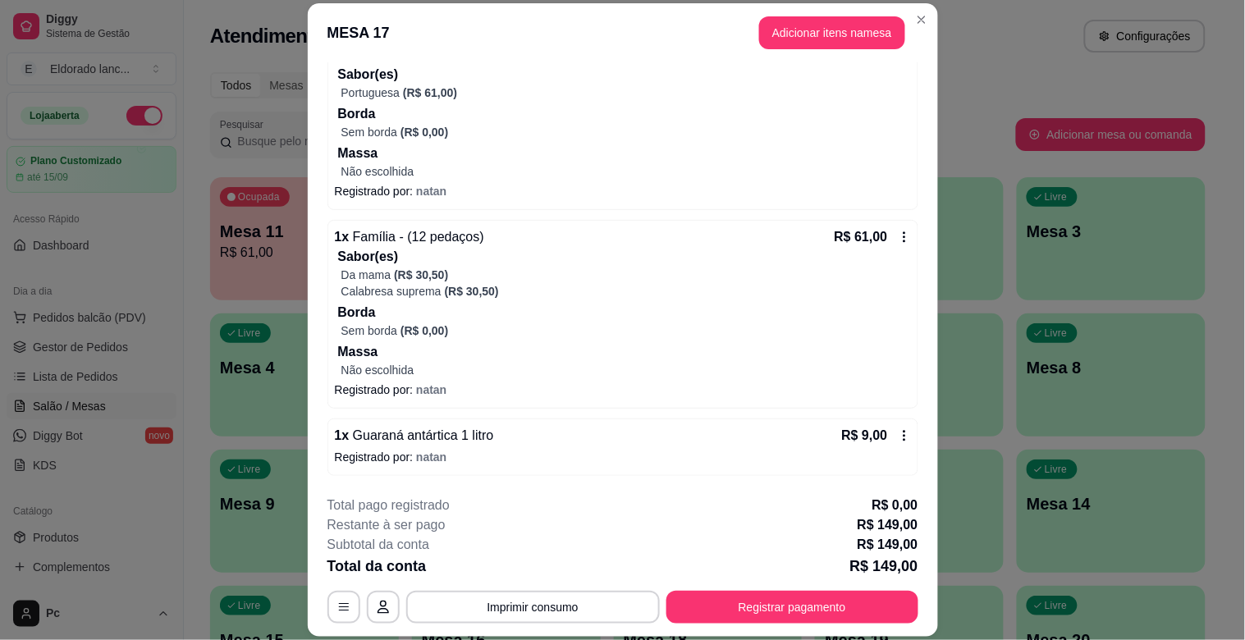
click at [898, 235] on icon at bounding box center [904, 237] width 13 height 13
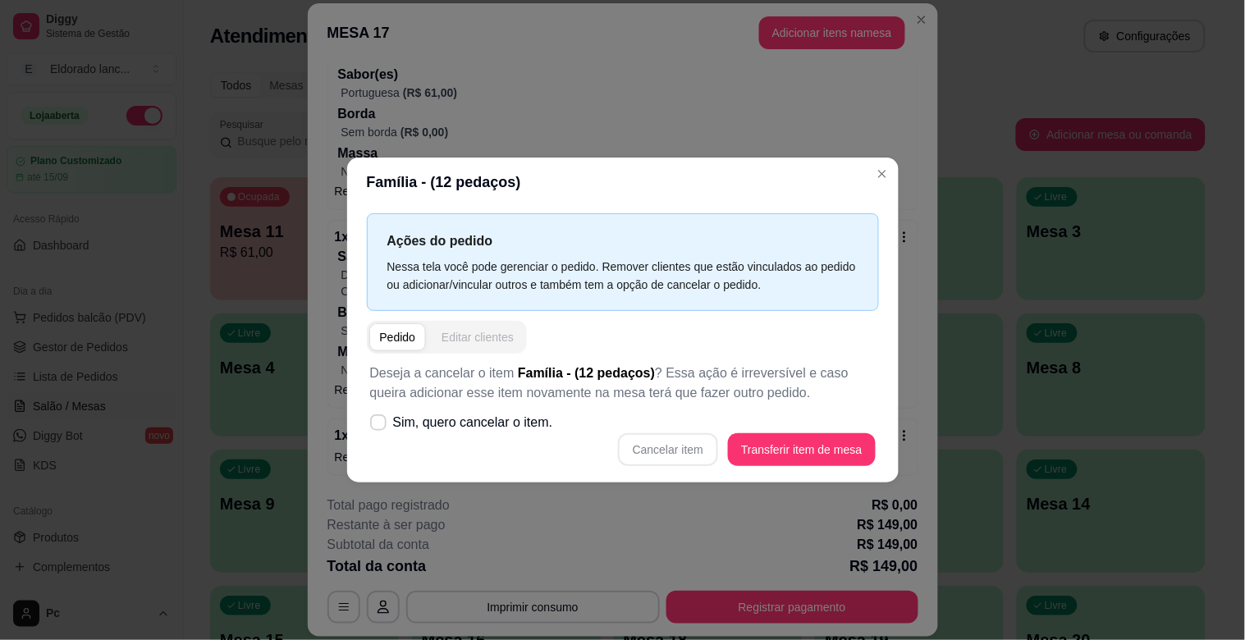
click at [464, 346] on div "Editar clientes" at bounding box center [478, 337] width 72 height 16
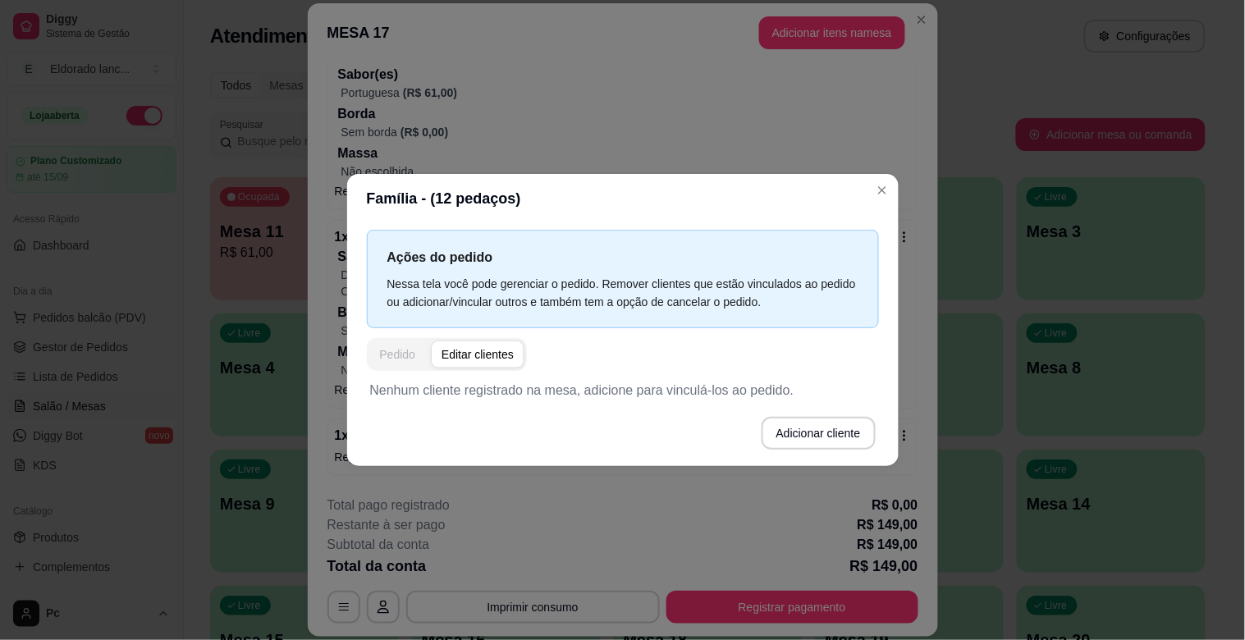
click at [415, 353] on button "Pedido" at bounding box center [398, 354] width 56 height 26
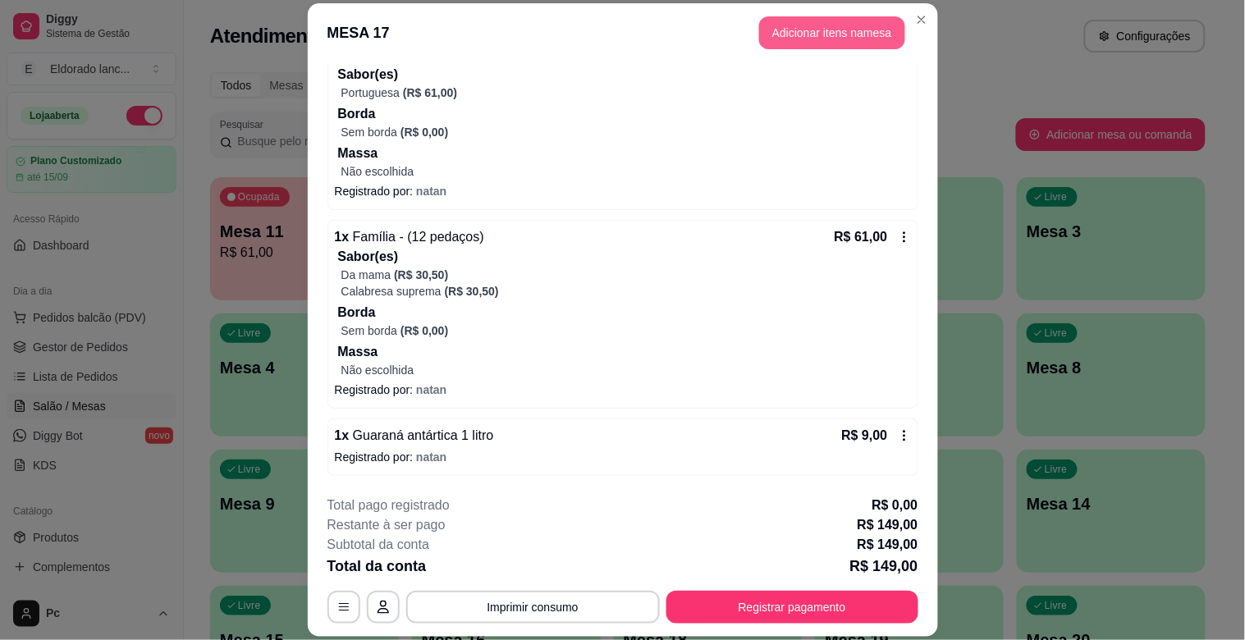
click at [858, 42] on button "Adicionar itens na mesa" at bounding box center [832, 32] width 146 height 33
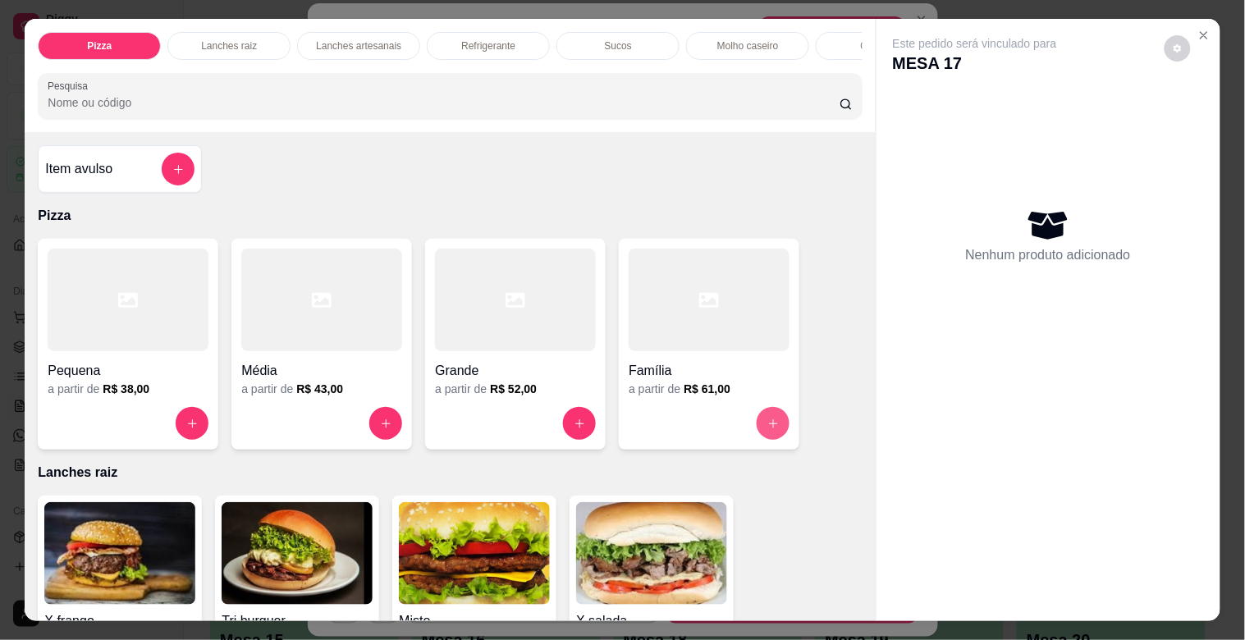
click at [767, 430] on icon "increase-product-quantity" at bounding box center [773, 424] width 12 height 12
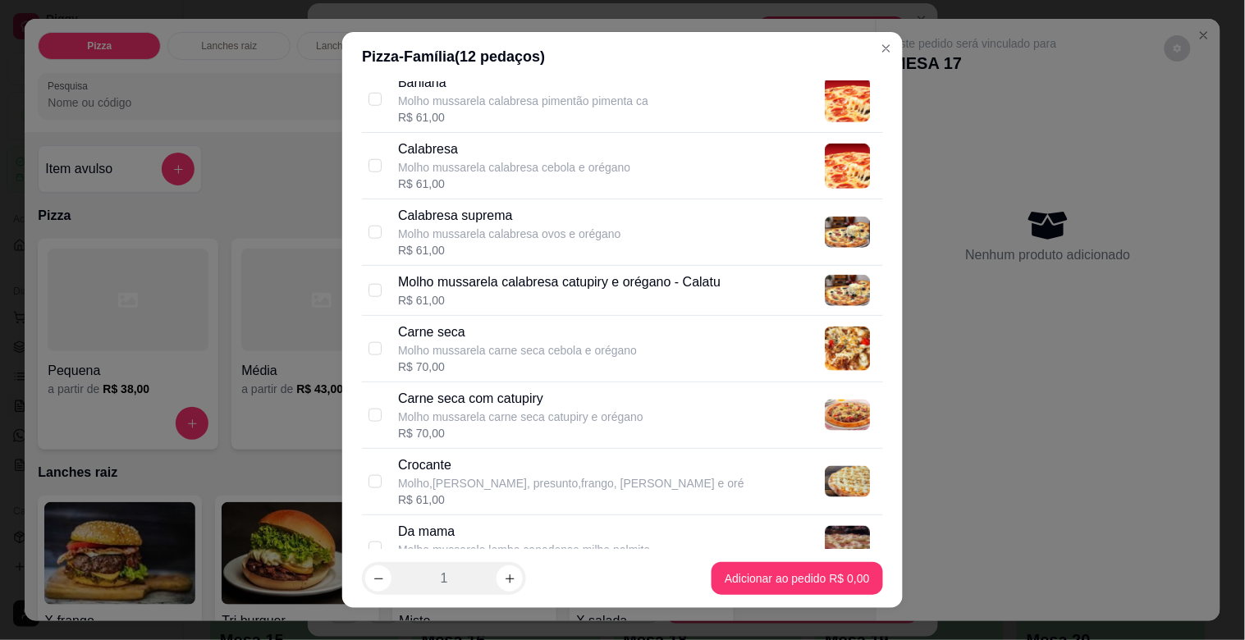
scroll to position [456, 0]
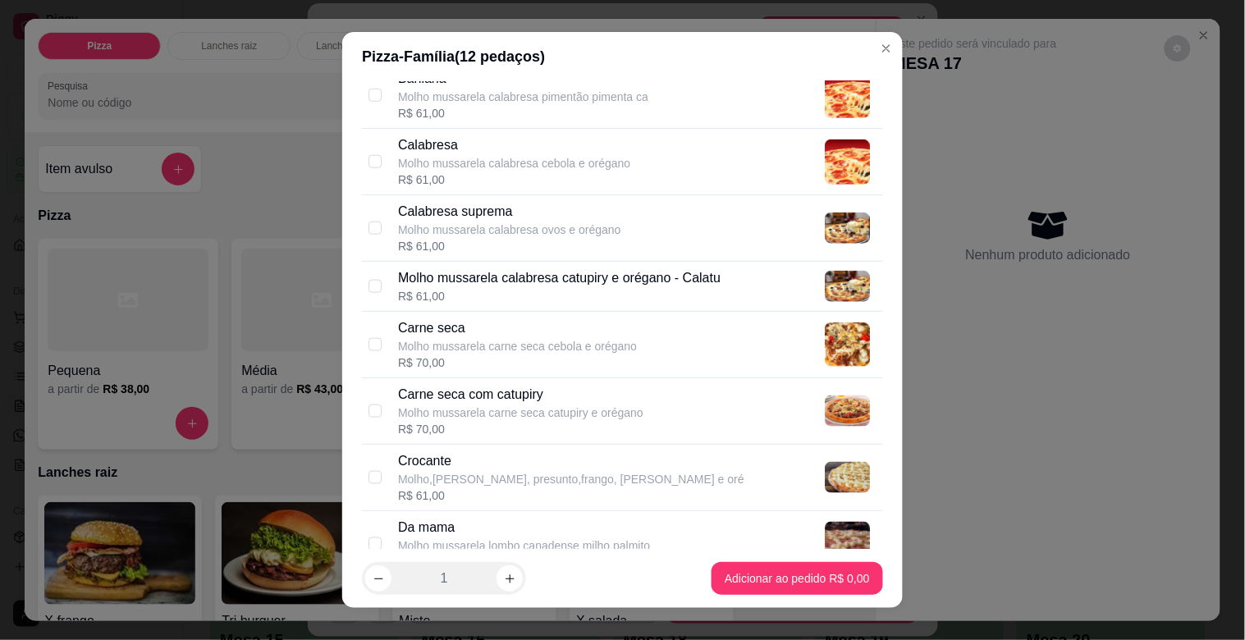
click at [825, 215] on img at bounding box center [847, 228] width 45 height 31
checkbox input "true"
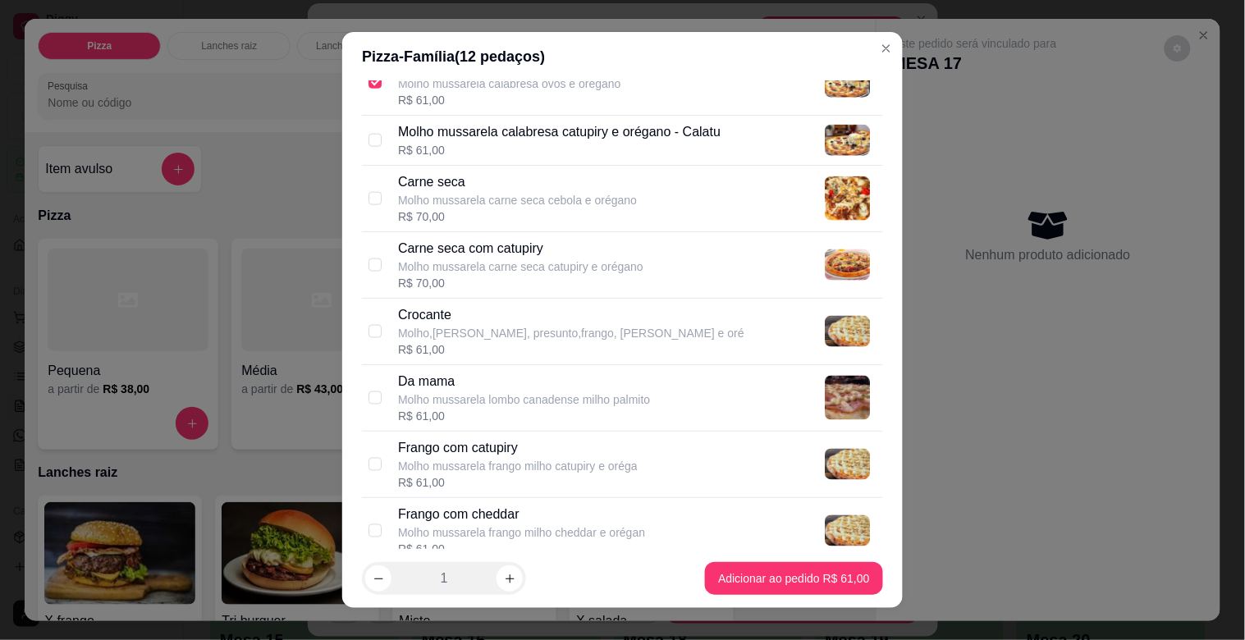
scroll to position [716, 0]
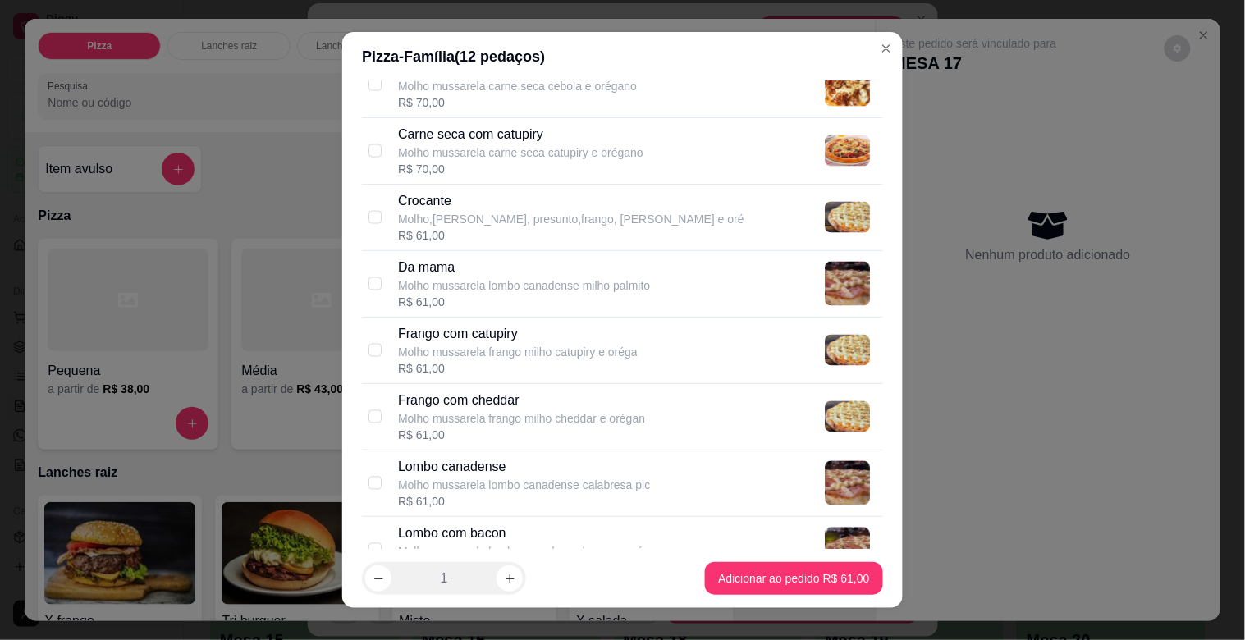
click at [749, 268] on div "Da mama Molho mussarela lombo canadense milho palmito R$ 61,00" at bounding box center [637, 284] width 478 height 53
checkbox input "true"
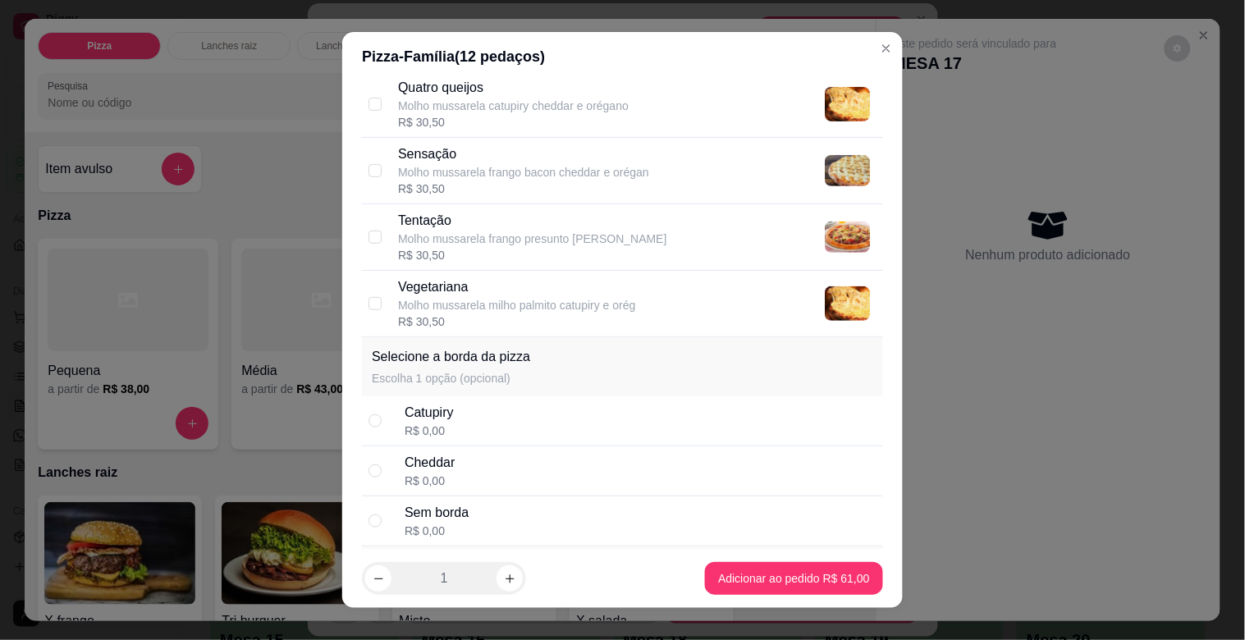
scroll to position [1876, 0]
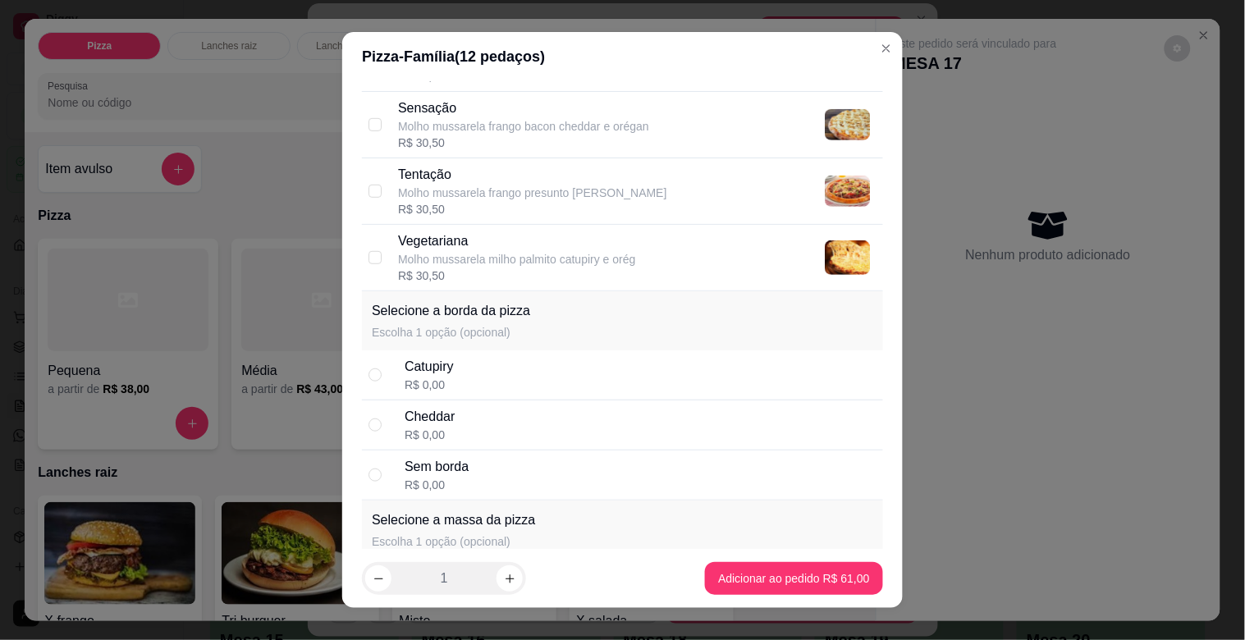
click at [723, 476] on div "Sem borda R$ 0,00" at bounding box center [641, 475] width 472 height 36
radio input "true"
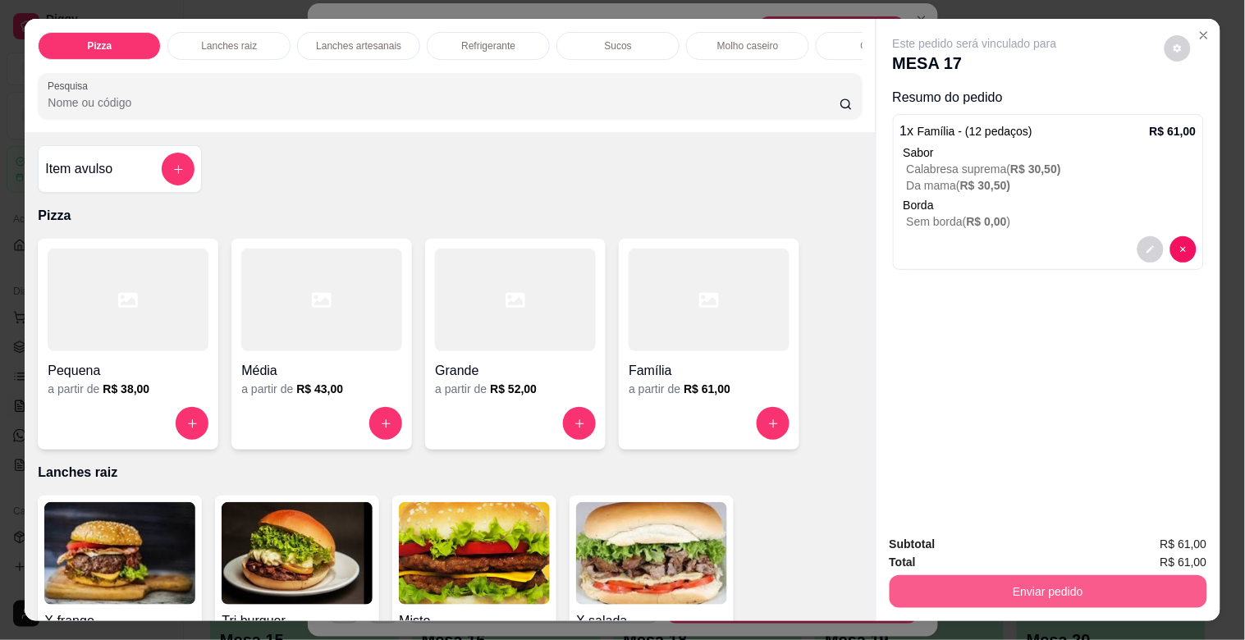
click at [927, 576] on button "Enviar pedido" at bounding box center [1049, 591] width 318 height 33
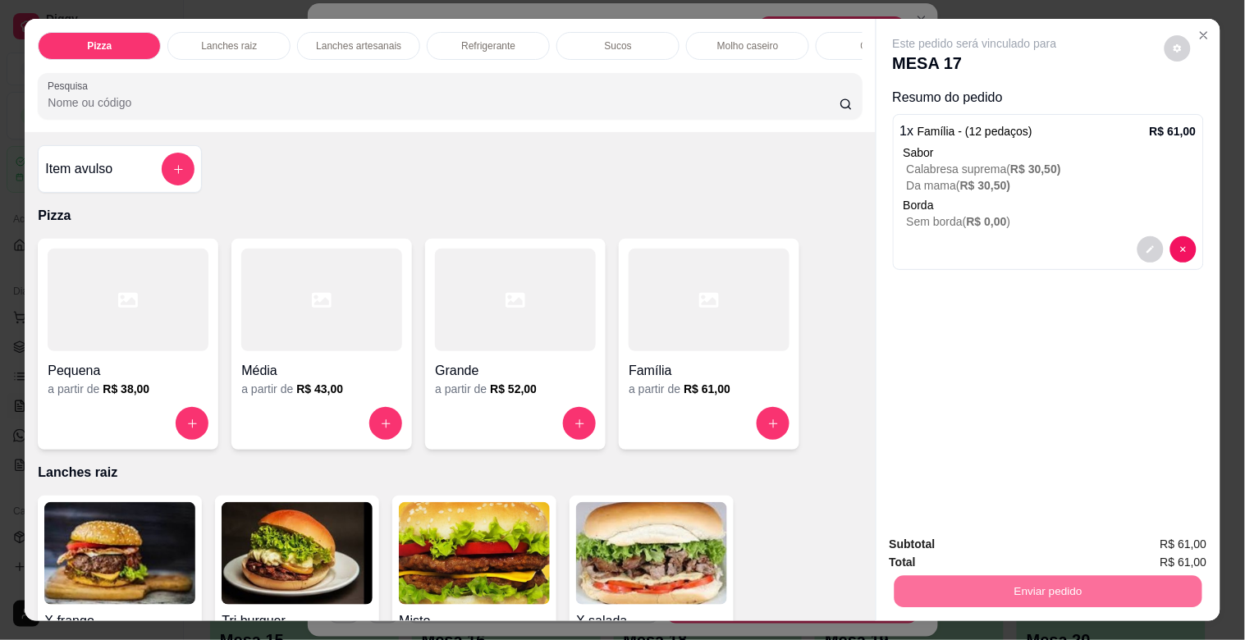
click at [932, 536] on button "Não registrar e enviar pedido" at bounding box center [994, 544] width 171 height 31
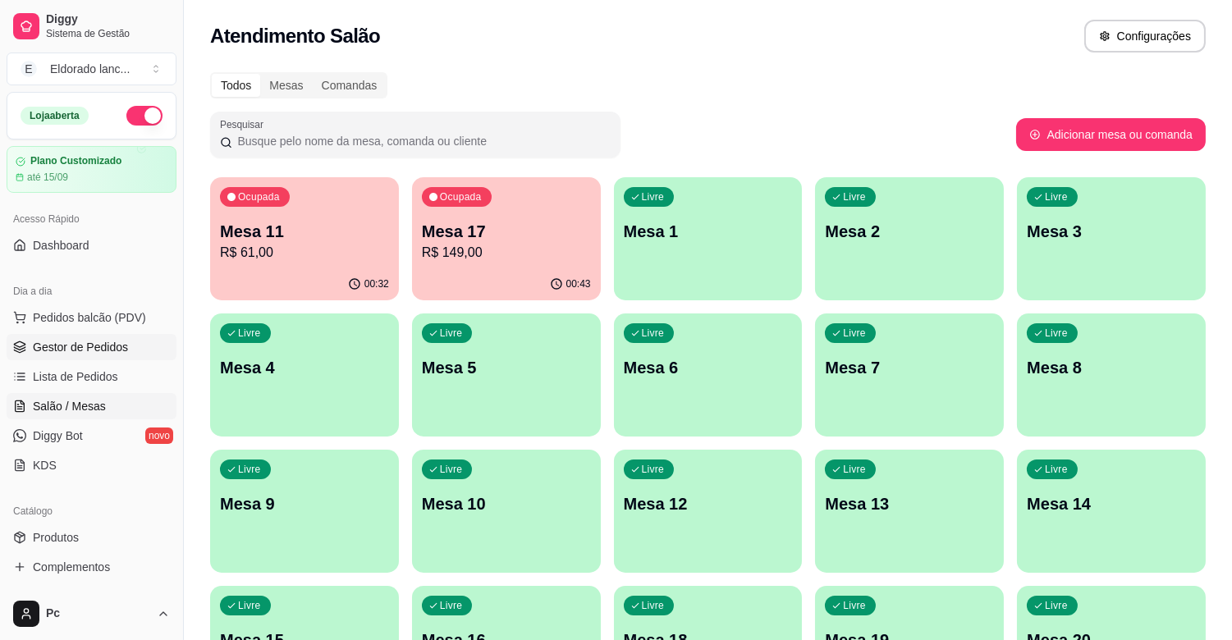
click at [74, 340] on span "Gestor de Pedidos" at bounding box center [80, 347] width 95 height 16
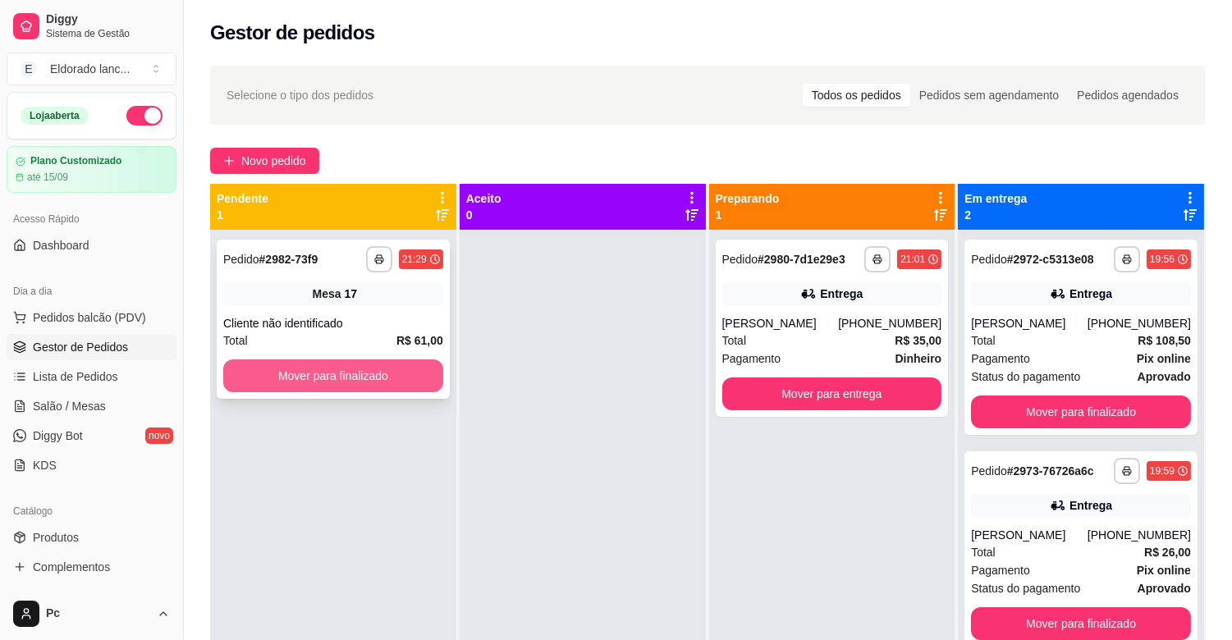
click at [353, 378] on button "Mover para finalizado" at bounding box center [333, 375] width 220 height 33
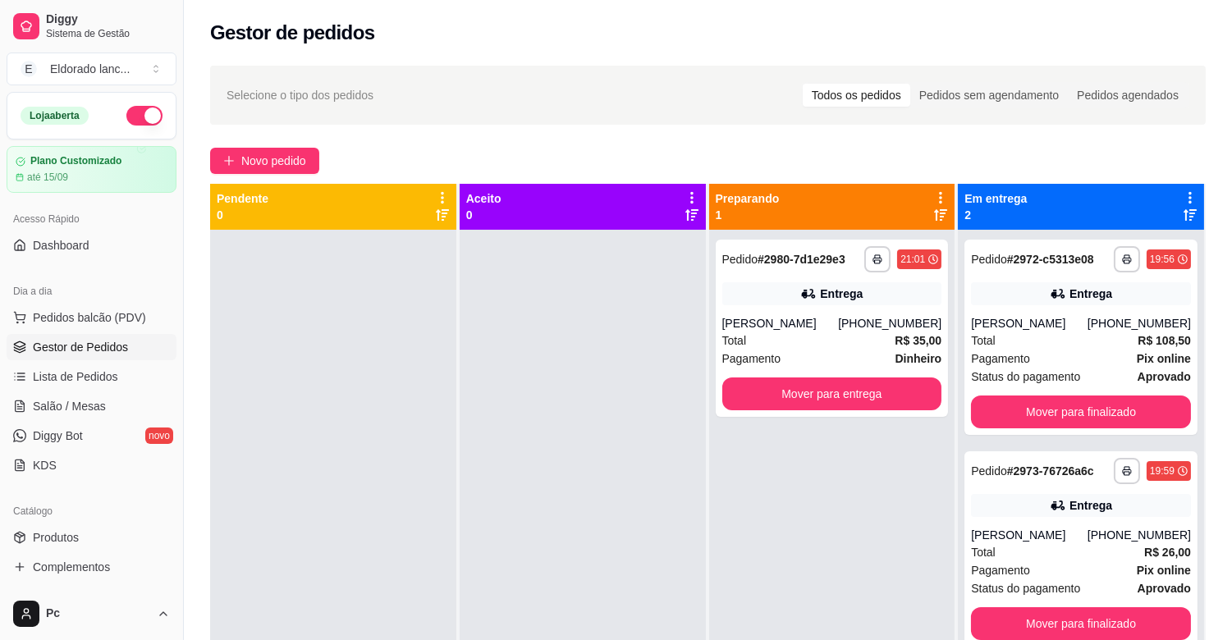
click at [80, 390] on ul "Pedidos balcão (PDV) Gestor de Pedidos Lista de Pedidos Salão / Mesas Diggy Bot…" at bounding box center [92, 391] width 170 height 174
click at [80, 399] on span "Salão / Mesas" at bounding box center [69, 406] width 73 height 16
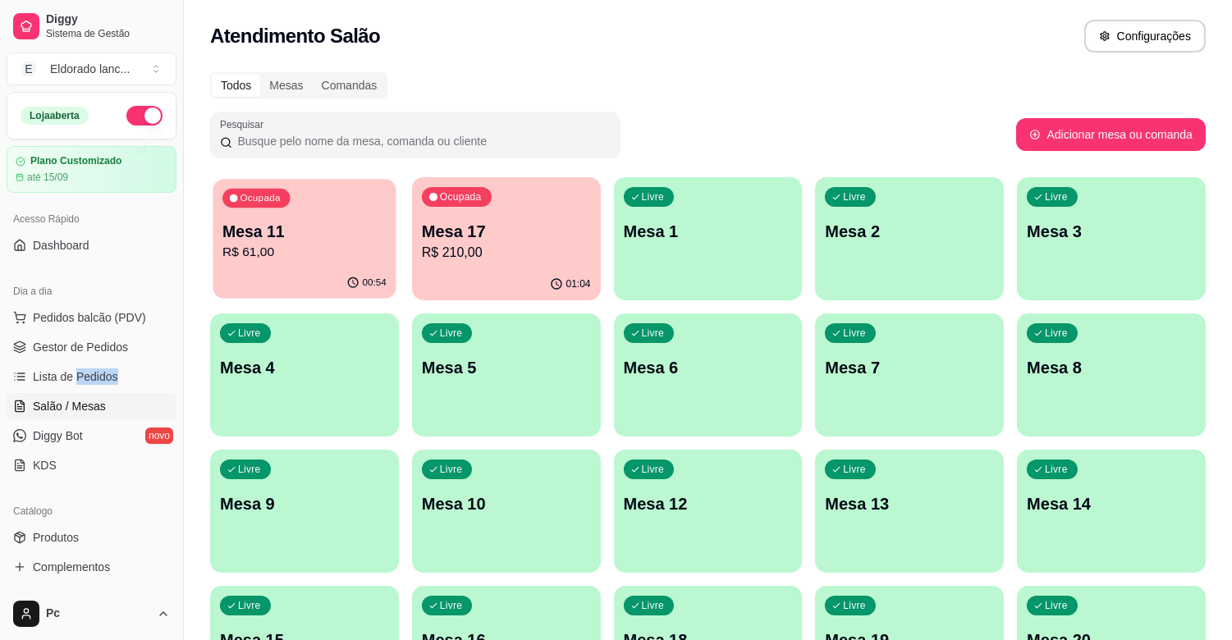
click at [323, 254] on p "R$ 61,00" at bounding box center [304, 252] width 164 height 19
click at [130, 383] on link "Lista de Pedidos" at bounding box center [92, 377] width 170 height 26
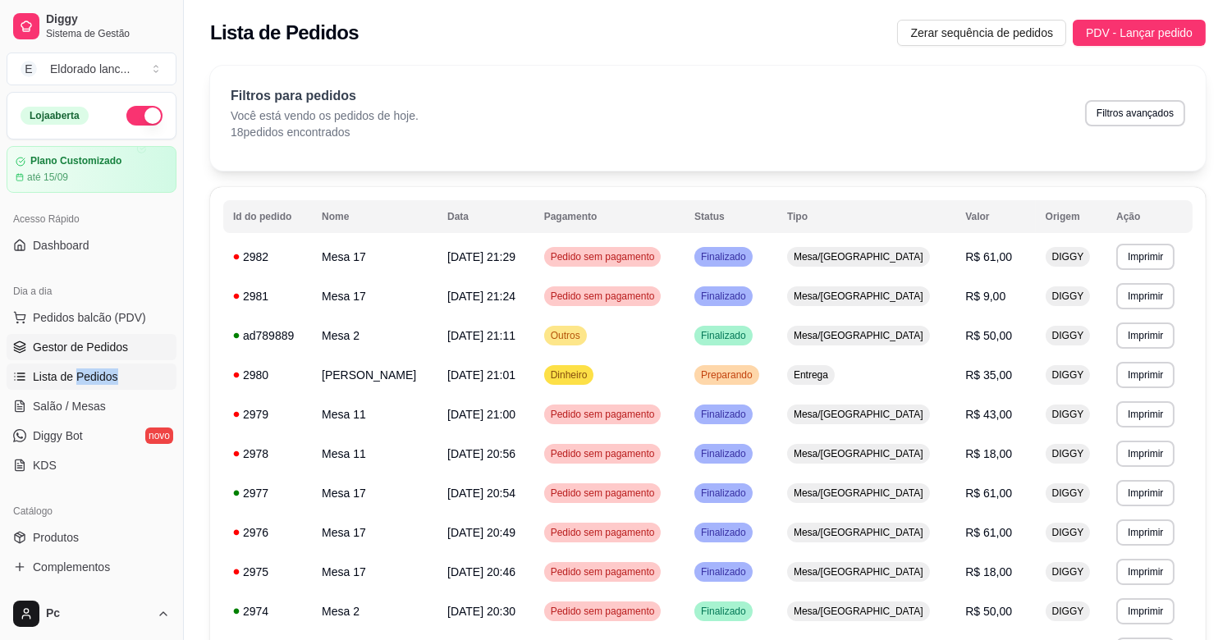
click at [133, 341] on link "Gestor de Pedidos" at bounding box center [92, 347] width 170 height 26
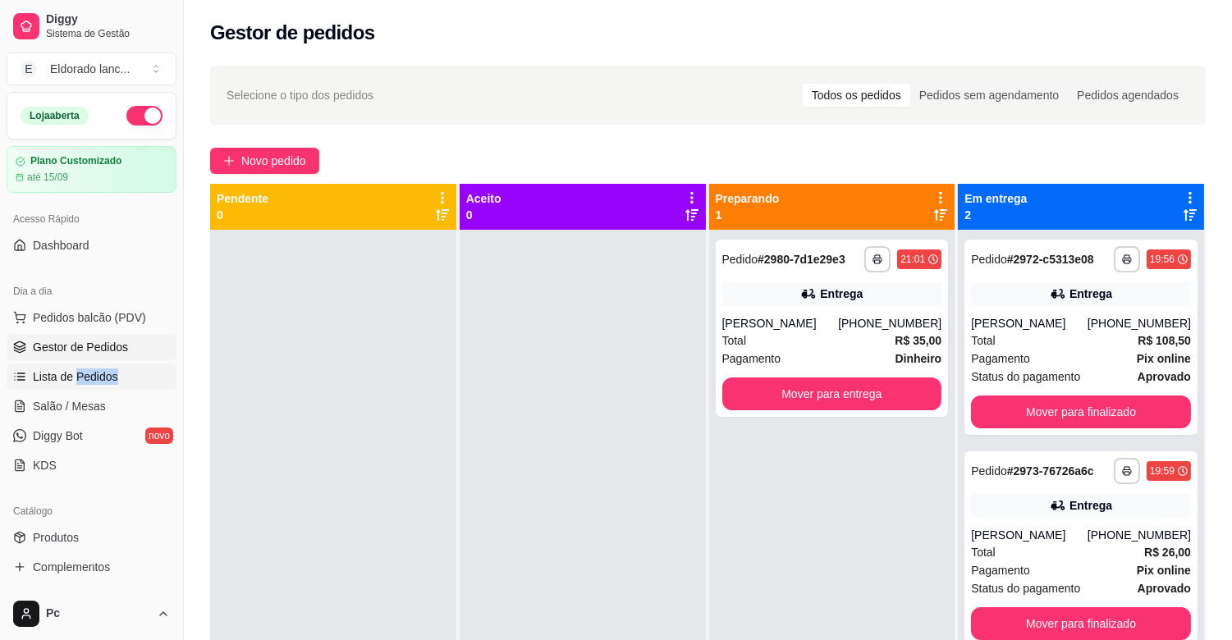
click at [101, 378] on span "Lista de Pedidos" at bounding box center [75, 376] width 85 height 16
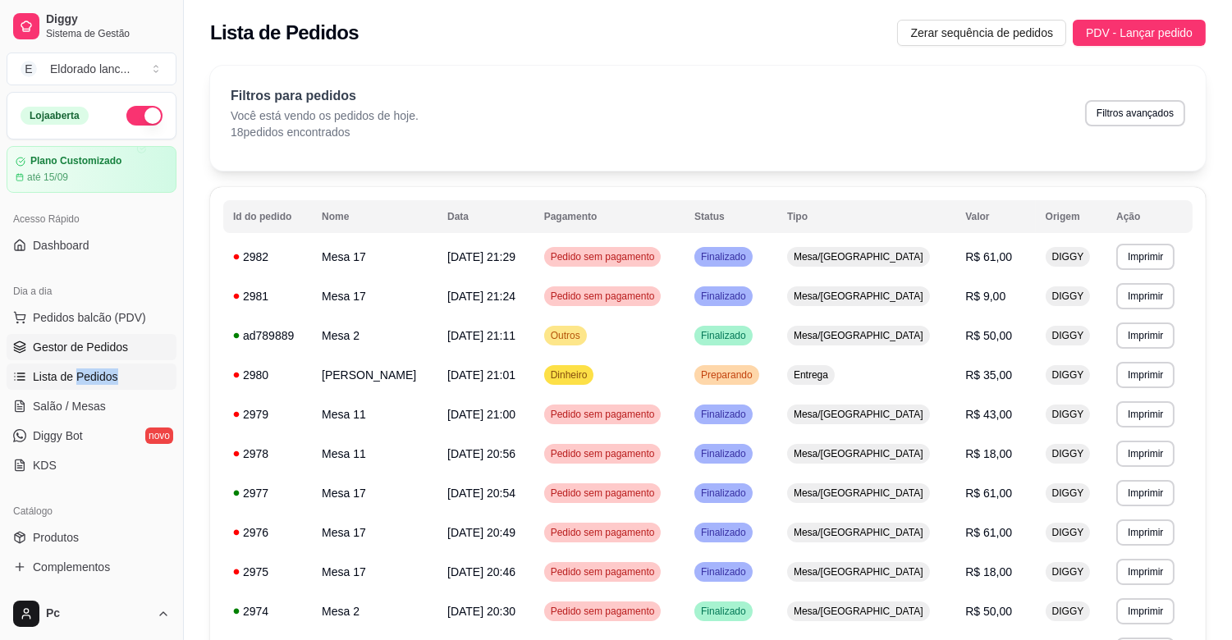
click at [104, 347] on span "Gestor de Pedidos" at bounding box center [80, 347] width 95 height 16
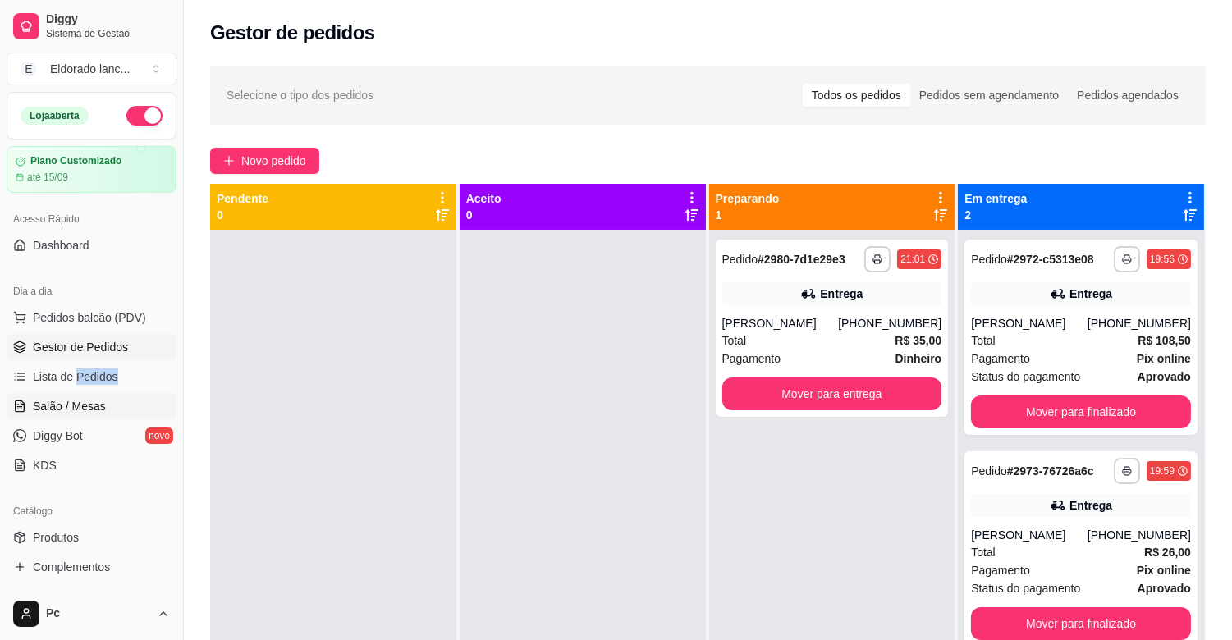
click at [118, 417] on link "Salão / Mesas" at bounding box center [92, 406] width 170 height 26
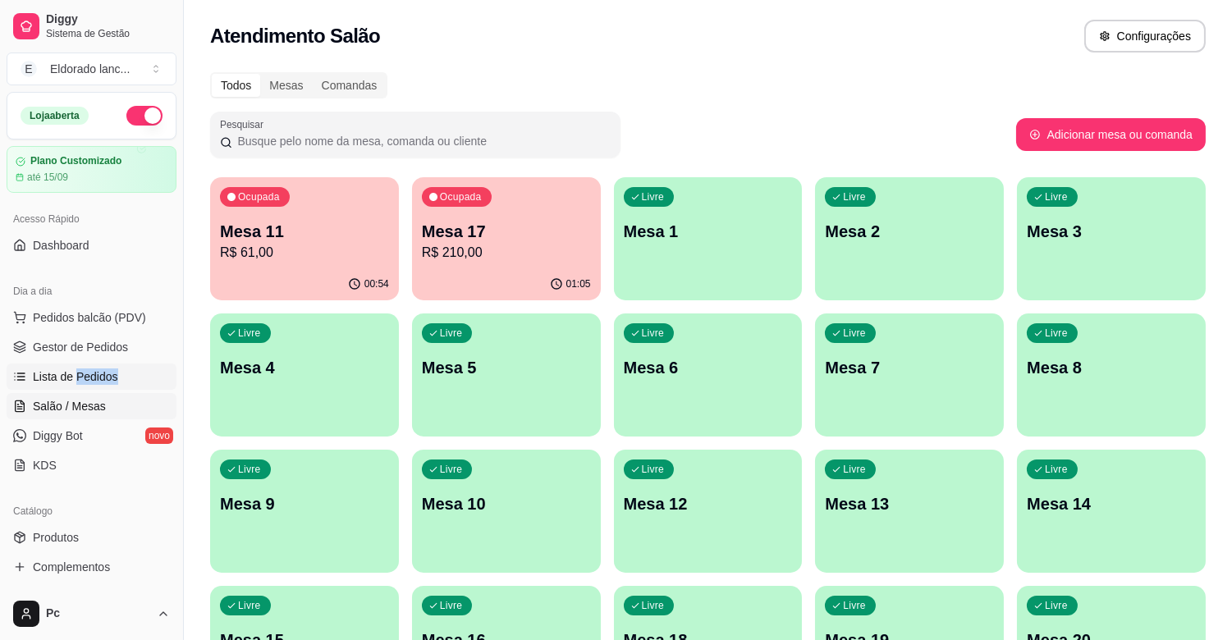
click at [95, 372] on span "Lista de Pedidos" at bounding box center [75, 376] width 85 height 16
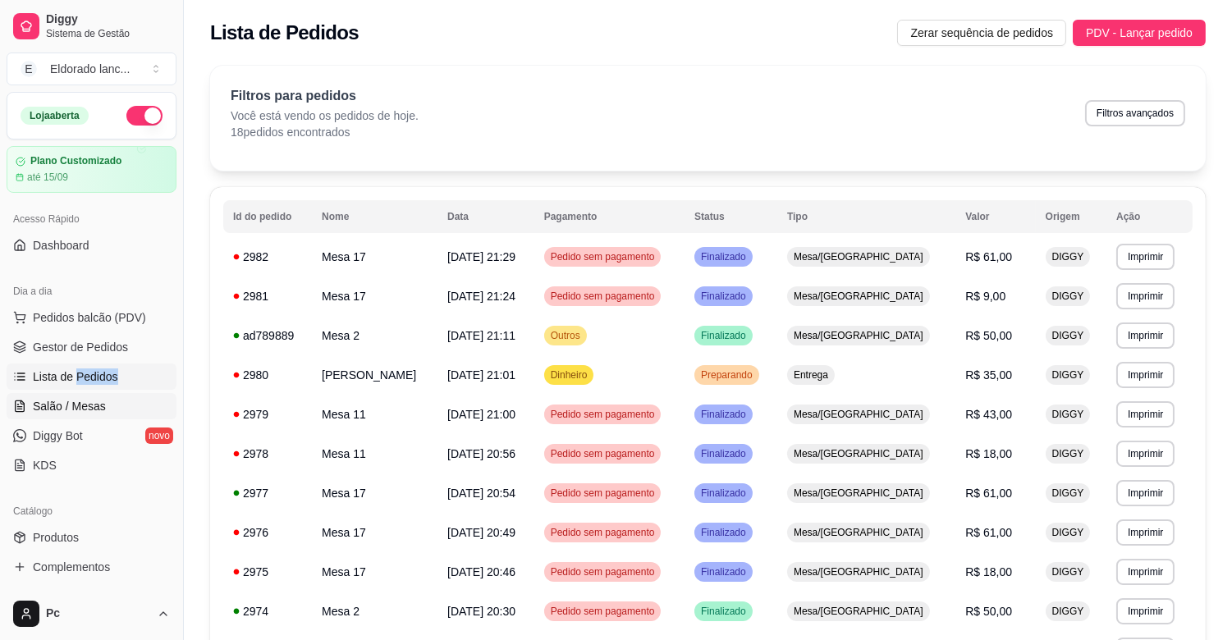
click at [111, 403] on link "Salão / Mesas" at bounding box center [92, 406] width 170 height 26
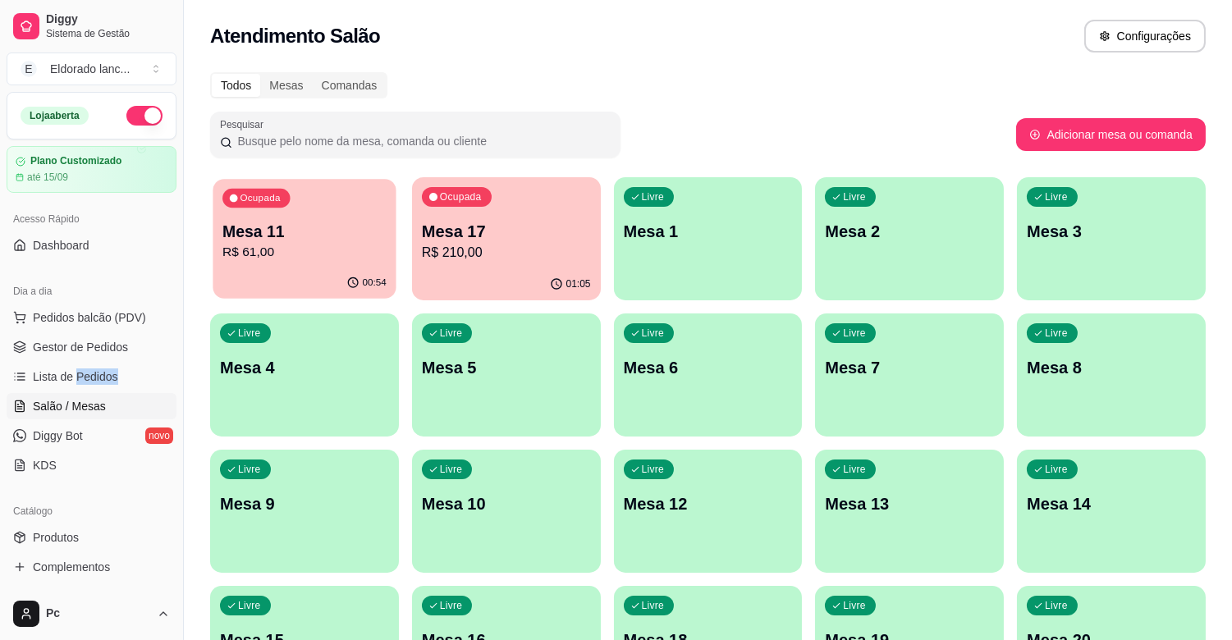
click at [306, 254] on p "R$ 61,00" at bounding box center [304, 252] width 164 height 19
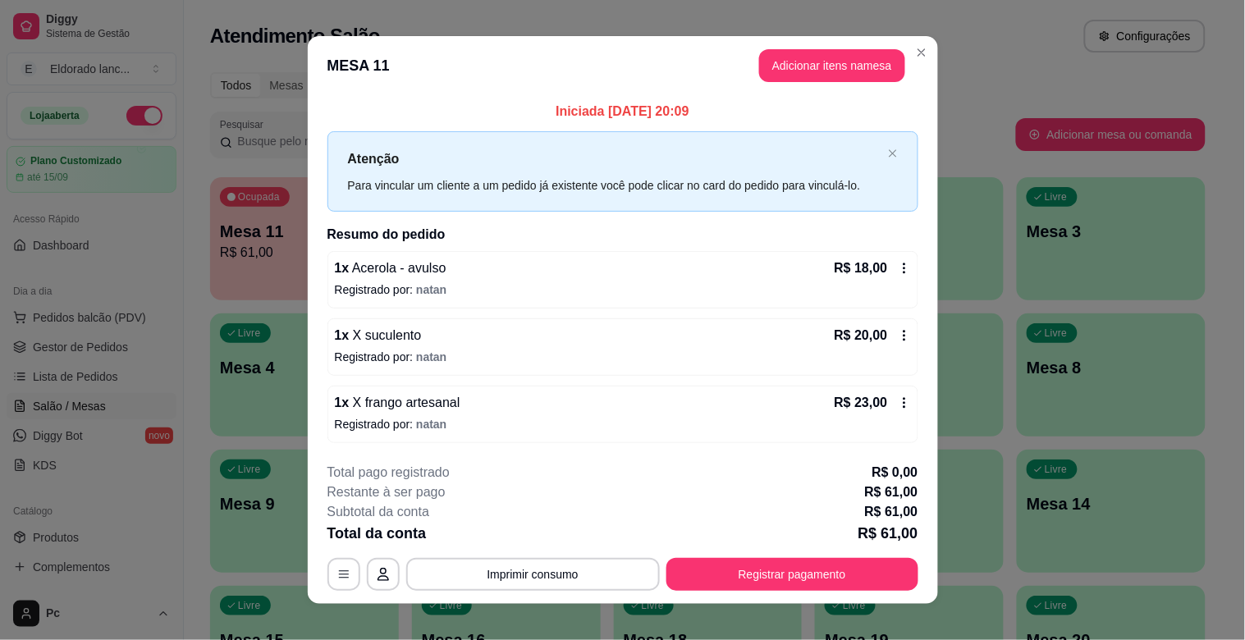
click at [492, 326] on div "1 x X suculento R$ 20,00" at bounding box center [623, 336] width 576 height 20
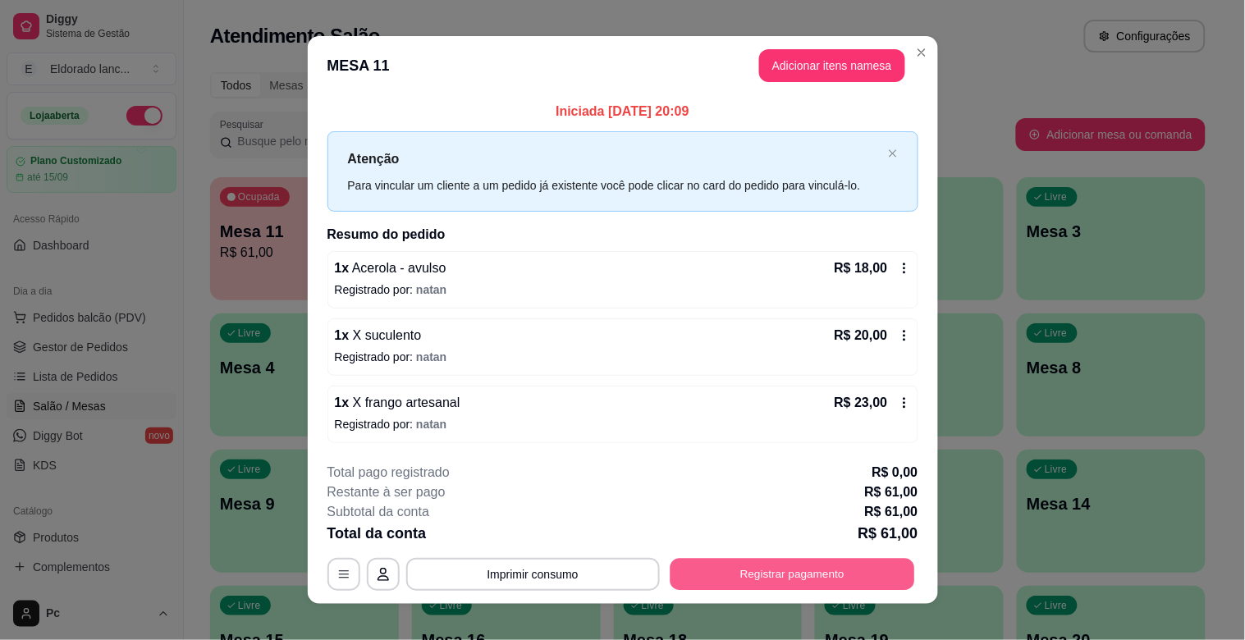
click at [831, 572] on button "Registrar pagamento" at bounding box center [792, 574] width 245 height 32
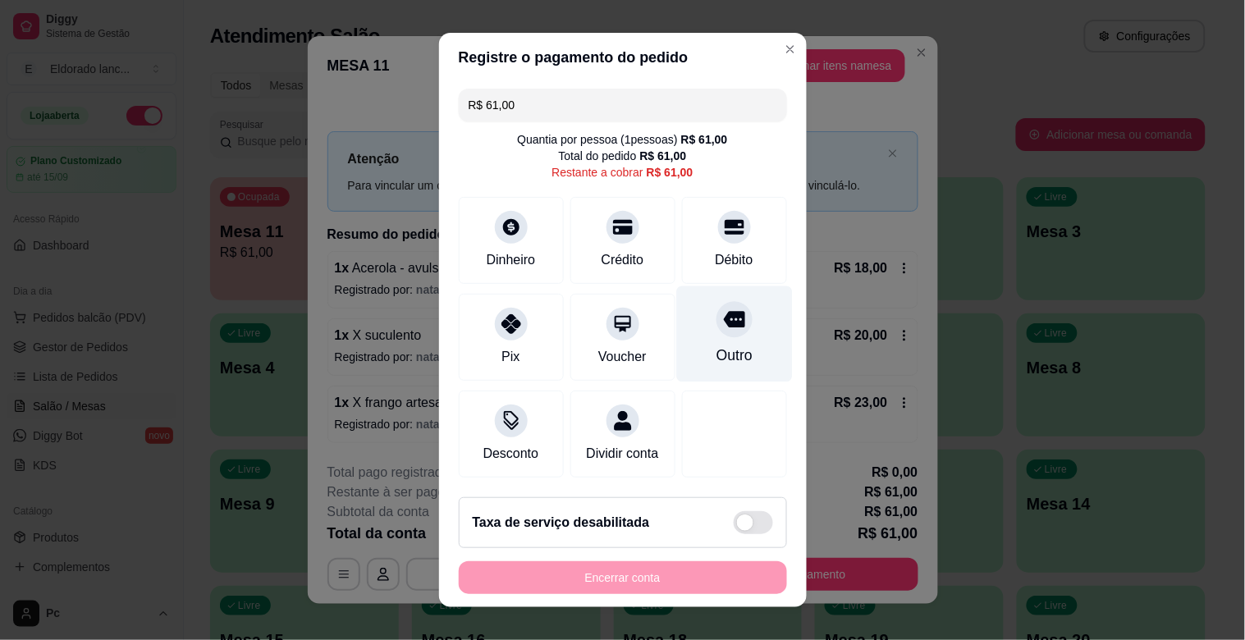
click at [709, 341] on div "Outro" at bounding box center [734, 334] width 116 height 96
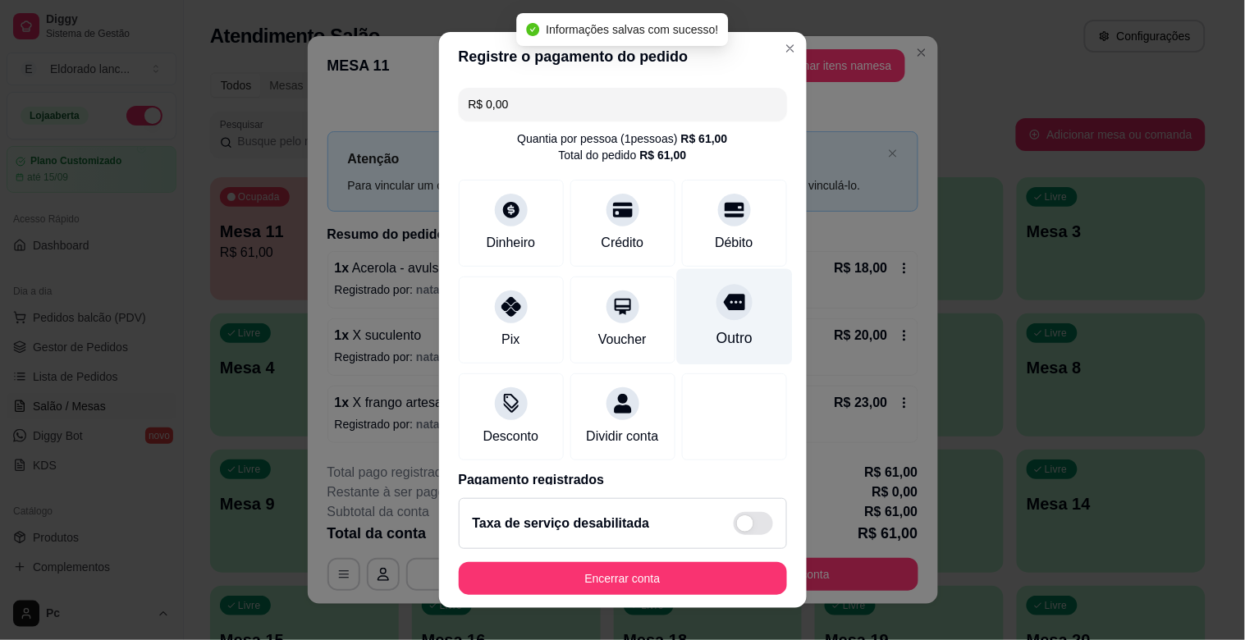
type input "R$ 0,00"
click at [716, 327] on div "Outro" at bounding box center [734, 337] width 36 height 21
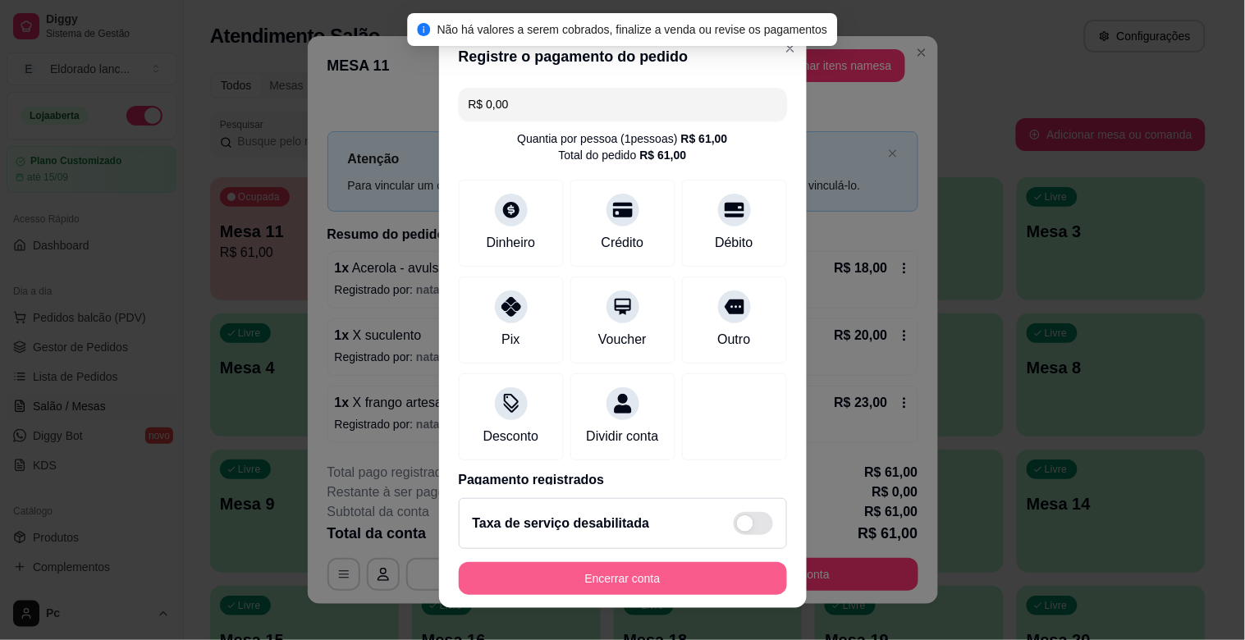
click at [690, 565] on button "Encerrar conta" at bounding box center [623, 578] width 328 height 33
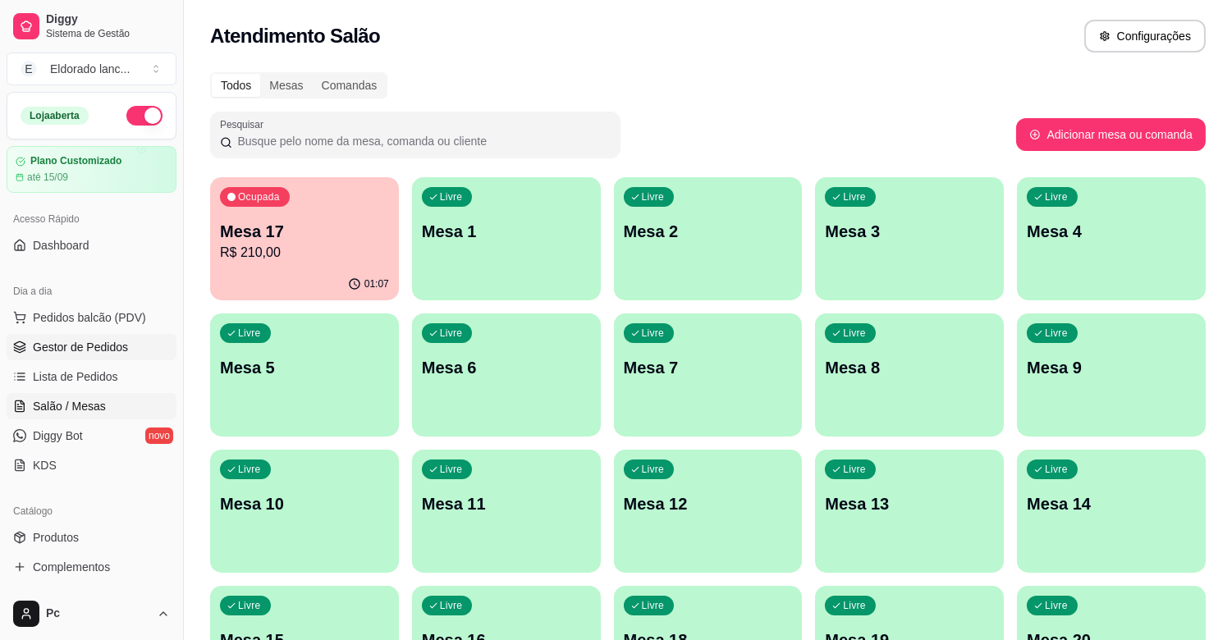
click at [129, 348] on link "Gestor de Pedidos" at bounding box center [92, 347] width 170 height 26
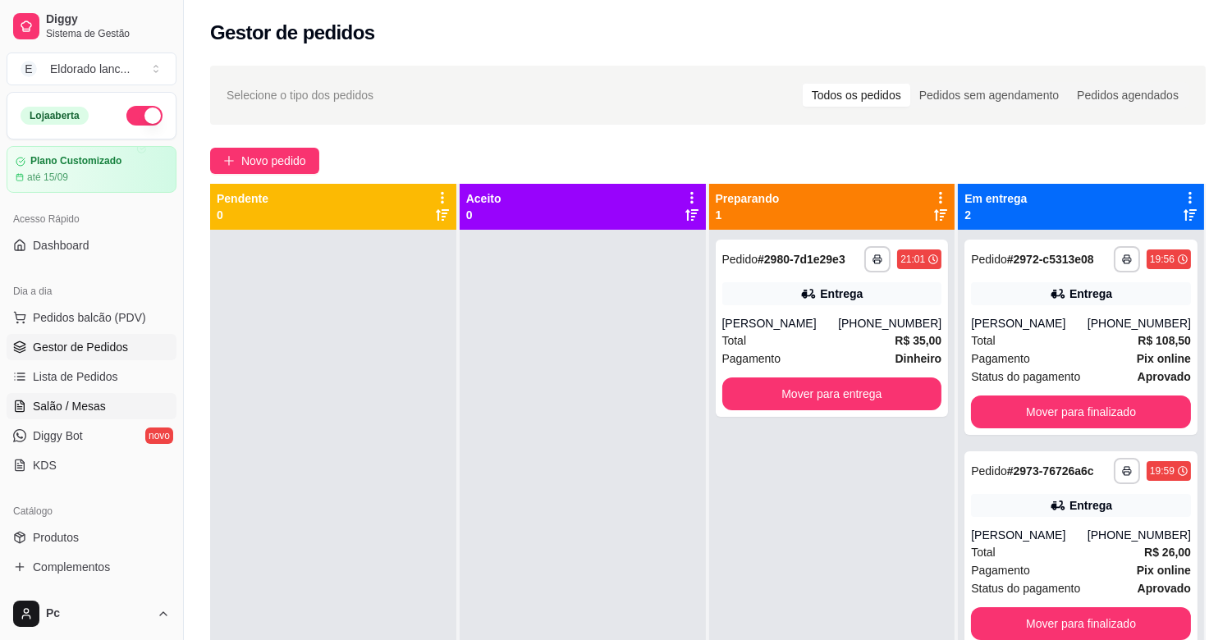
click at [75, 416] on link "Salão / Mesas" at bounding box center [92, 406] width 170 height 26
click at [98, 395] on link "Salão / Mesas" at bounding box center [92, 406] width 170 height 26
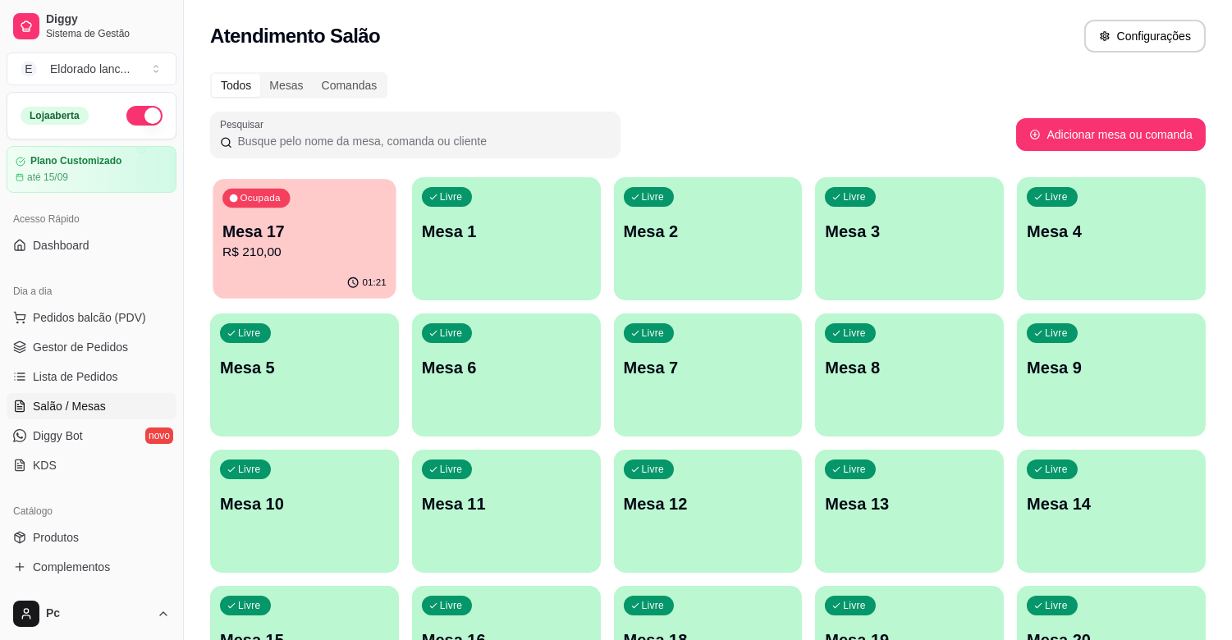
click at [264, 253] on p "R$ 210,00" at bounding box center [304, 252] width 164 height 19
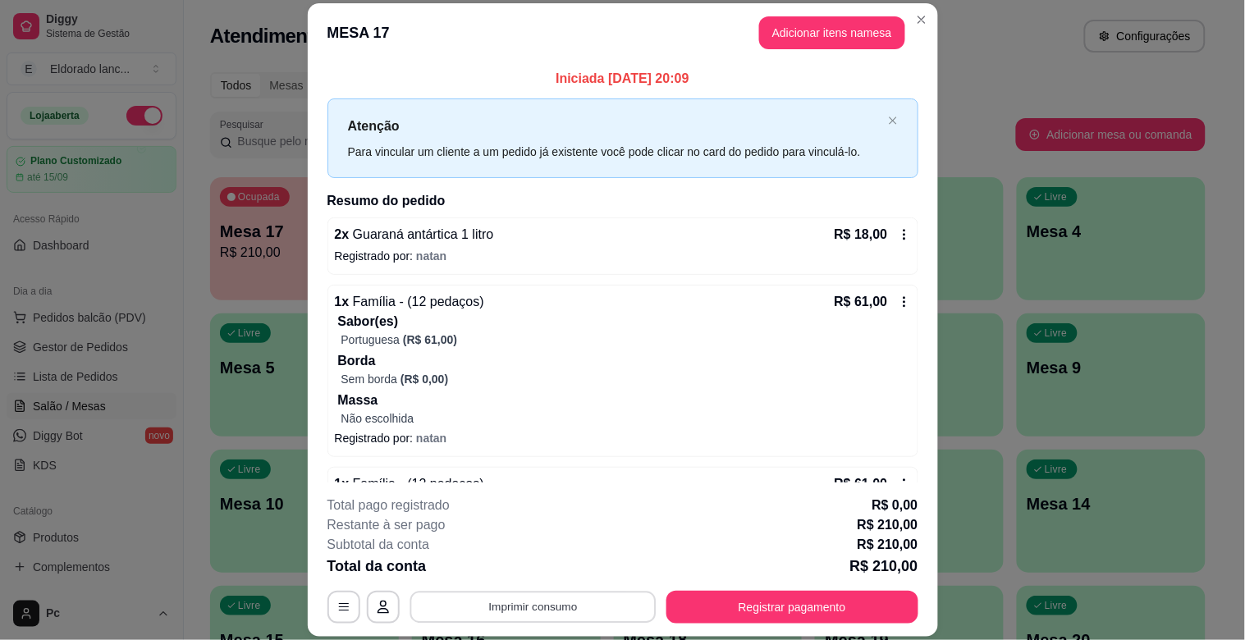
click at [561, 602] on button "Imprimir consumo" at bounding box center [533, 608] width 246 height 32
click at [550, 576] on button "IMPRESSORA" at bounding box center [531, 568] width 115 height 25
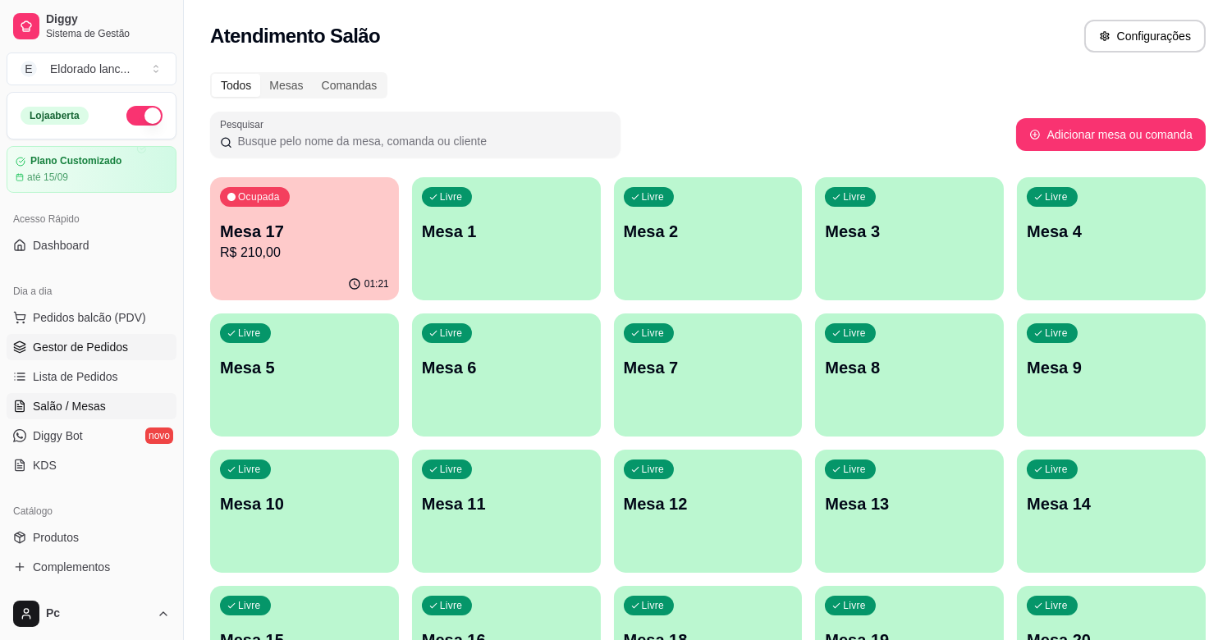
click at [87, 357] on link "Gestor de Pedidos" at bounding box center [92, 347] width 170 height 26
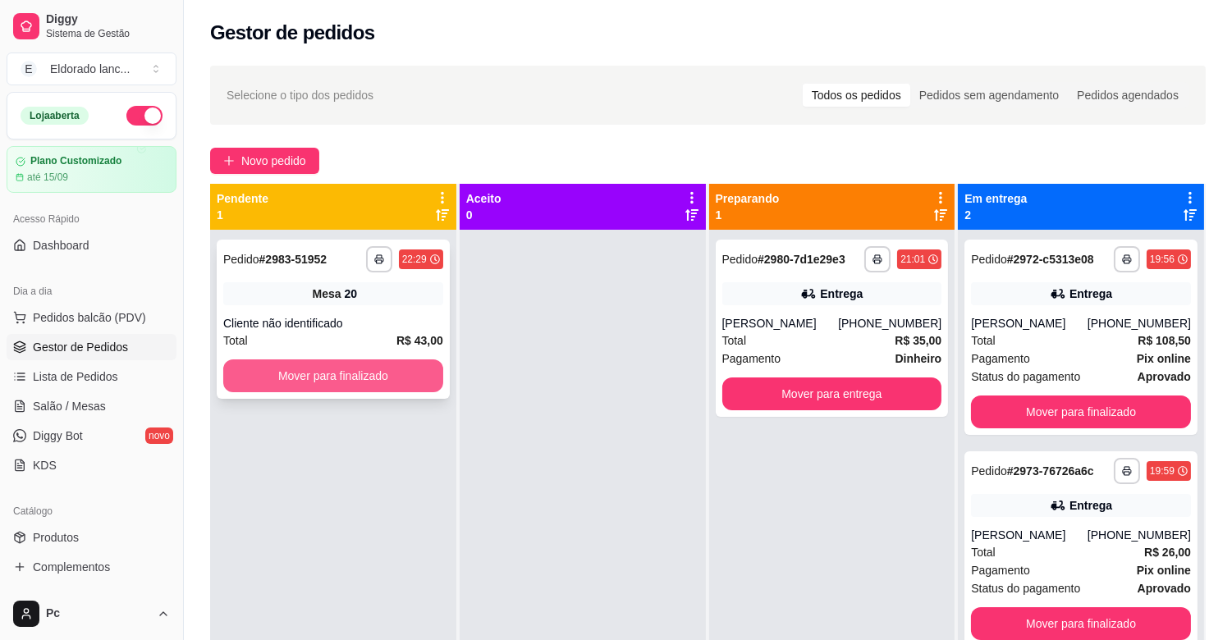
click at [398, 374] on button "Mover para finalizado" at bounding box center [333, 375] width 220 height 33
click at [398, 374] on button "Mover para finalizado" at bounding box center [333, 376] width 213 height 32
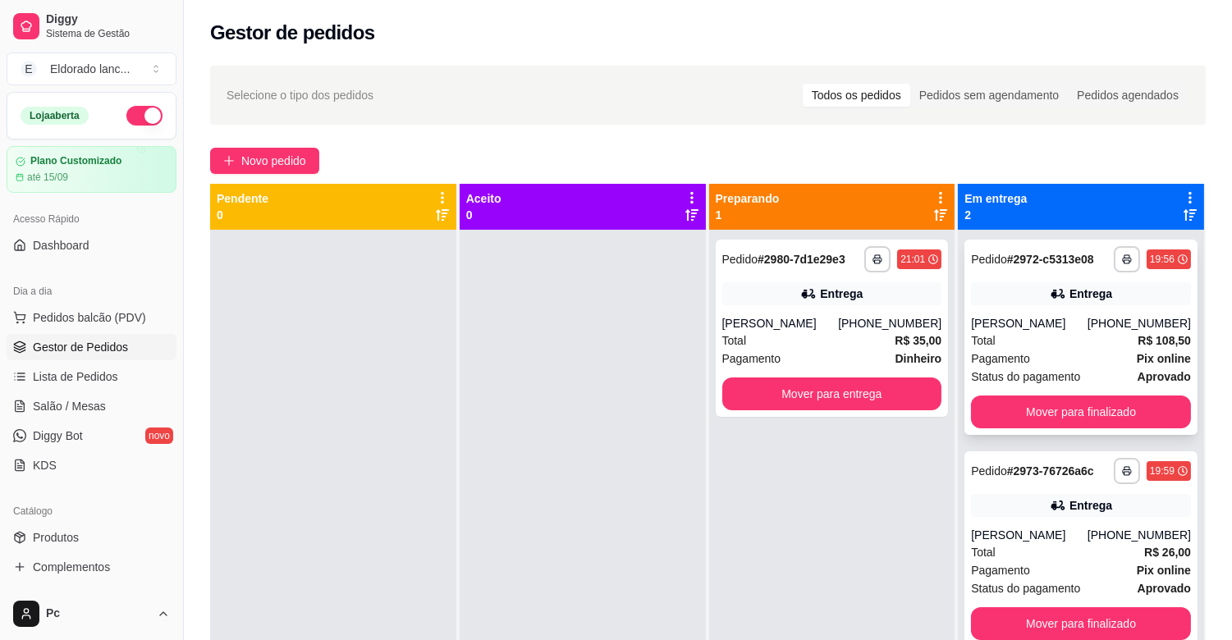
click at [1023, 304] on div "Entrega" at bounding box center [1081, 293] width 220 height 23
click at [1105, 406] on button "Mover para finalizado" at bounding box center [1081, 412] width 220 height 33
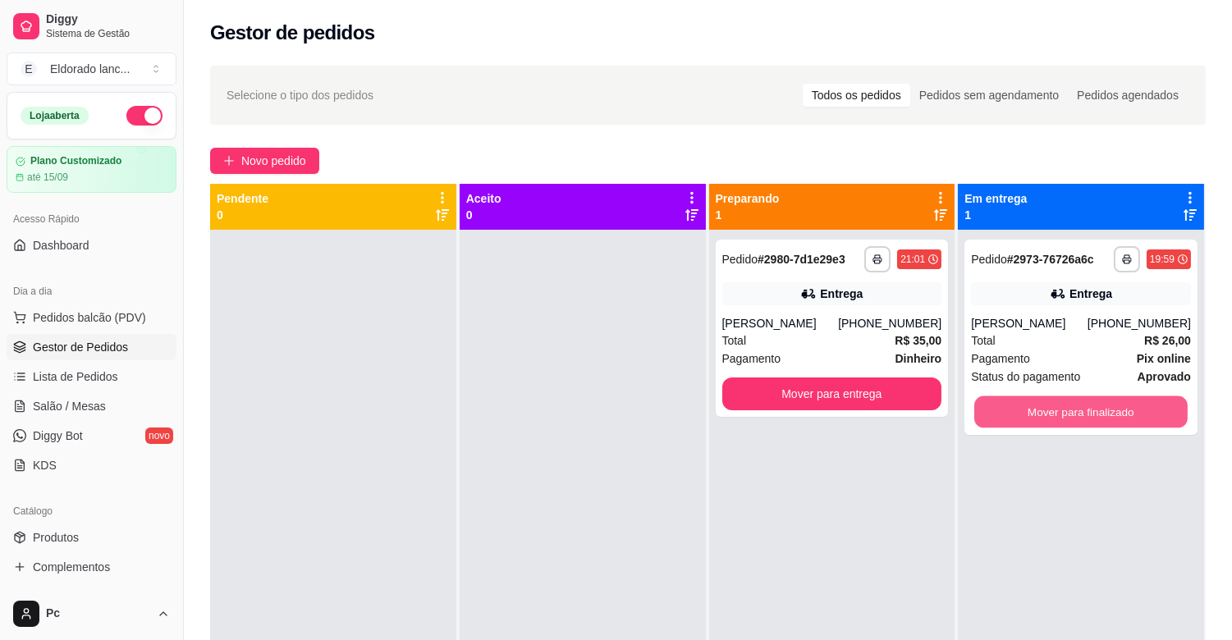
click at [1105, 406] on button "Mover para finalizado" at bounding box center [1080, 412] width 213 height 32
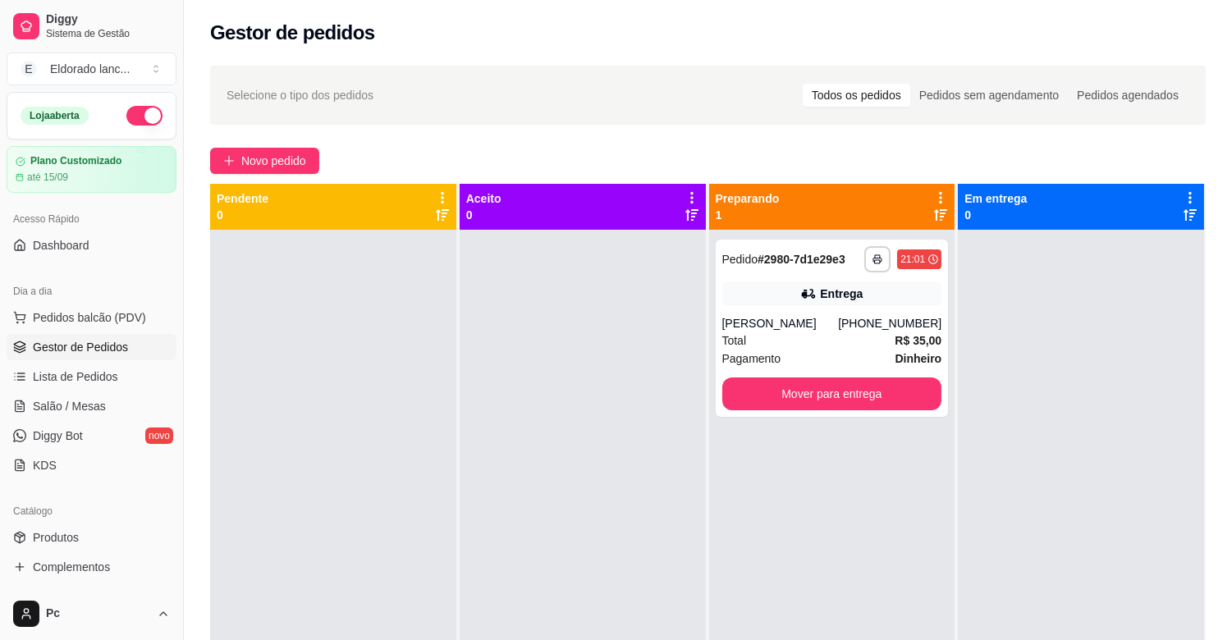
click at [1027, 297] on div at bounding box center [1081, 550] width 246 height 640
click at [854, 342] on div "Total R$ 35,00" at bounding box center [832, 341] width 220 height 18
click at [893, 387] on button "Mover para entrega" at bounding box center [832, 394] width 220 height 33
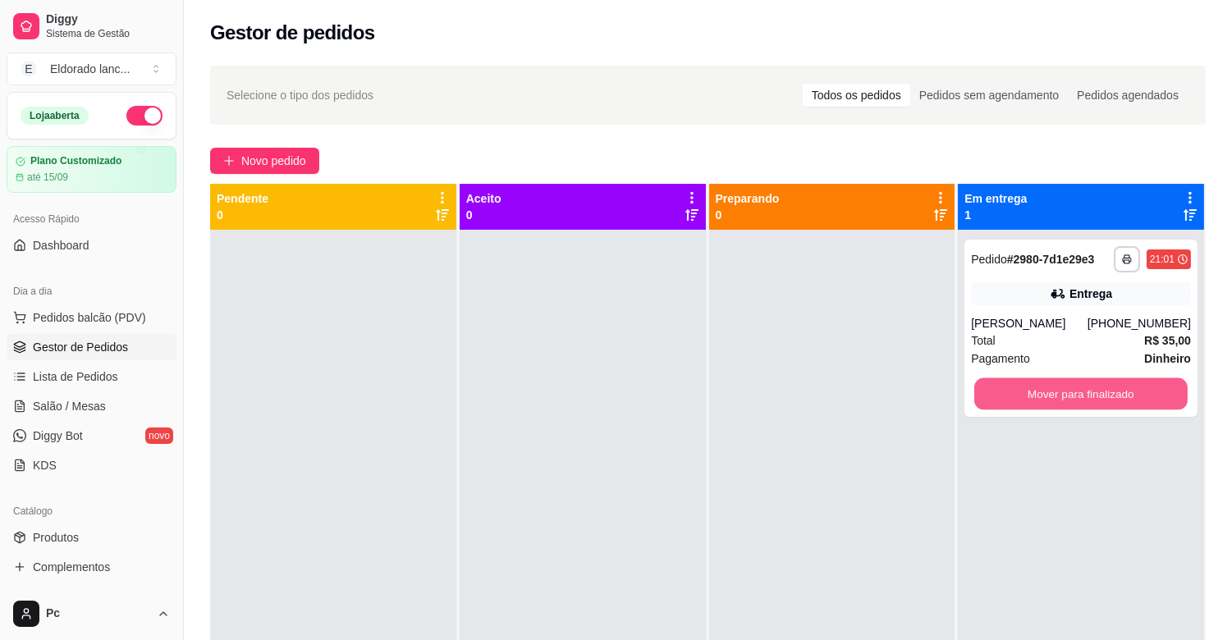
click at [1128, 379] on button "Mover para finalizado" at bounding box center [1080, 394] width 213 height 32
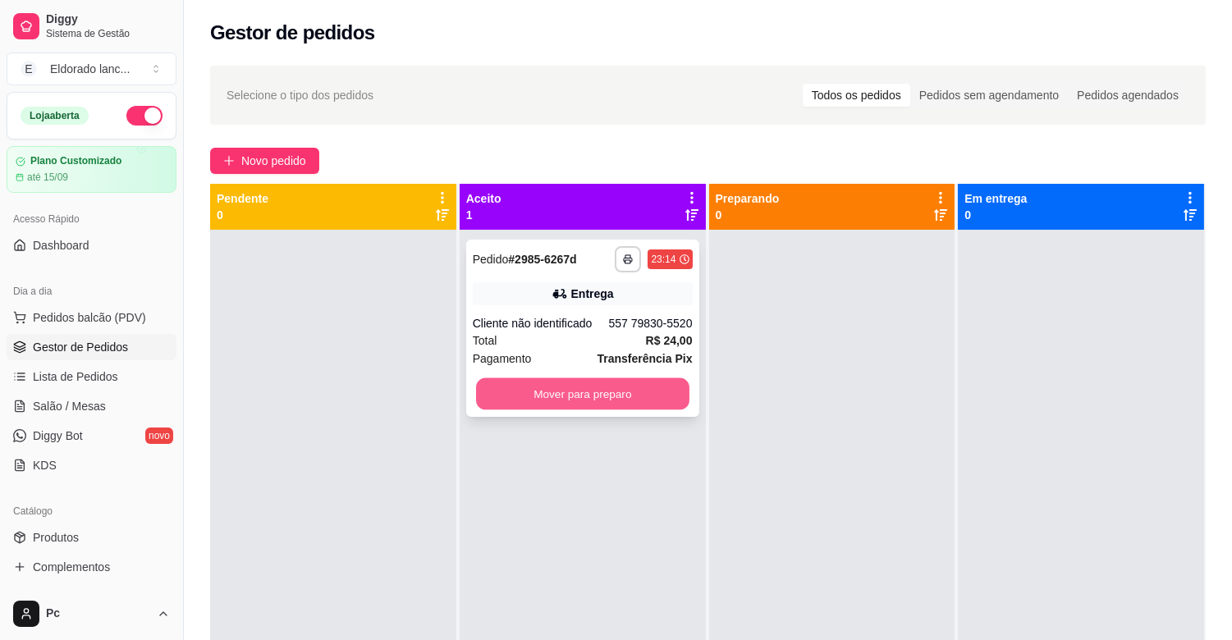
click at [608, 402] on button "Mover para preparo" at bounding box center [582, 394] width 213 height 32
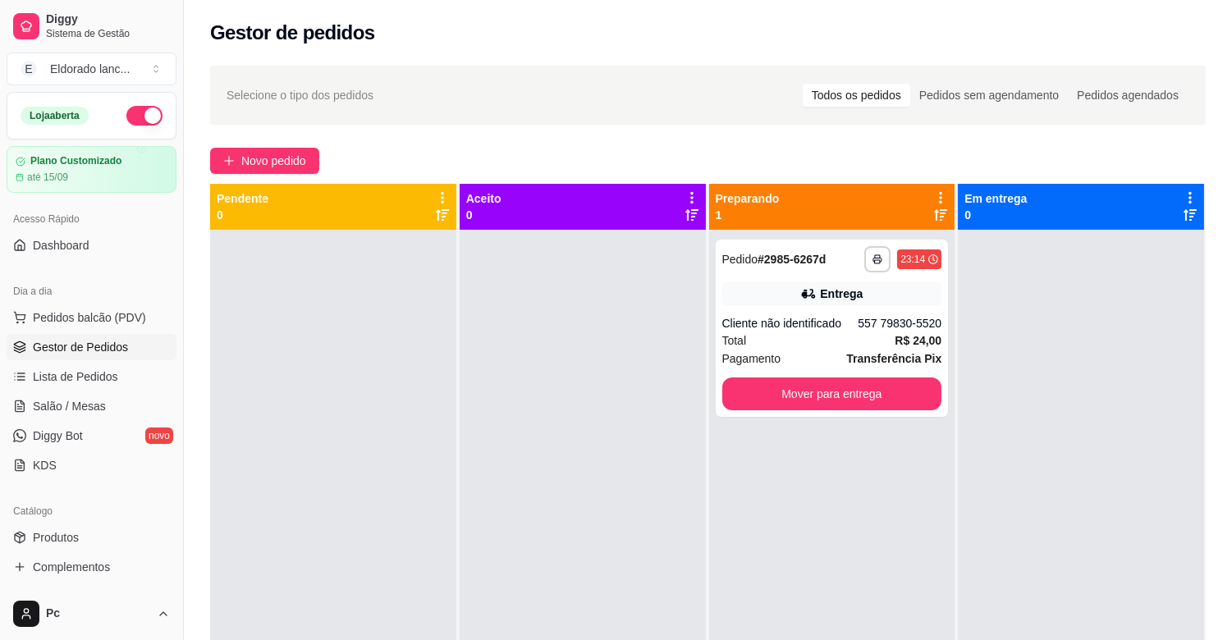
click at [877, 410] on div "**********" at bounding box center [832, 328] width 233 height 177
click at [889, 403] on button "Mover para entrega" at bounding box center [831, 394] width 213 height 32
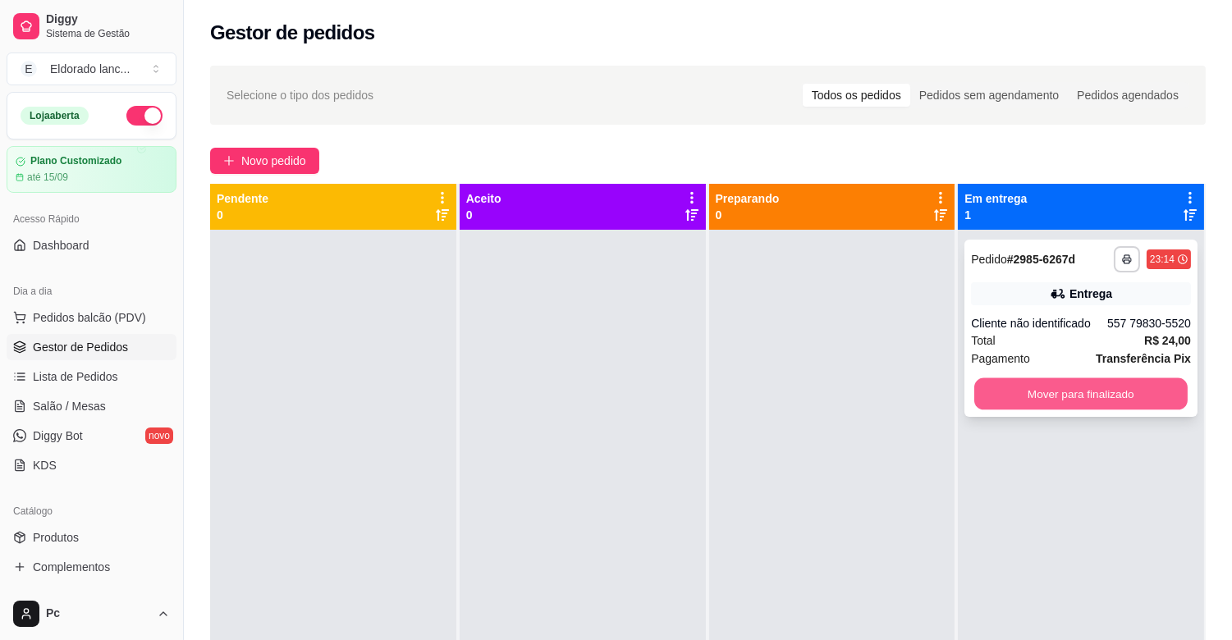
click at [1079, 397] on button "Mover para finalizado" at bounding box center [1080, 394] width 213 height 32
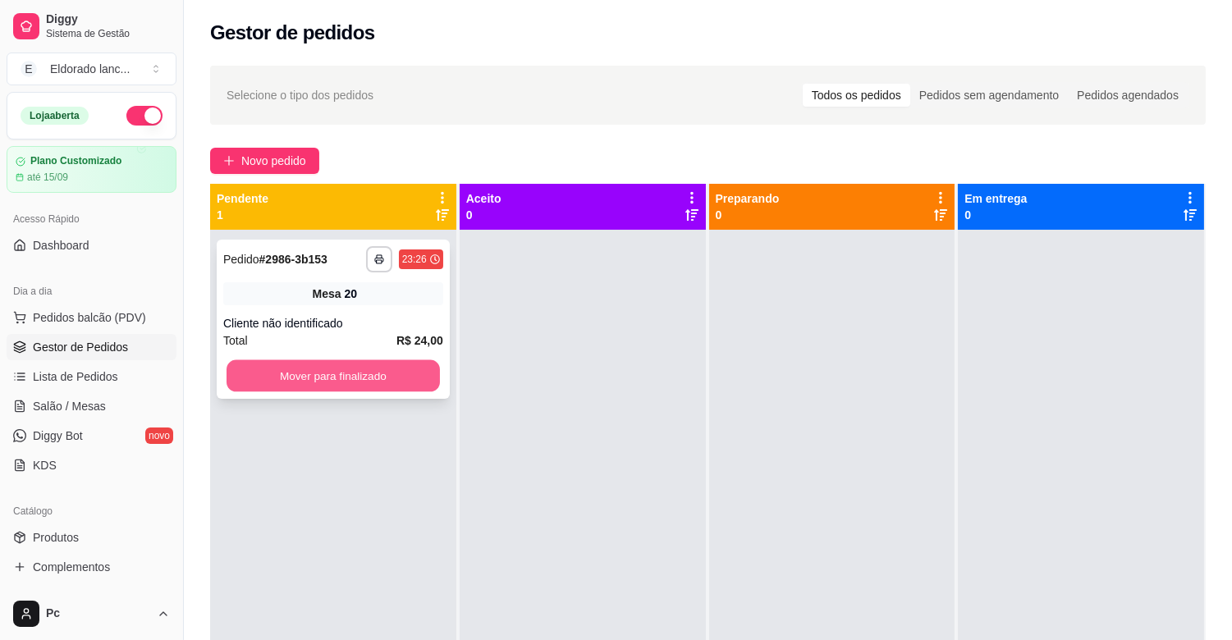
click at [364, 381] on button "Mover para finalizado" at bounding box center [333, 376] width 213 height 32
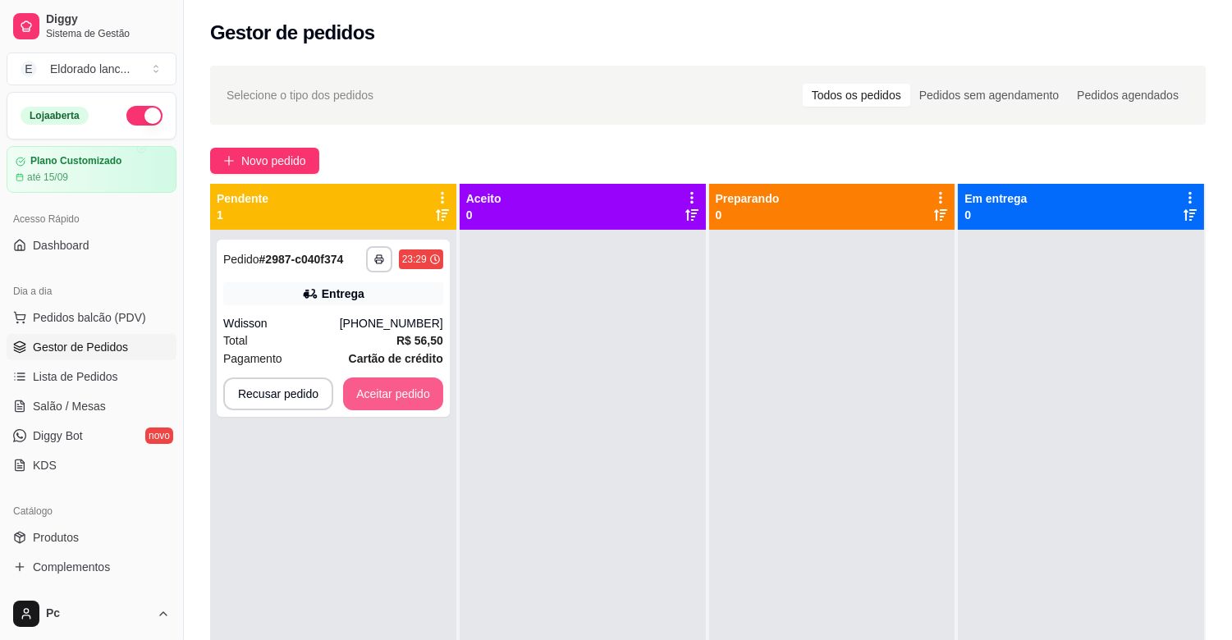
click at [364, 381] on button "Aceitar pedido" at bounding box center [393, 394] width 100 height 33
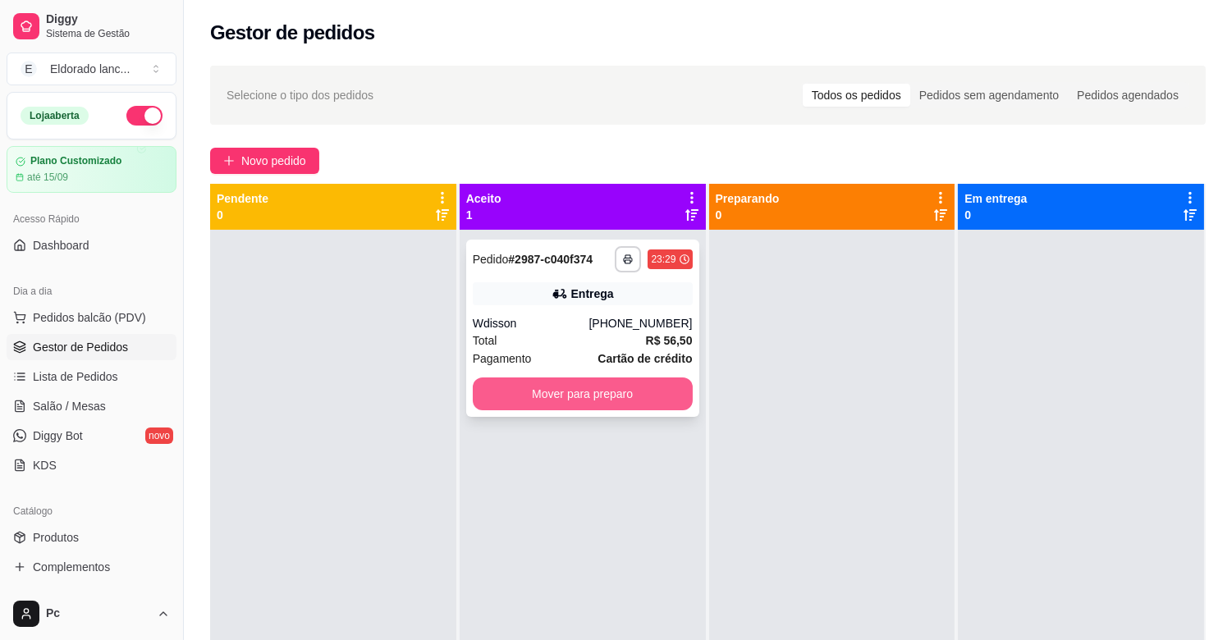
click at [569, 384] on button "Mover para preparo" at bounding box center [583, 394] width 220 height 33
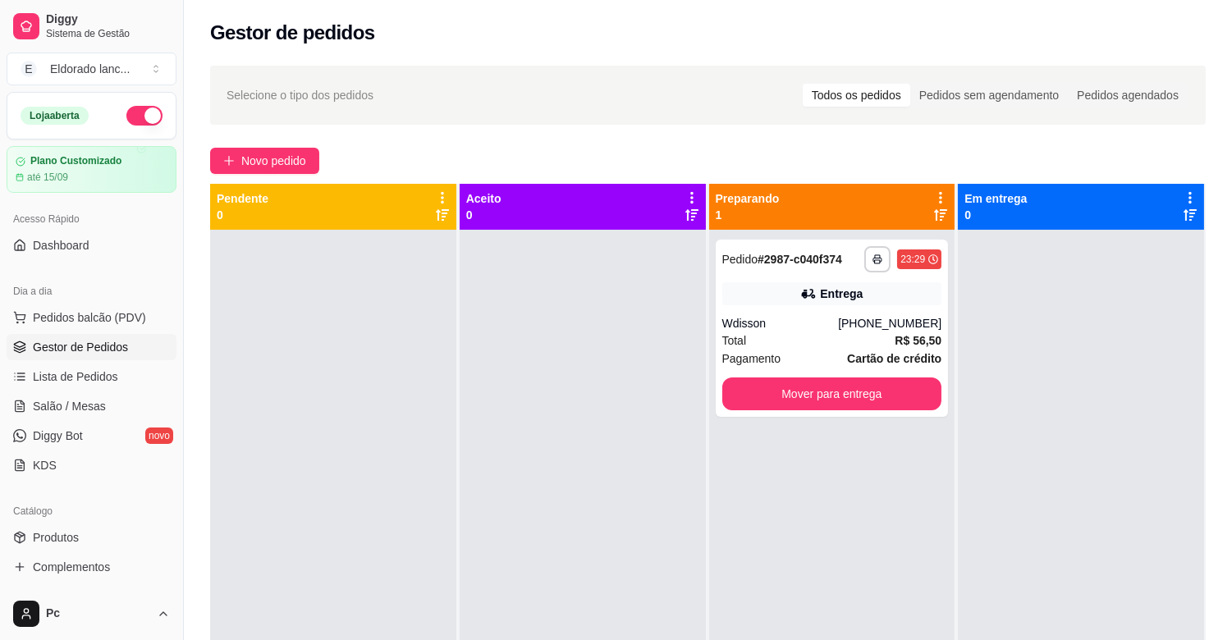
click at [562, 386] on div at bounding box center [583, 550] width 246 height 640
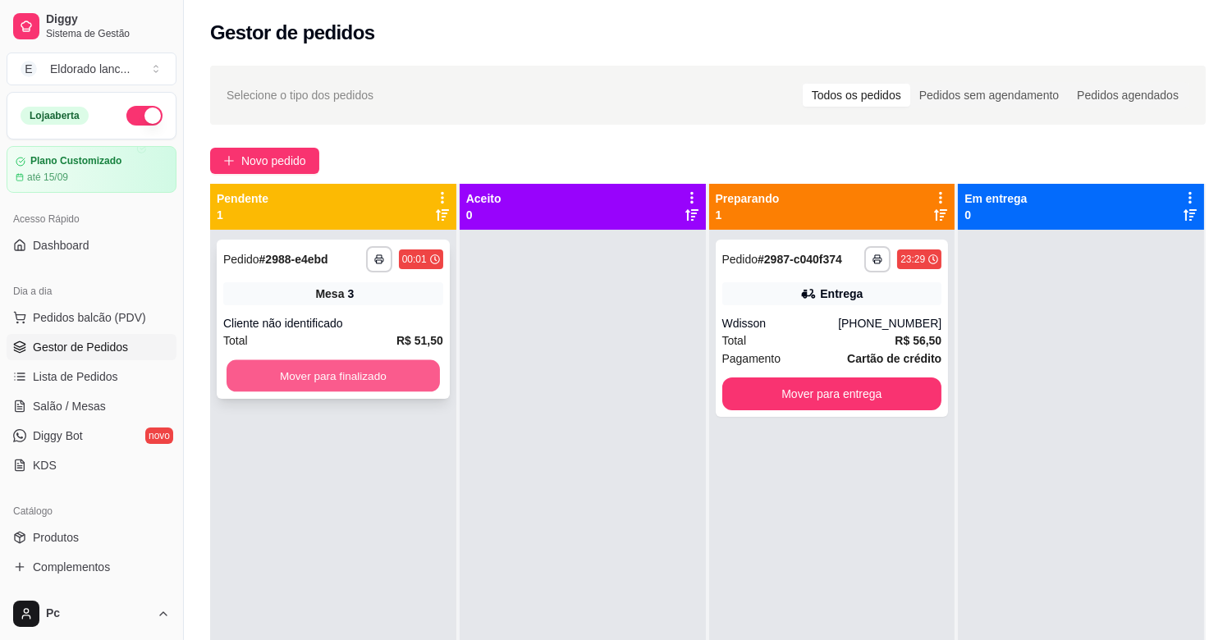
click at [346, 364] on button "Mover para finalizado" at bounding box center [333, 376] width 213 height 32
click at [314, 375] on button "Mover para finalizado" at bounding box center [333, 376] width 213 height 32
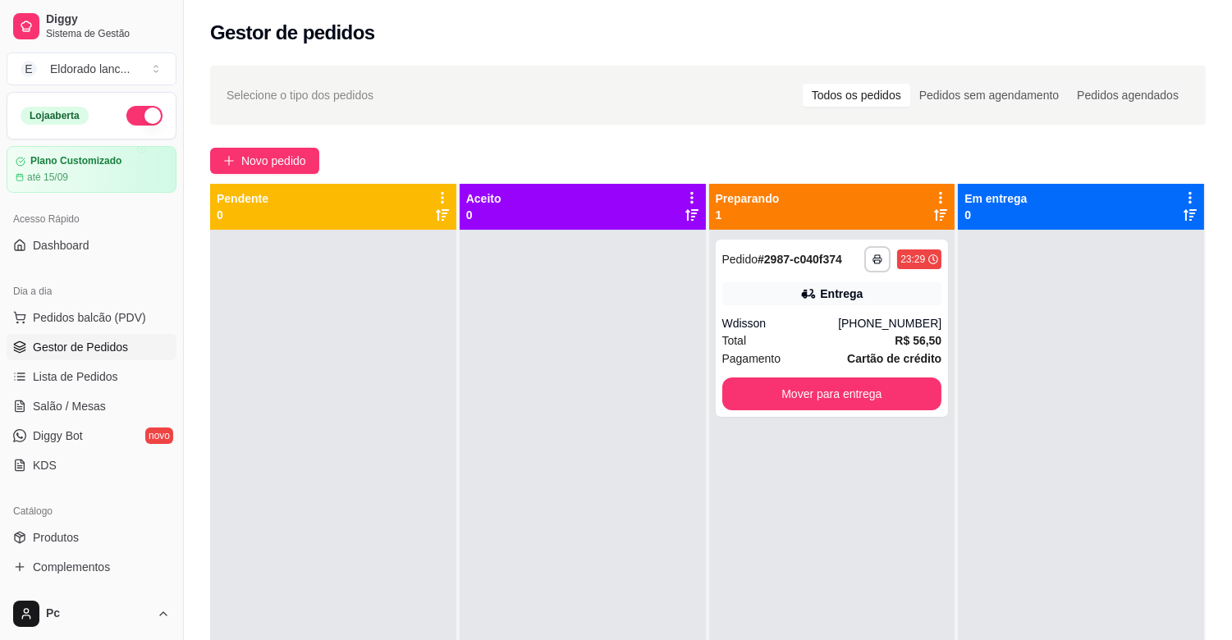
click at [135, 117] on button "button" at bounding box center [144, 116] width 36 height 20
click at [859, 391] on button "Mover para entrega" at bounding box center [832, 394] width 220 height 33
click at [859, 391] on div "Mover para entrega" at bounding box center [832, 394] width 220 height 33
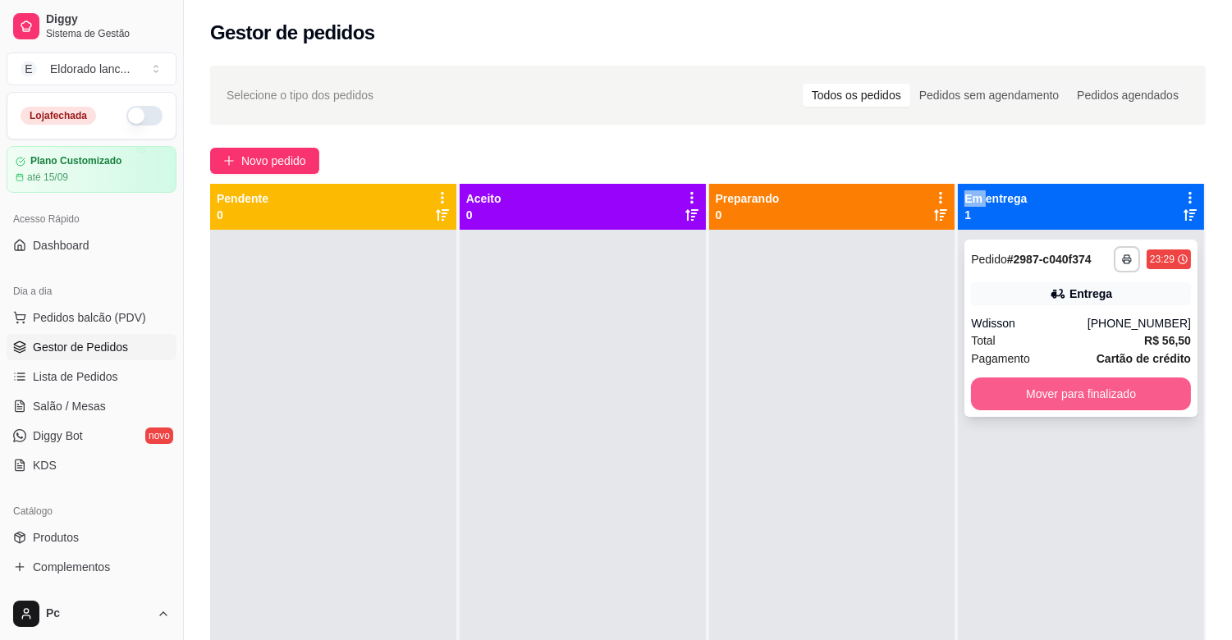
click at [993, 387] on button "Mover para finalizado" at bounding box center [1081, 394] width 220 height 33
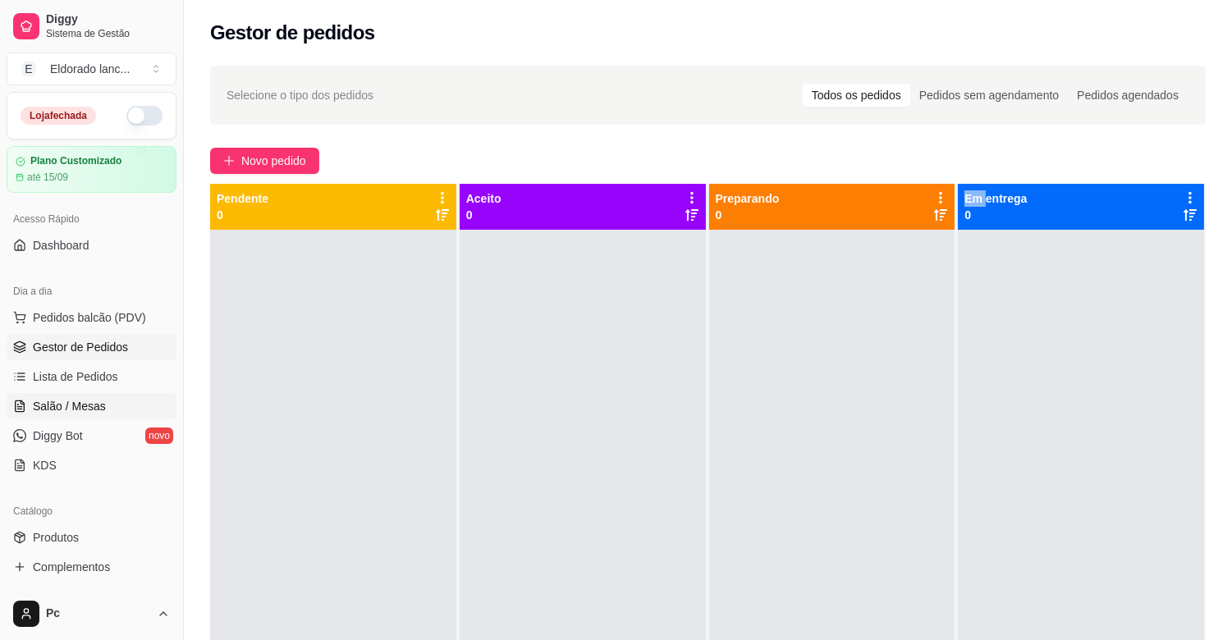
click at [109, 404] on link "Salão / Mesas" at bounding box center [92, 406] width 170 height 26
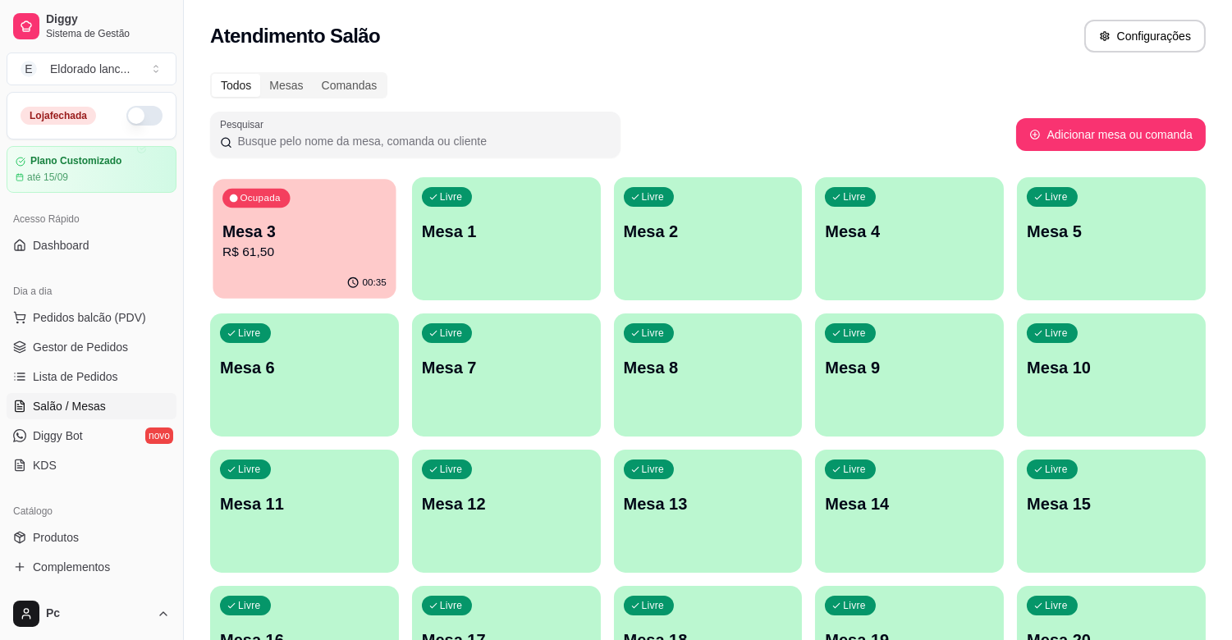
click at [276, 258] on p "R$ 61,50" at bounding box center [304, 252] width 164 height 19
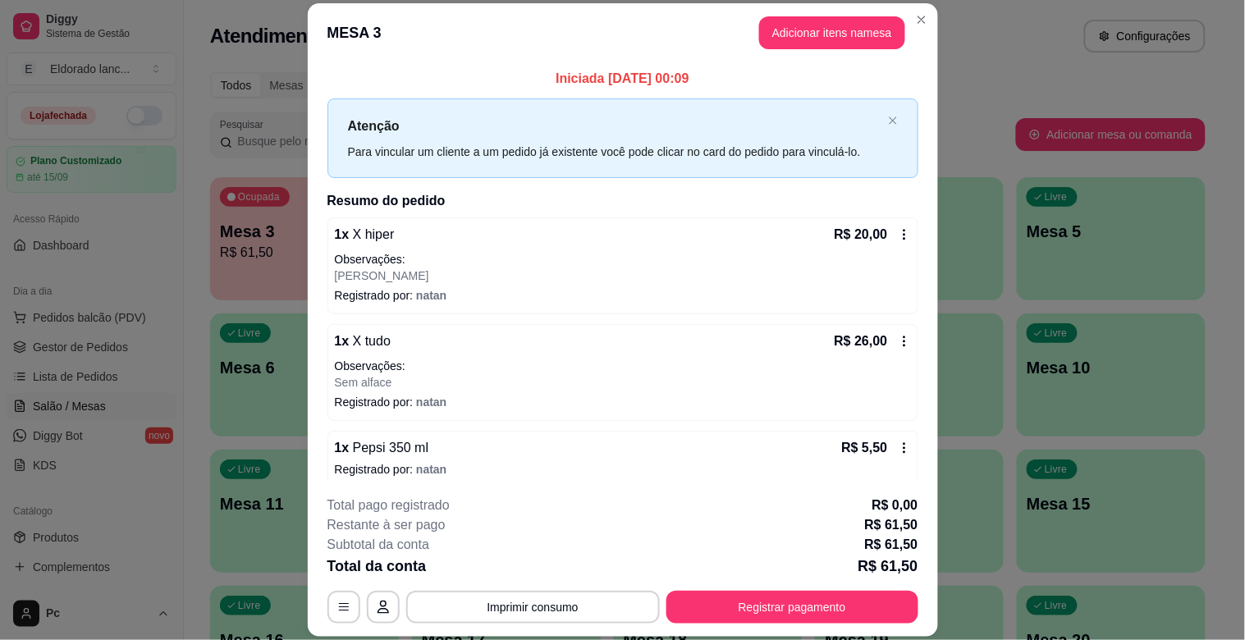
scroll to position [80, 0]
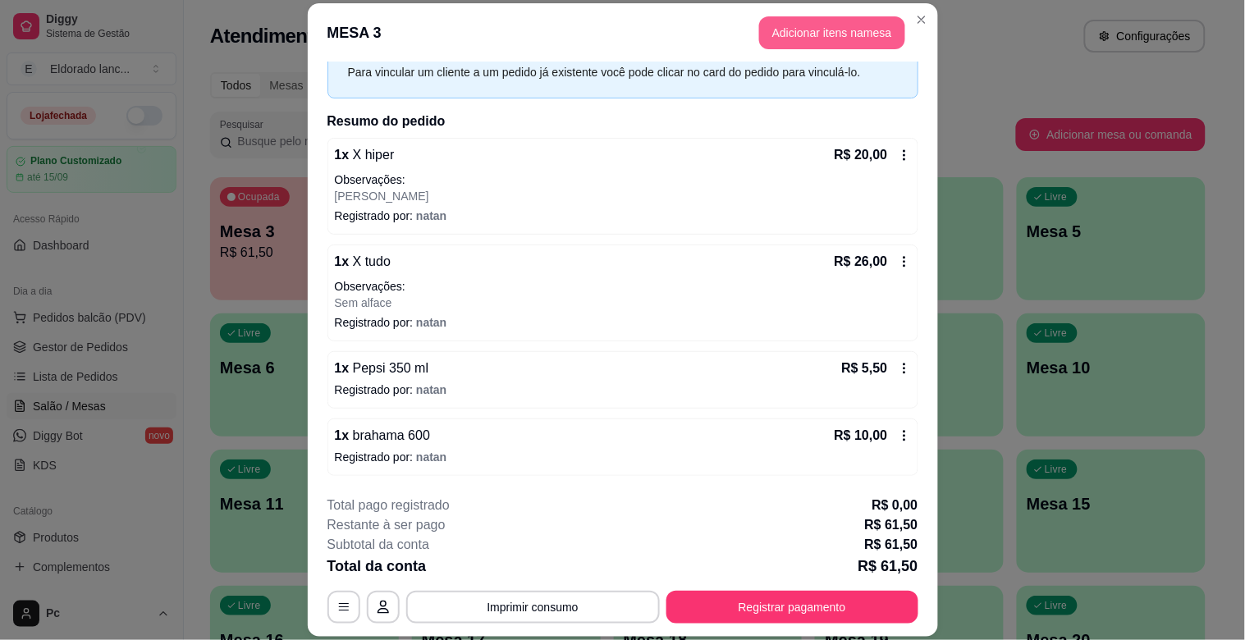
click at [806, 30] on button "Adicionar itens na mesa" at bounding box center [832, 32] width 146 height 33
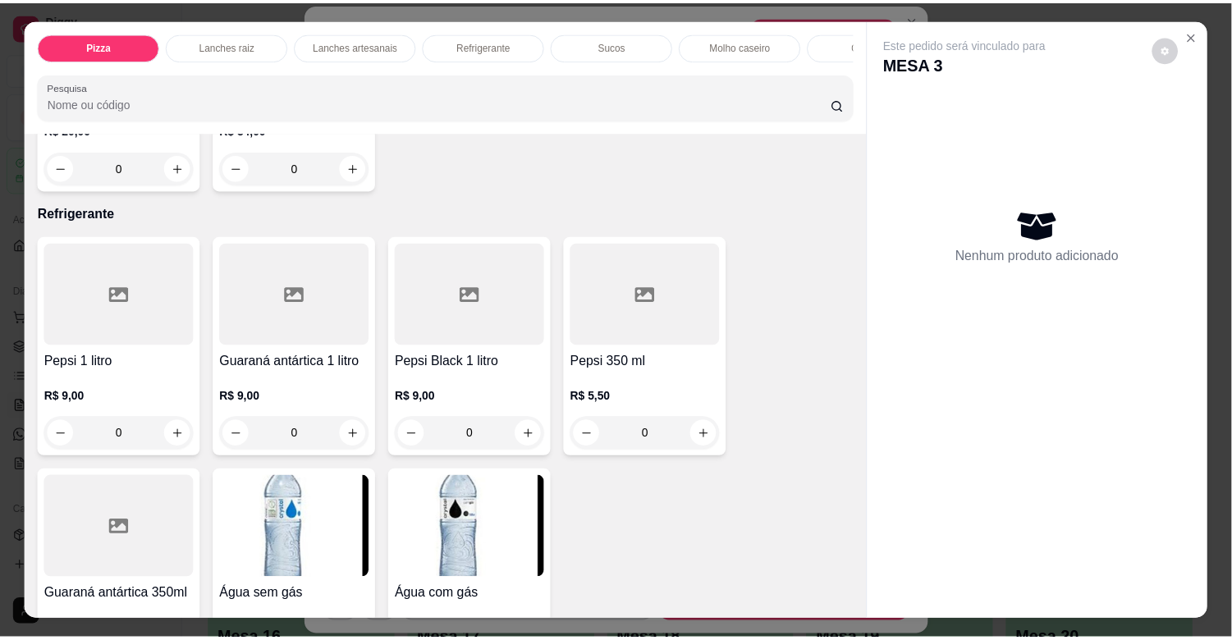
scroll to position [3191, 0]
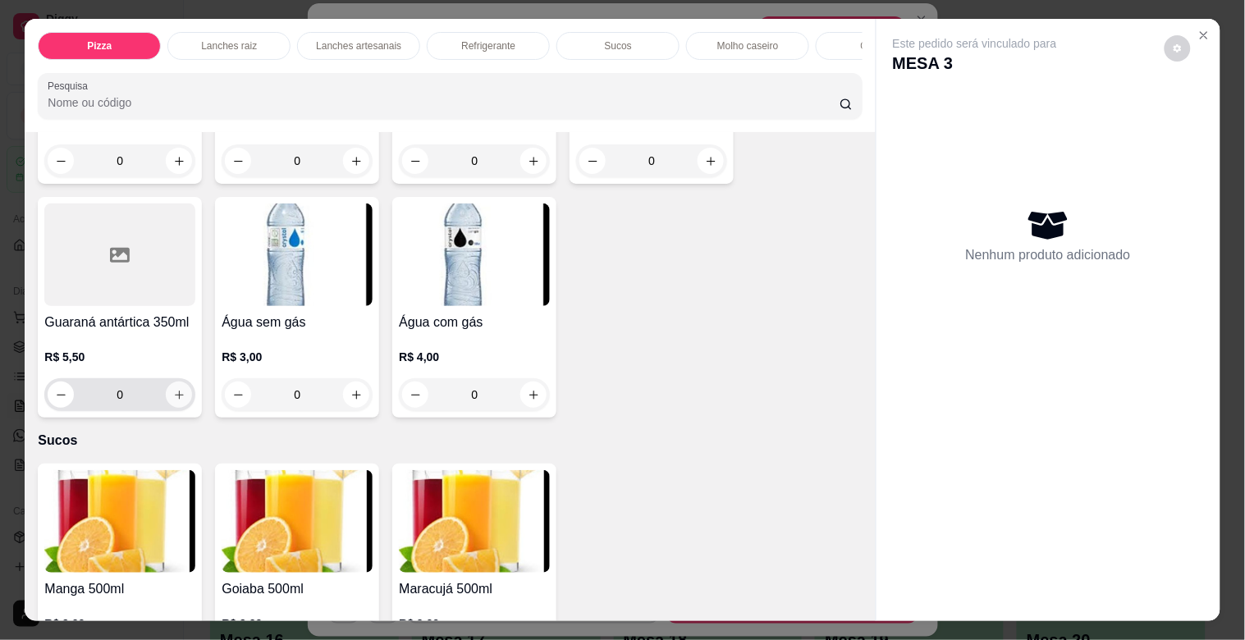
click at [175, 396] on icon "increase-product-quantity" at bounding box center [179, 395] width 12 height 12
type input "1"
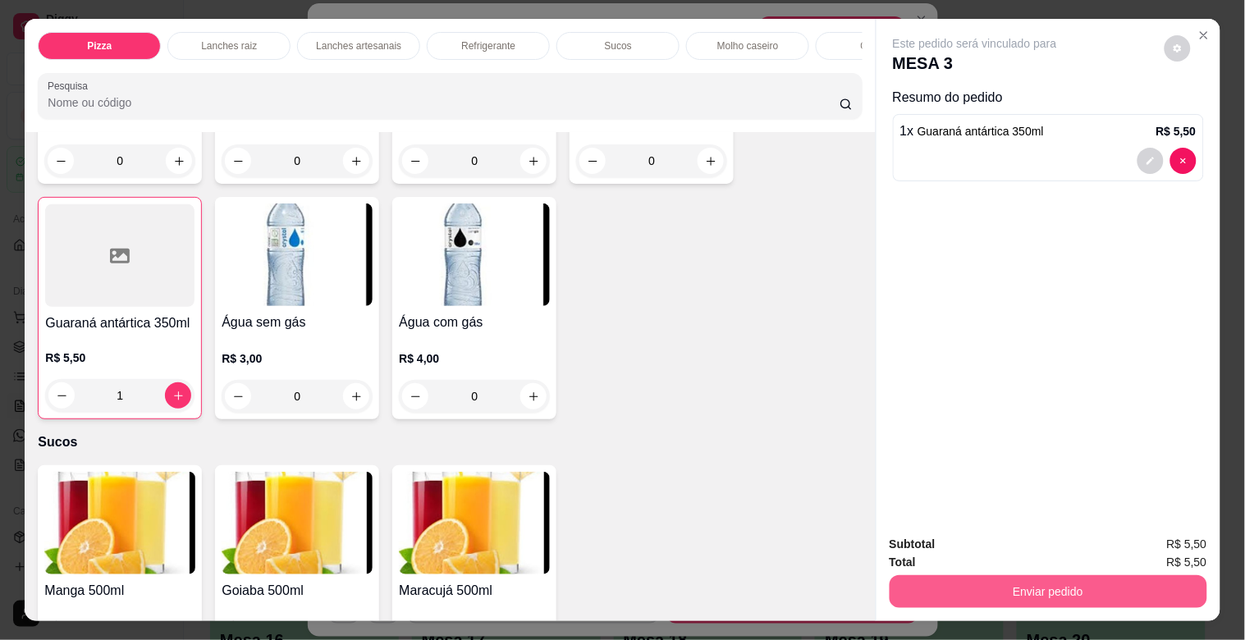
click at [1007, 575] on button "Enviar pedido" at bounding box center [1049, 591] width 318 height 33
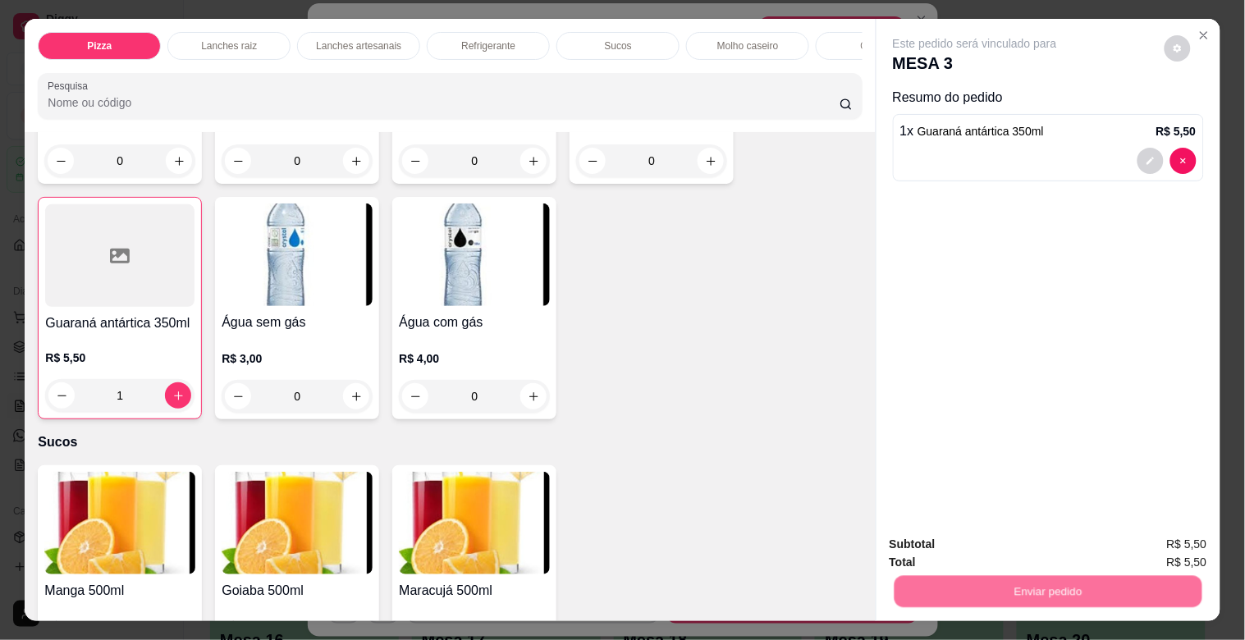
click at [1005, 538] on button "Não registrar e enviar pedido" at bounding box center [994, 544] width 171 height 31
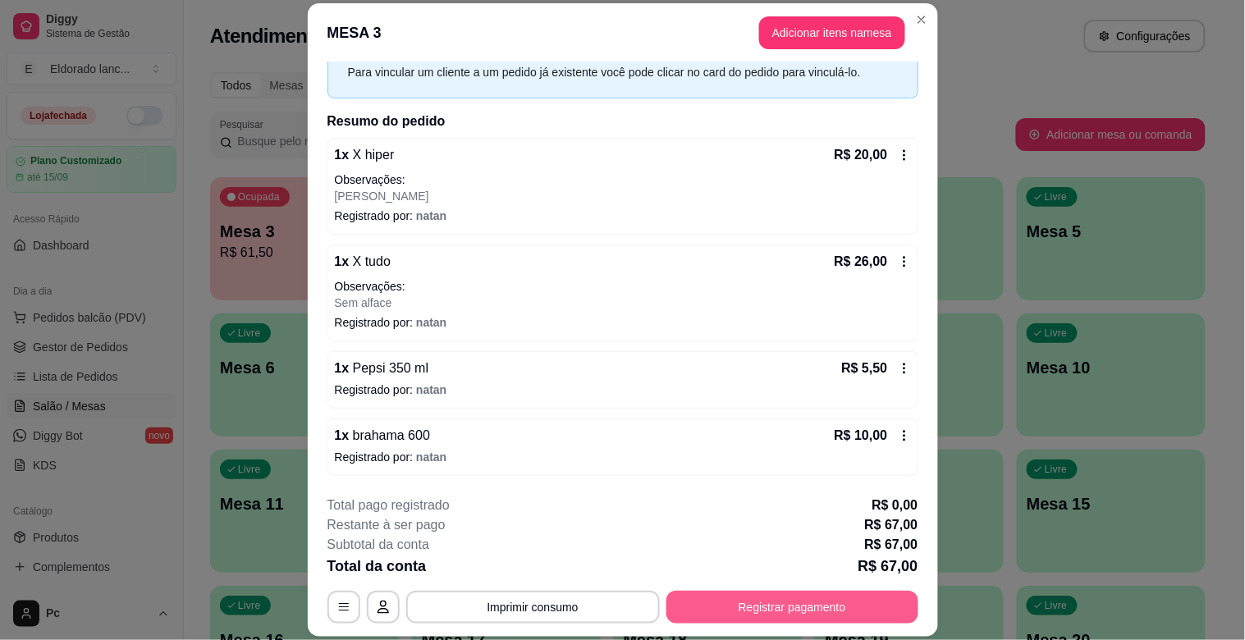
click at [743, 601] on button "Registrar pagamento" at bounding box center [792, 607] width 252 height 33
click at [587, 622] on button "Imprimir consumo" at bounding box center [533, 607] width 254 height 33
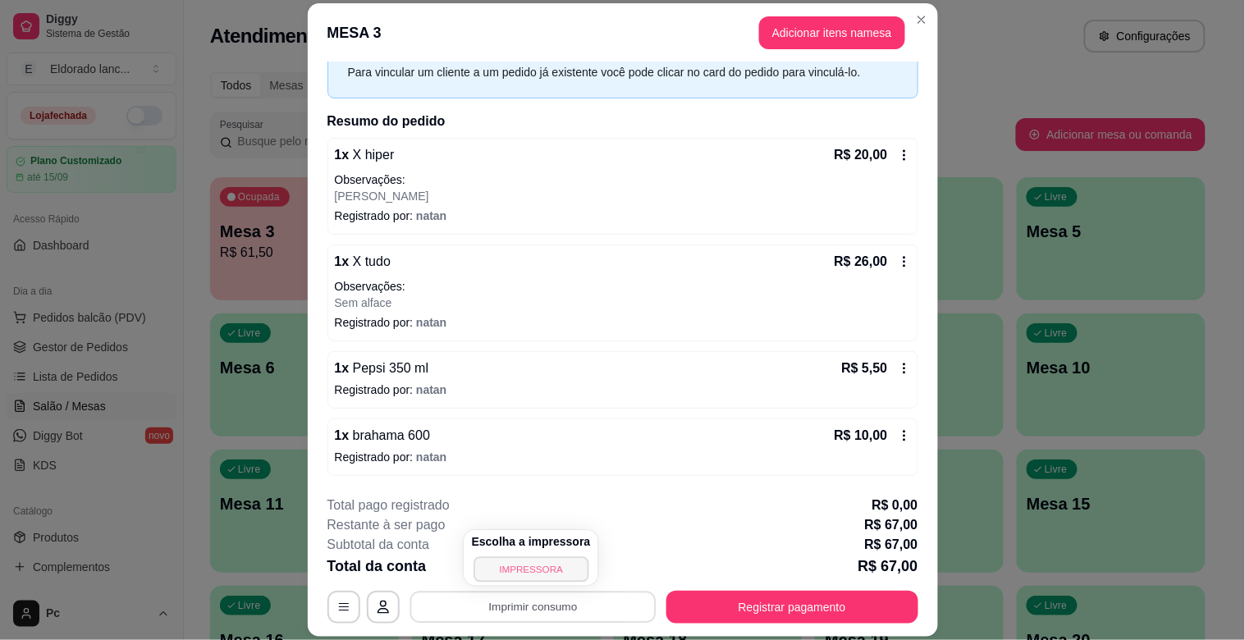
click at [570, 574] on button "IMPRESSORA" at bounding box center [531, 568] width 115 height 25
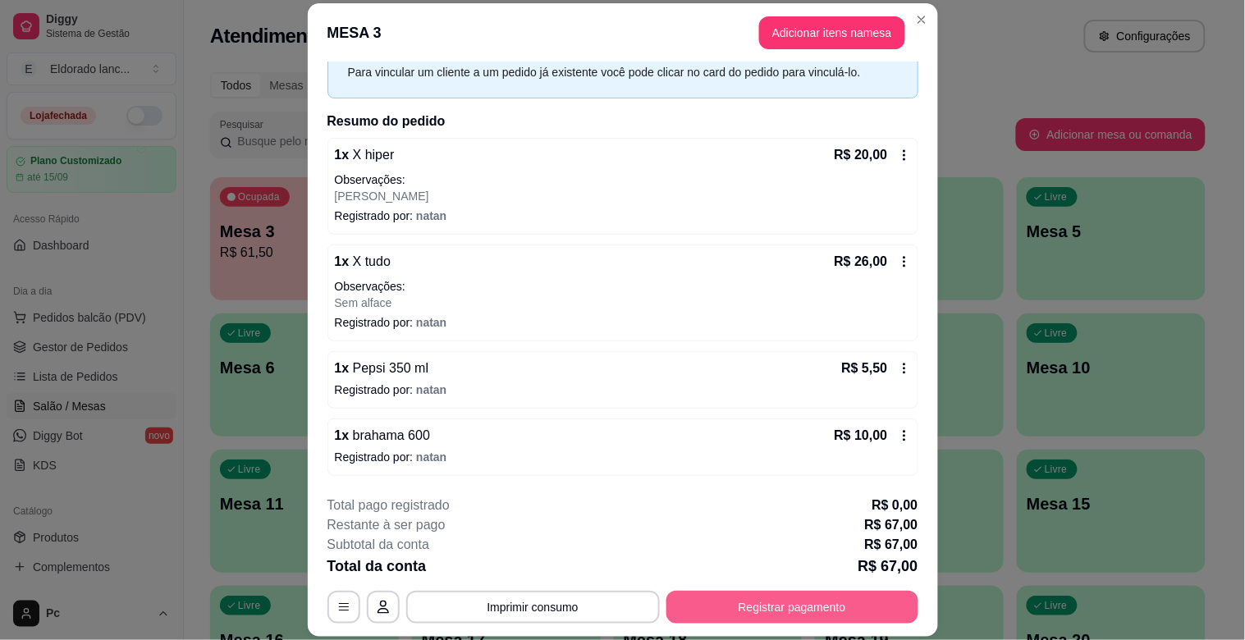
click at [769, 594] on button "Registrar pagamento" at bounding box center [792, 607] width 252 height 33
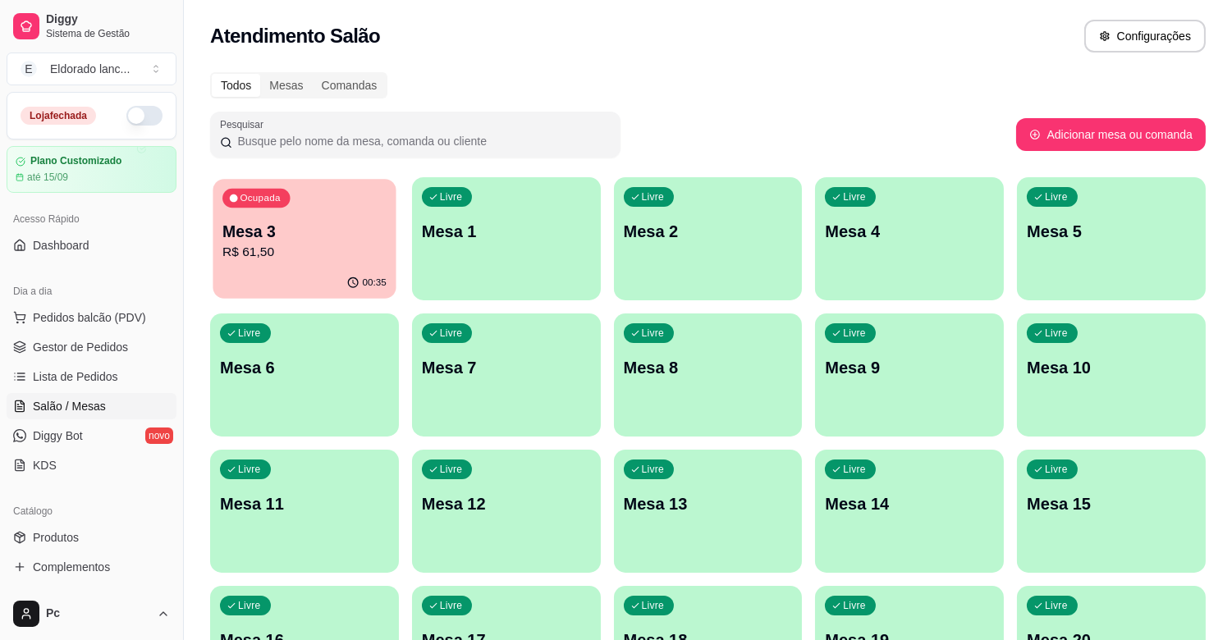
click at [300, 266] on div "Ocupada Mesa 3 R$ 61,50" at bounding box center [304, 223] width 183 height 89
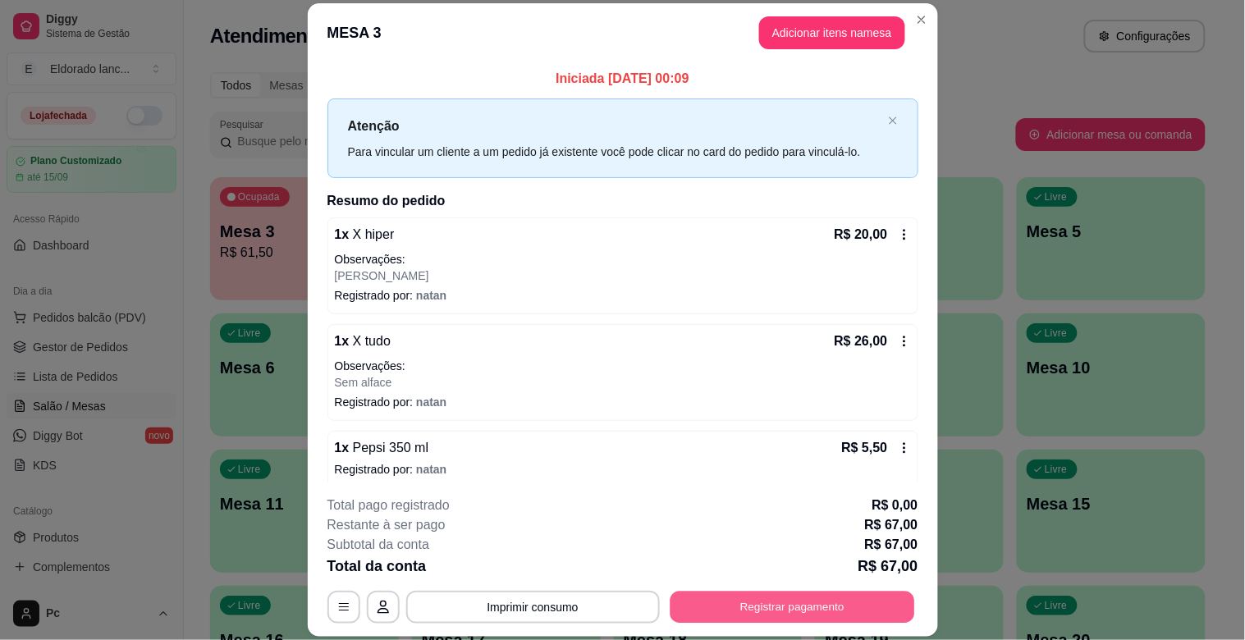
click at [805, 600] on button "Registrar pagamento" at bounding box center [792, 608] width 245 height 32
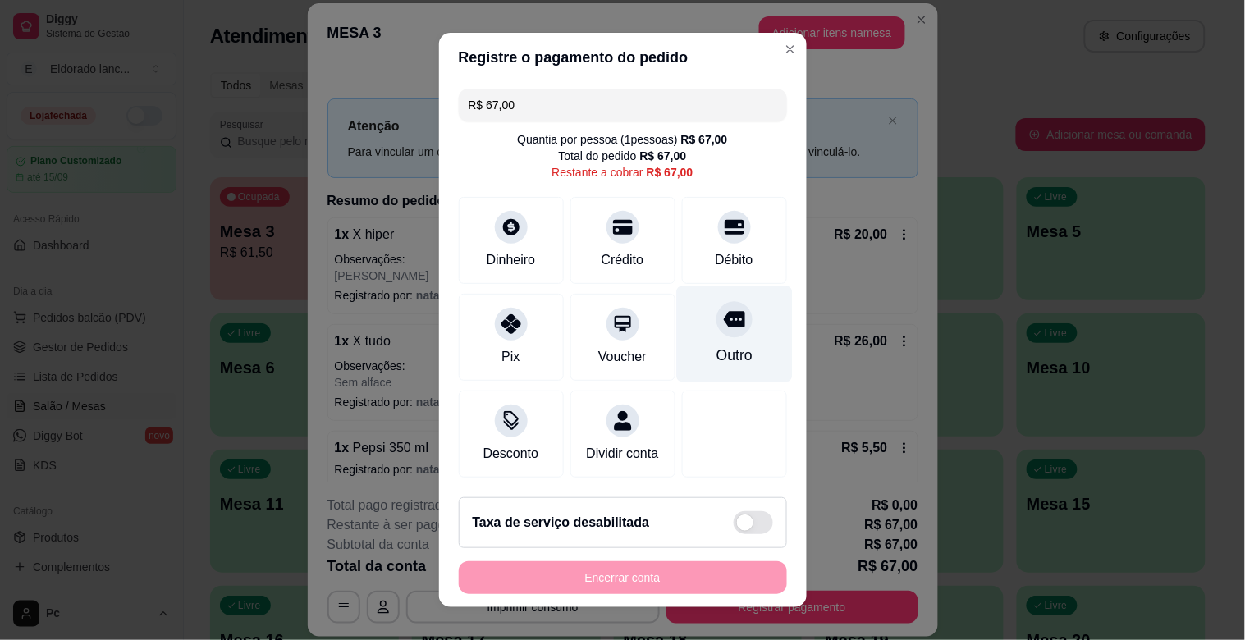
click at [716, 359] on div "Outro" at bounding box center [734, 355] width 36 height 21
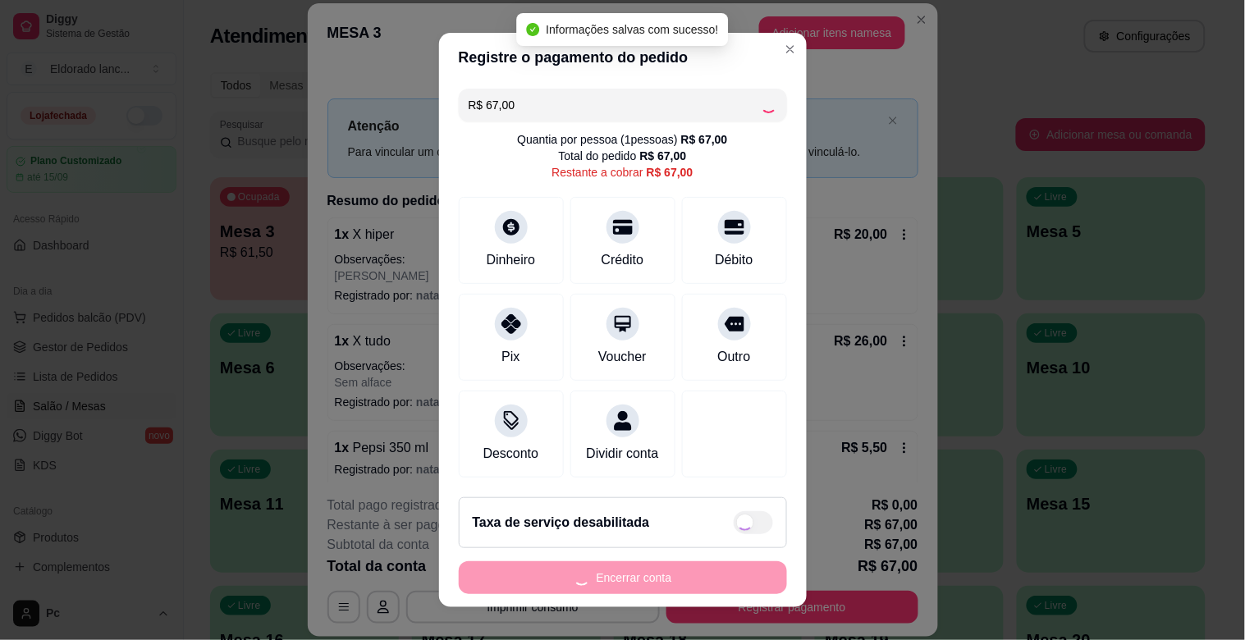
type input "R$ 0,00"
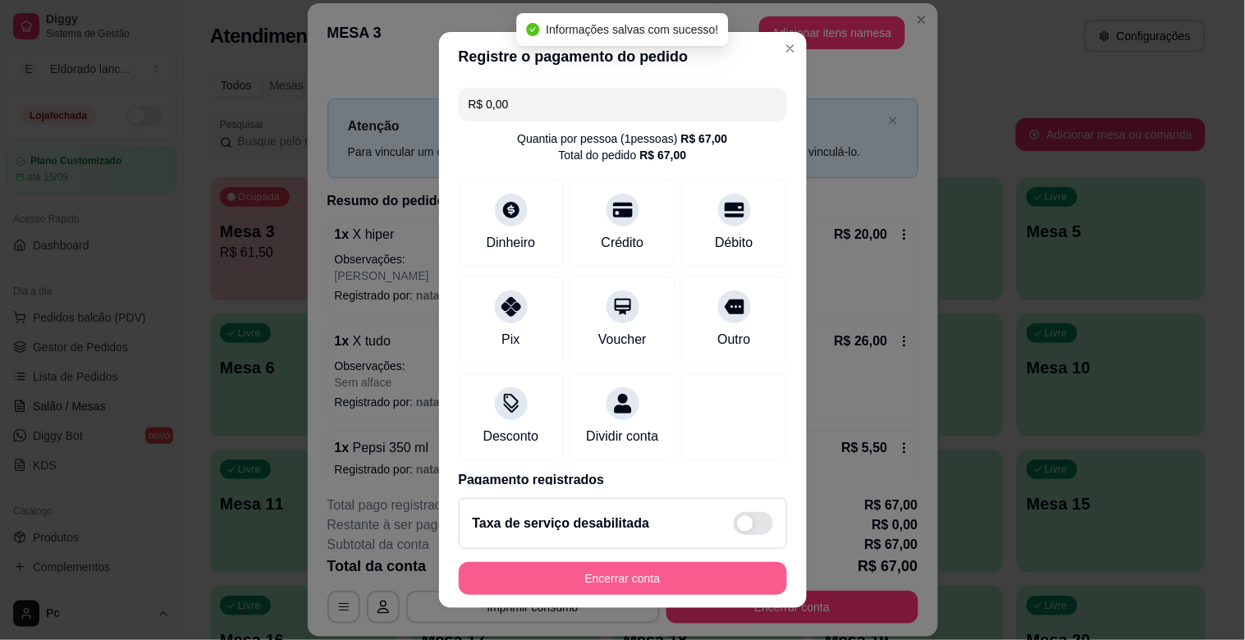
click at [723, 578] on button "Encerrar conta" at bounding box center [623, 578] width 328 height 33
